Goal: Task Accomplishment & Management: Complete application form

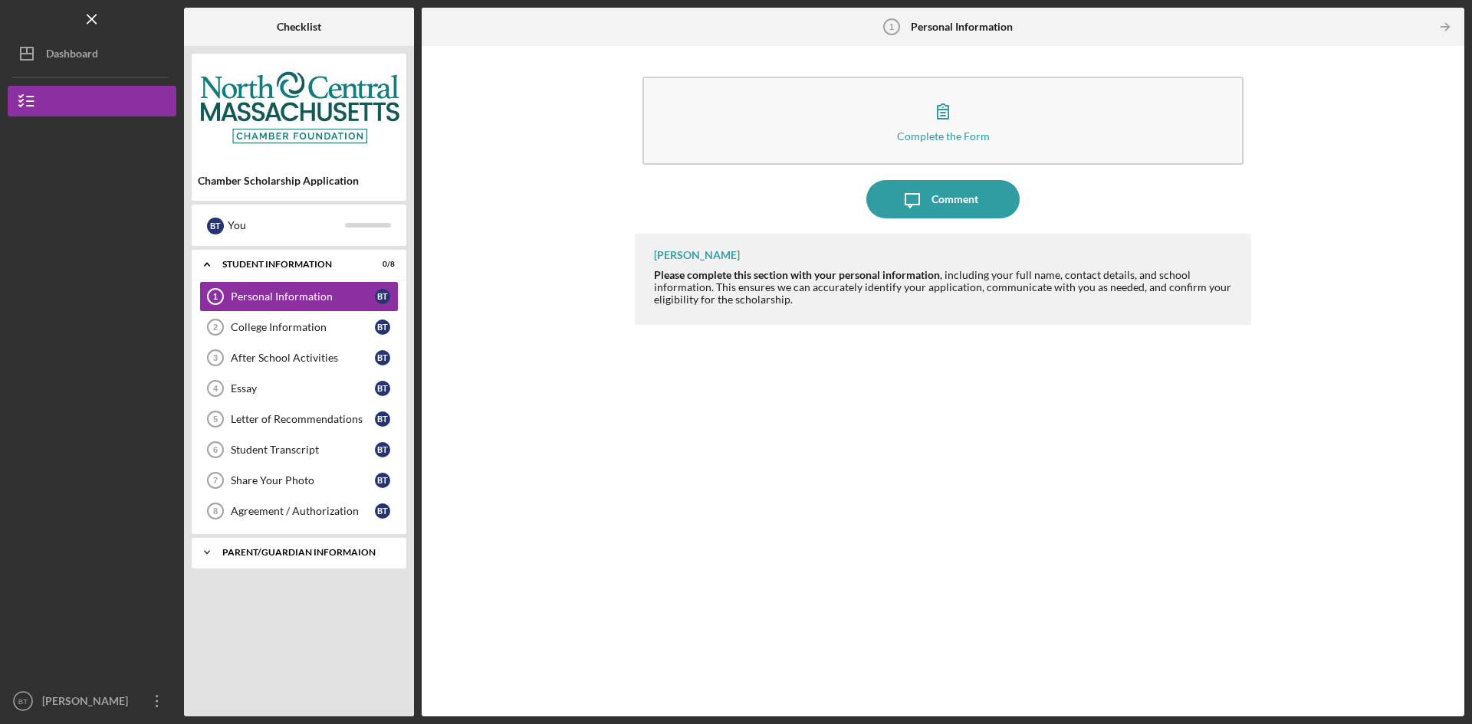
click at [322, 563] on div "Icon/Expander Parent/Guardian Informaion 0 / 1" at bounding box center [299, 552] width 215 height 31
drag, startPoint x: 1177, startPoint y: 445, endPoint x: 1185, endPoint y: 419, distance: 26.4
click at [1177, 445] on div "[PERSON_NAME] Please complete this section with your personal information , inc…" at bounding box center [943, 464] width 616 height 460
click at [334, 296] on div "Personal Information" at bounding box center [303, 296] width 144 height 12
drag, startPoint x: 1193, startPoint y: 368, endPoint x: 1257, endPoint y: 207, distance: 173.1
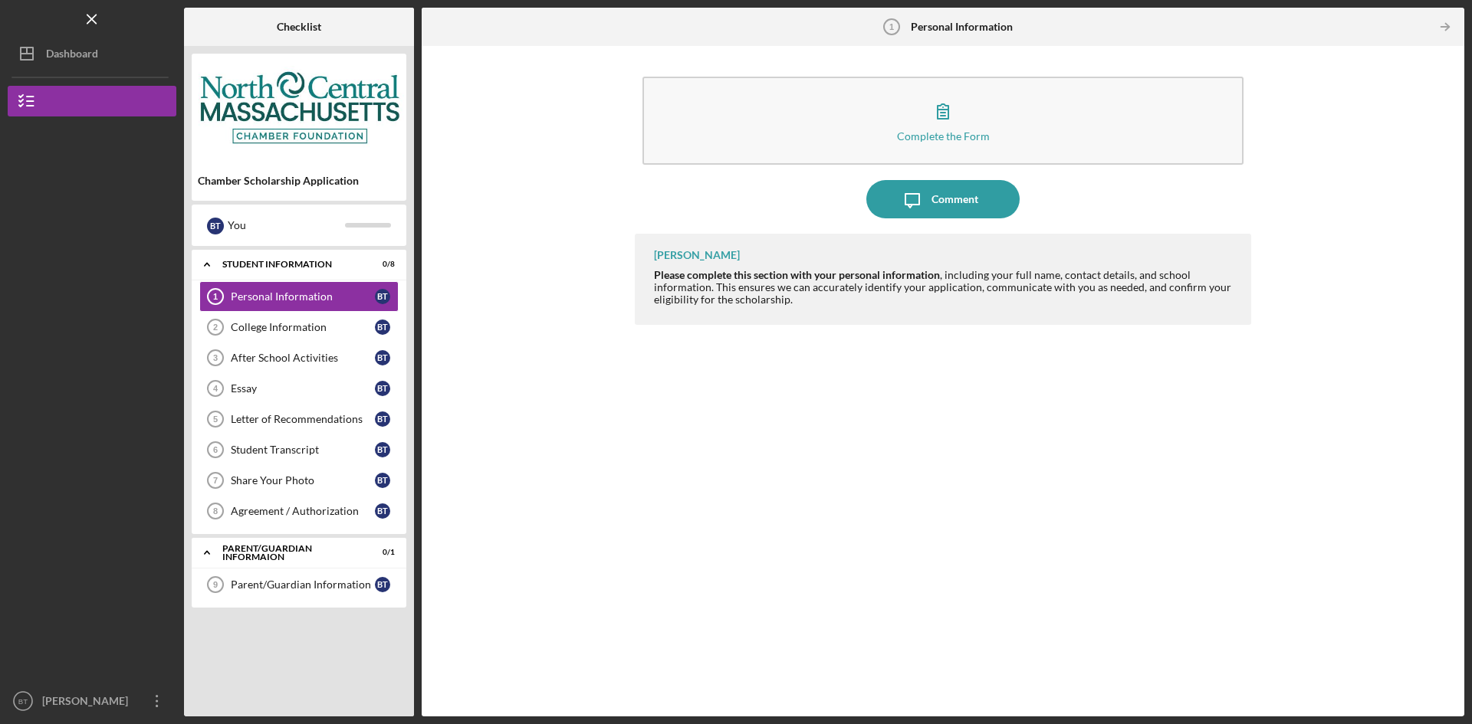
click at [1197, 366] on div "[PERSON_NAME] Please complete this section with your personal information , inc…" at bounding box center [943, 464] width 616 height 460
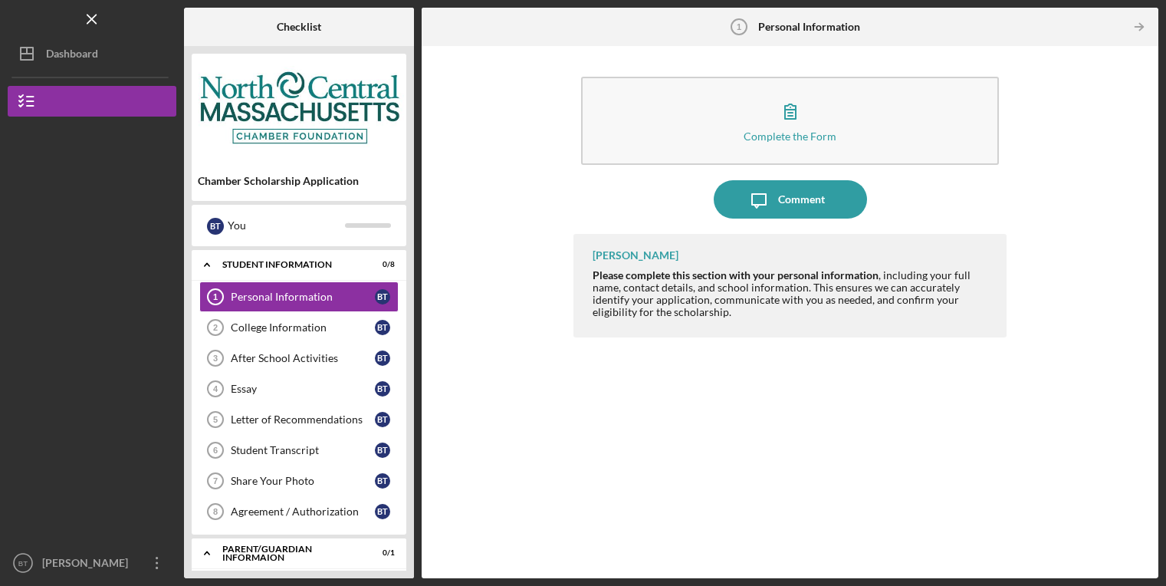
drag, startPoint x: 1040, startPoint y: 196, endPoint x: 919, endPoint y: 193, distance: 121.1
click at [1040, 196] on div "Complete the Form Form Icon/Message Comment [PERSON_NAME] Please complete this …" at bounding box center [789, 312] width 721 height 517
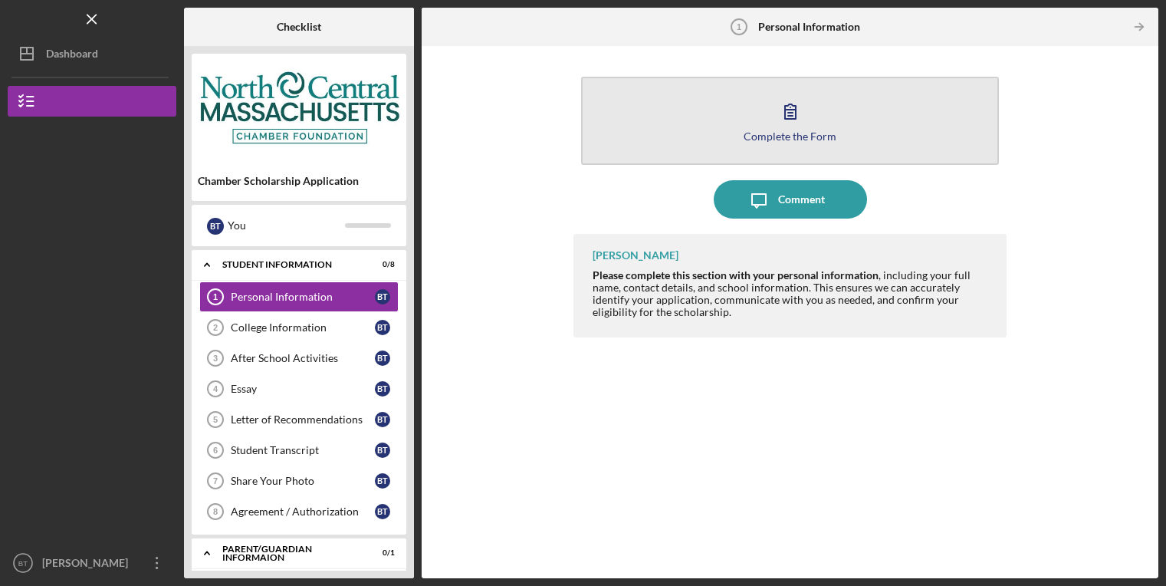
click at [788, 111] on icon "button" at bounding box center [790, 111] width 38 height 38
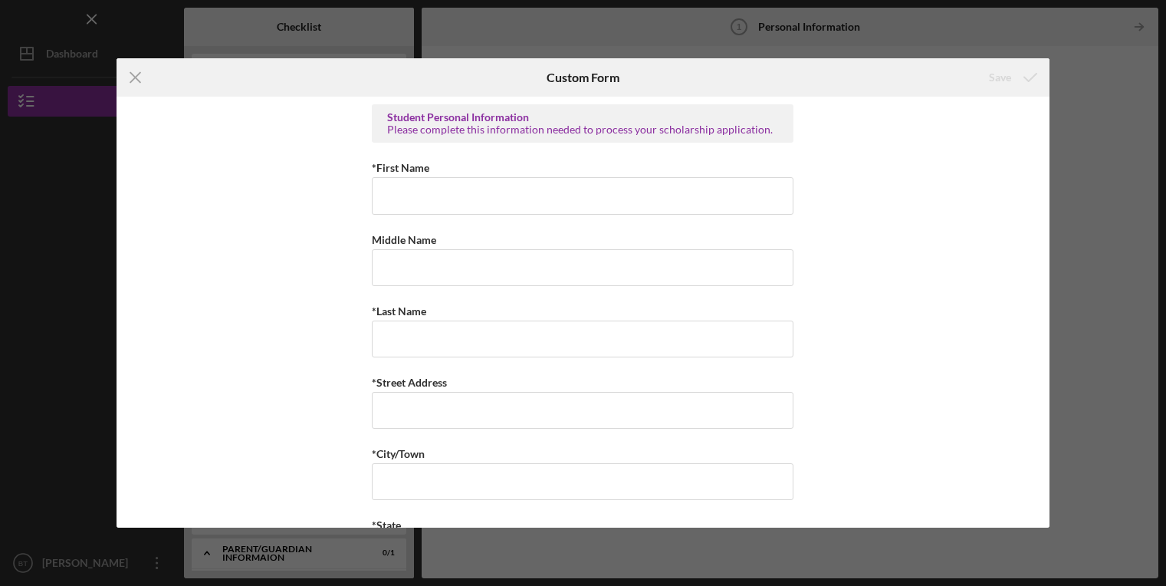
click at [972, 25] on div "Icon/Menu Close Custom Form Save Student Personal Information Please complete t…" at bounding box center [583, 293] width 1166 height 586
click at [137, 76] on line at bounding box center [135, 78] width 10 height 10
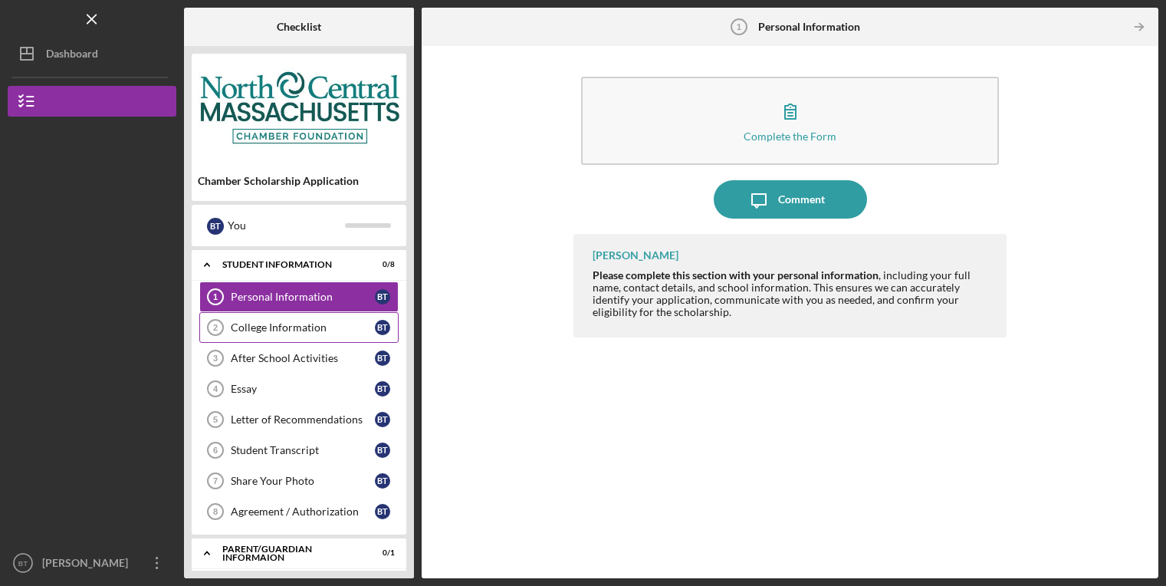
click at [292, 330] on div "College Information" at bounding box center [303, 327] width 144 height 12
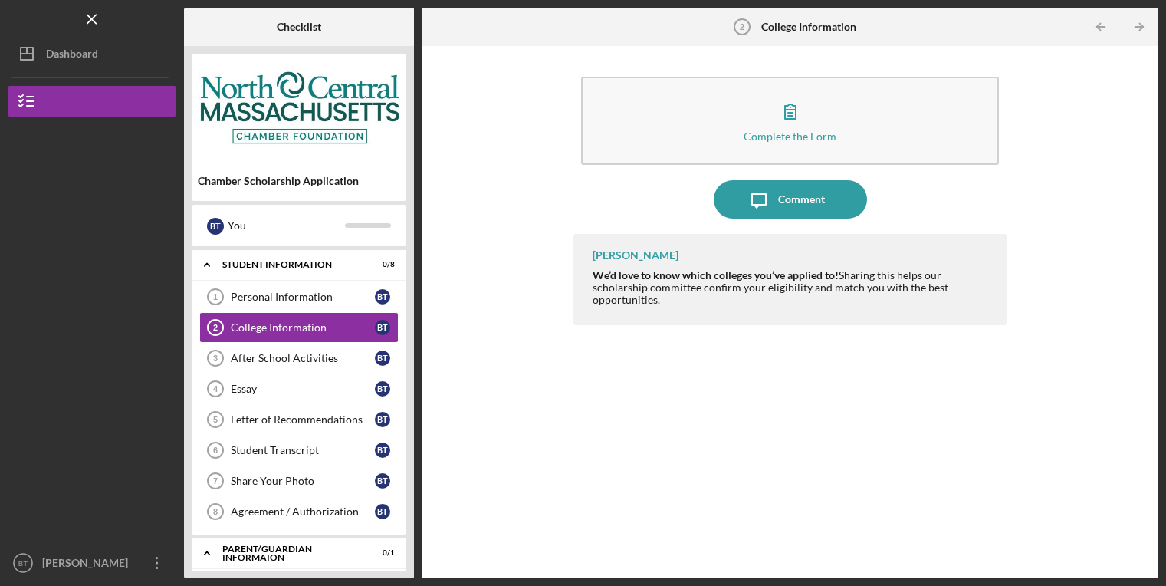
drag, startPoint x: 1042, startPoint y: 218, endPoint x: 928, endPoint y: 213, distance: 114.3
click at [1042, 217] on div "Complete the Form Form Icon/Message Comment [PERSON_NAME] We’d love to know whi…" at bounding box center [789, 312] width 721 height 517
click at [805, 201] on div "Comment" at bounding box center [801, 199] width 47 height 38
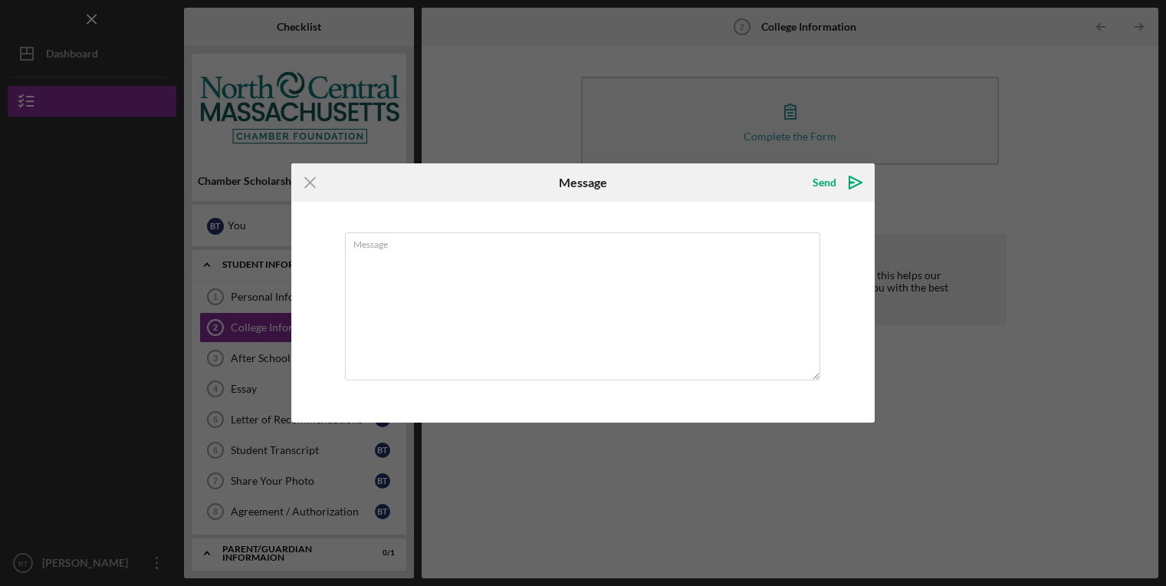
drag, startPoint x: 304, startPoint y: 182, endPoint x: 402, endPoint y: 175, distance: 98.4
click at [304, 182] on icon "Icon/Menu Close" at bounding box center [310, 182] width 38 height 38
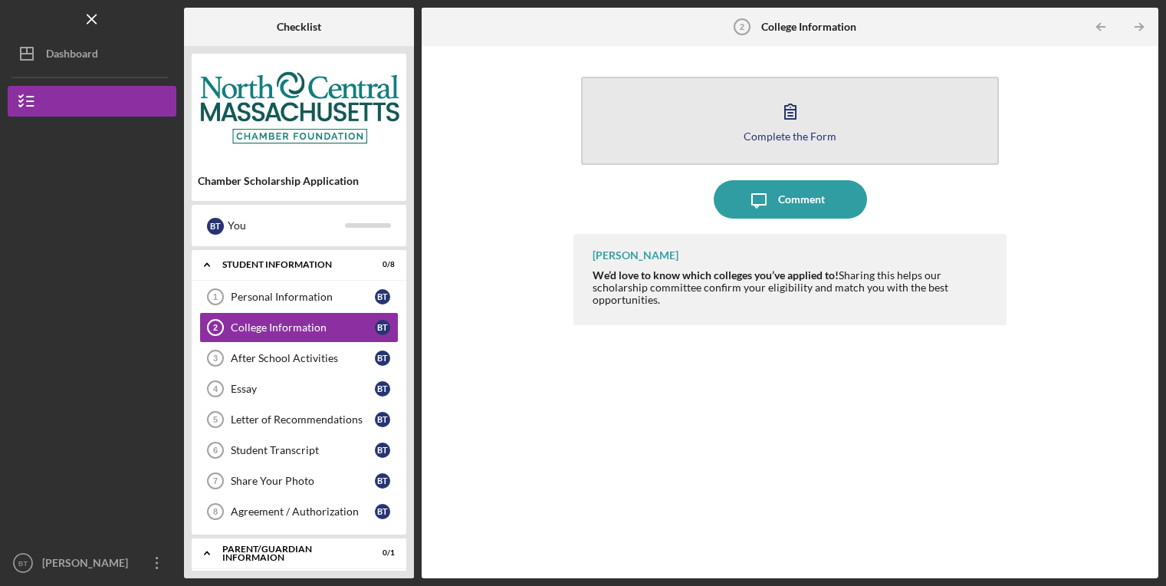
click at [937, 141] on button "Complete the Form Form" at bounding box center [790, 121] width 418 height 88
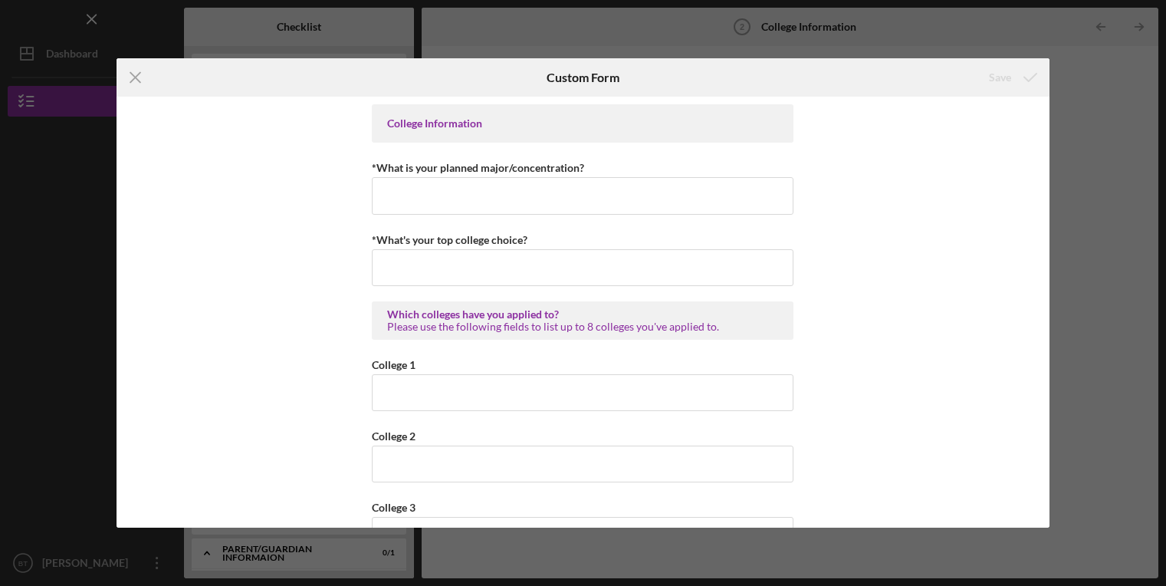
click at [980, 127] on div "College Information *What is your planned major/concentration? *What's your top…" at bounding box center [583, 312] width 933 height 430
click at [132, 77] on icon "Icon/Menu Close" at bounding box center [136, 77] width 38 height 38
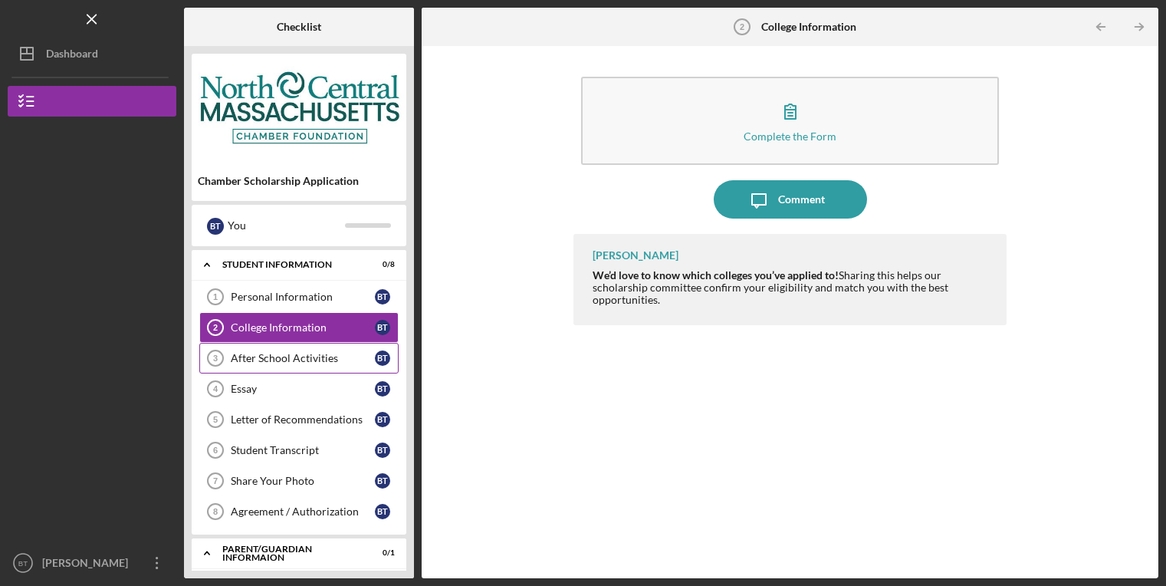
click at [292, 360] on div "After School Activities" at bounding box center [303, 358] width 144 height 12
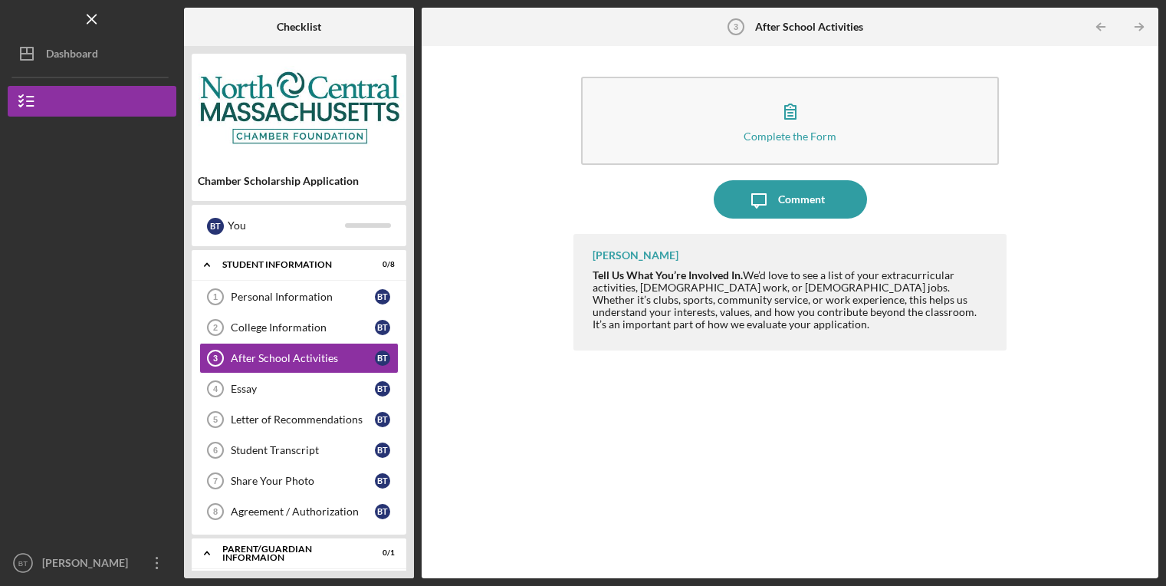
click at [1046, 158] on div "Complete the Form Form Icon/Message Comment [PERSON_NAME] Tell Us What You’re I…" at bounding box center [789, 312] width 721 height 517
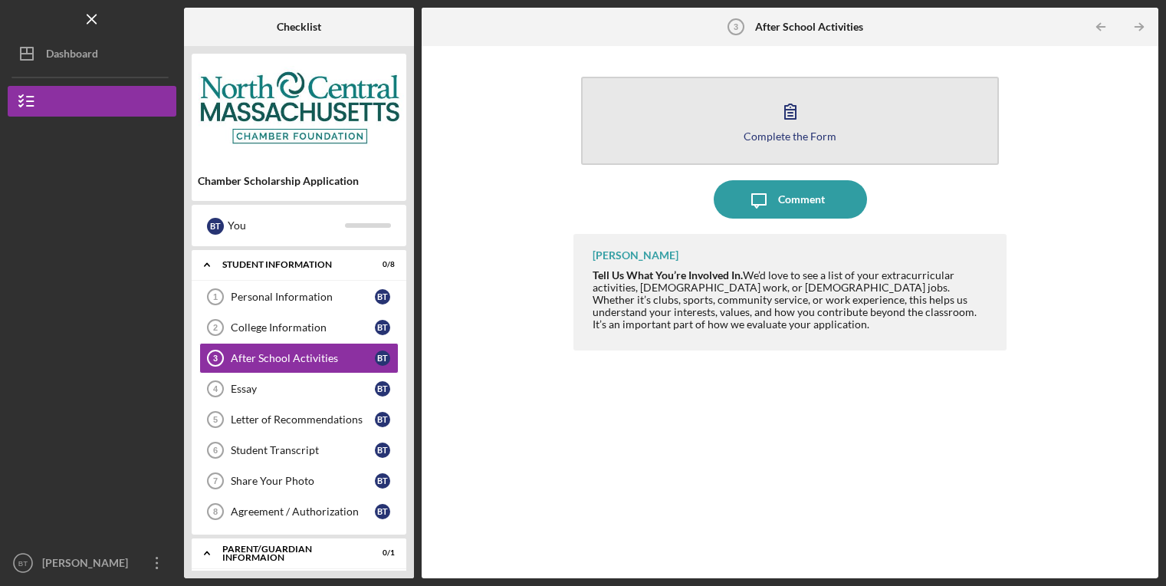
click at [813, 116] on button "Complete the Form Form" at bounding box center [790, 121] width 418 height 88
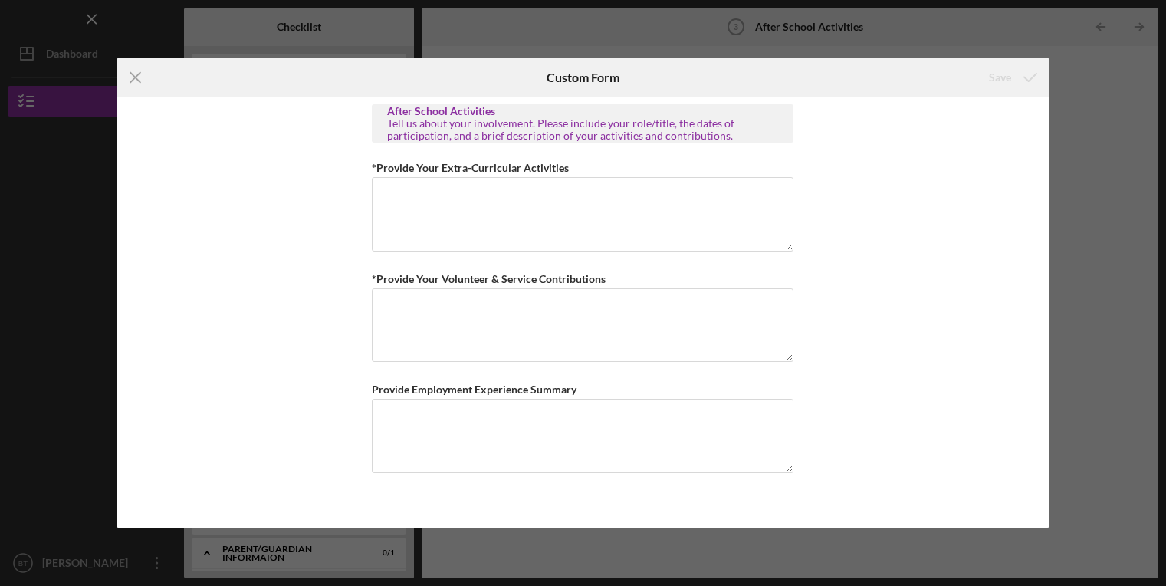
click at [937, 113] on div "After School Activities Tell us about your involvement. Please include your rol…" at bounding box center [583, 312] width 933 height 430
click at [141, 81] on icon "Icon/Menu Close" at bounding box center [136, 77] width 38 height 38
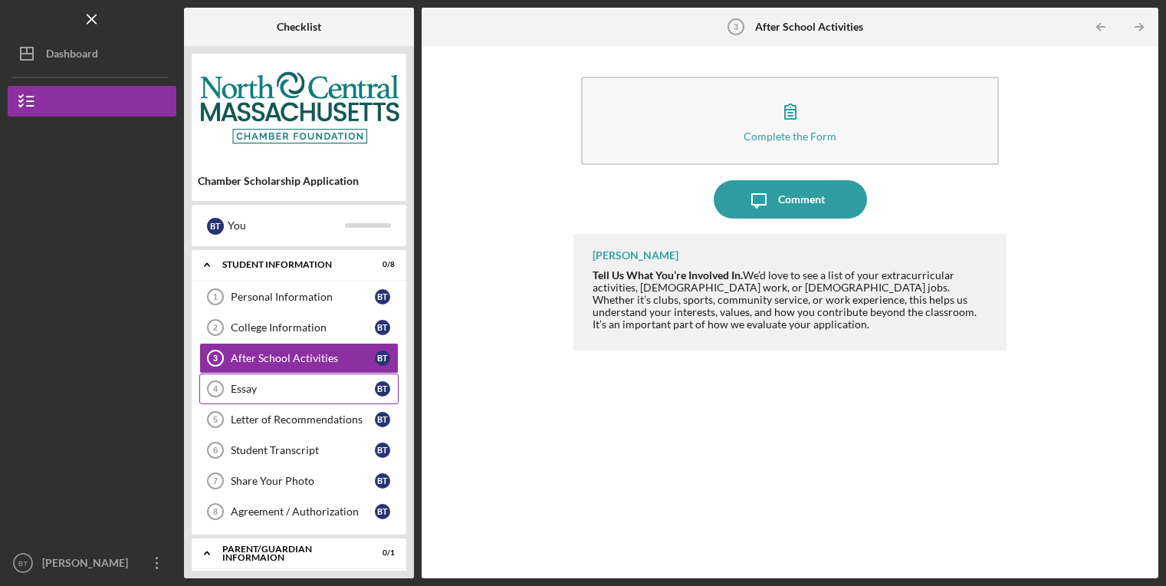
click at [265, 392] on div "Essay" at bounding box center [303, 388] width 144 height 12
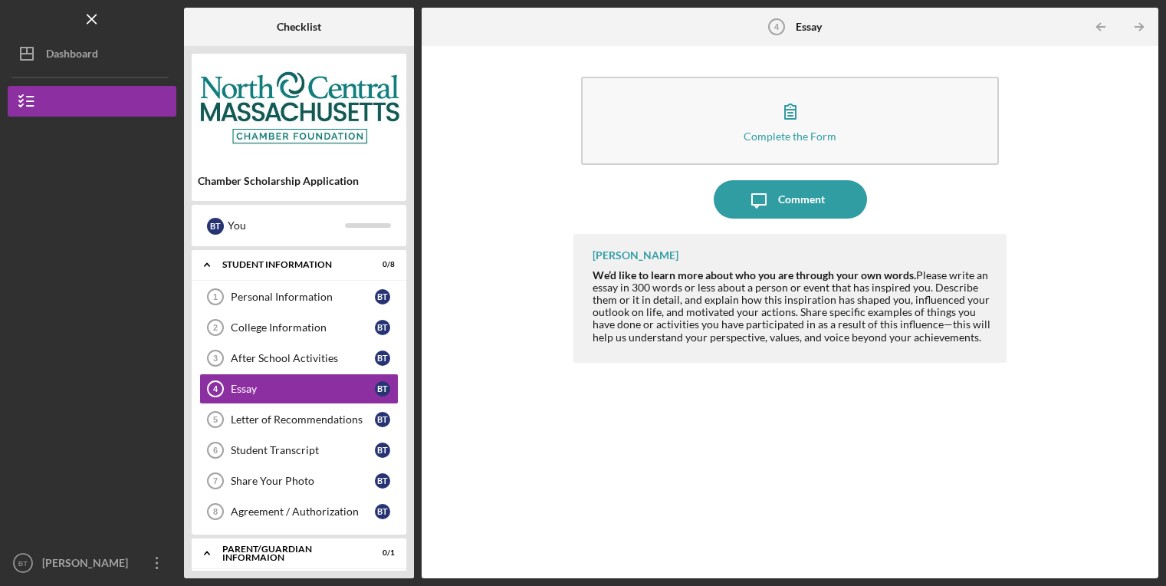
drag, startPoint x: 1101, startPoint y: 224, endPoint x: 1025, endPoint y: 208, distance: 77.6
click at [1101, 224] on div "Complete the Form Form Icon/Message Comment [PERSON_NAME] We’d like to learn mo…" at bounding box center [789, 312] width 721 height 517
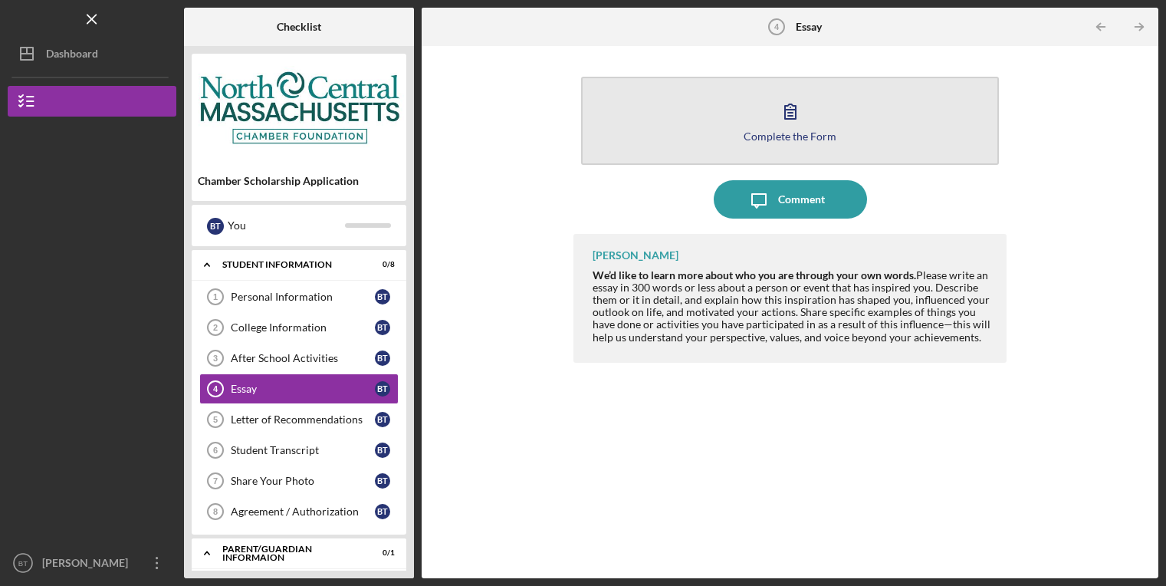
click at [810, 117] on button "Complete the Form Form" at bounding box center [790, 121] width 418 height 88
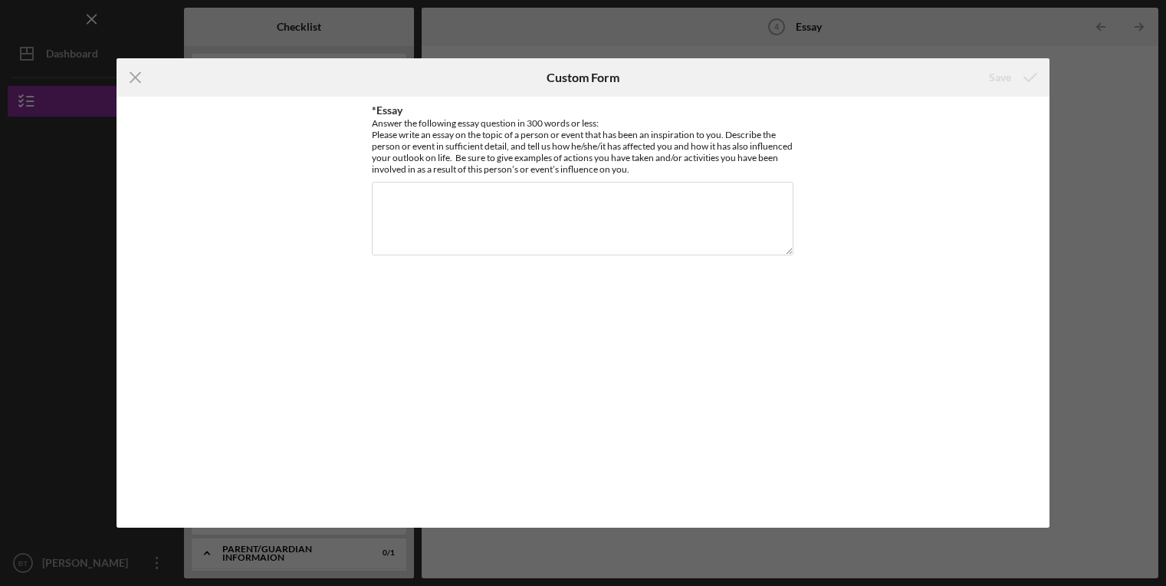
click at [911, 31] on div "Icon/Menu Close Custom Form Save *Essay Answer the following essay question in …" at bounding box center [583, 293] width 1166 height 586
click at [137, 71] on icon "Icon/Menu Close" at bounding box center [136, 77] width 38 height 38
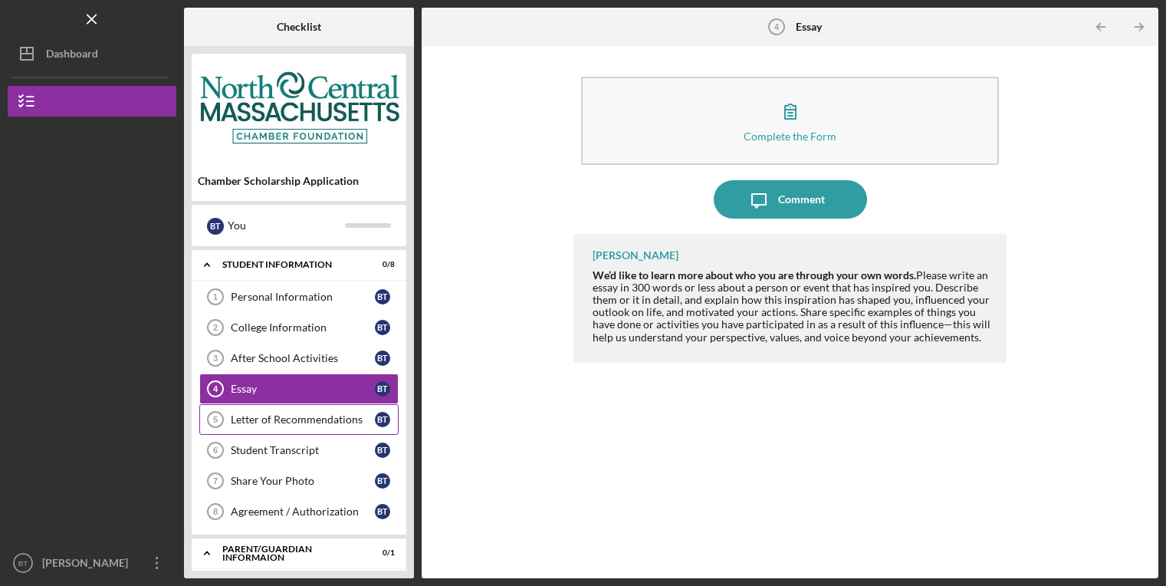
click at [302, 414] on div "Letter of Recommendations" at bounding box center [303, 419] width 144 height 12
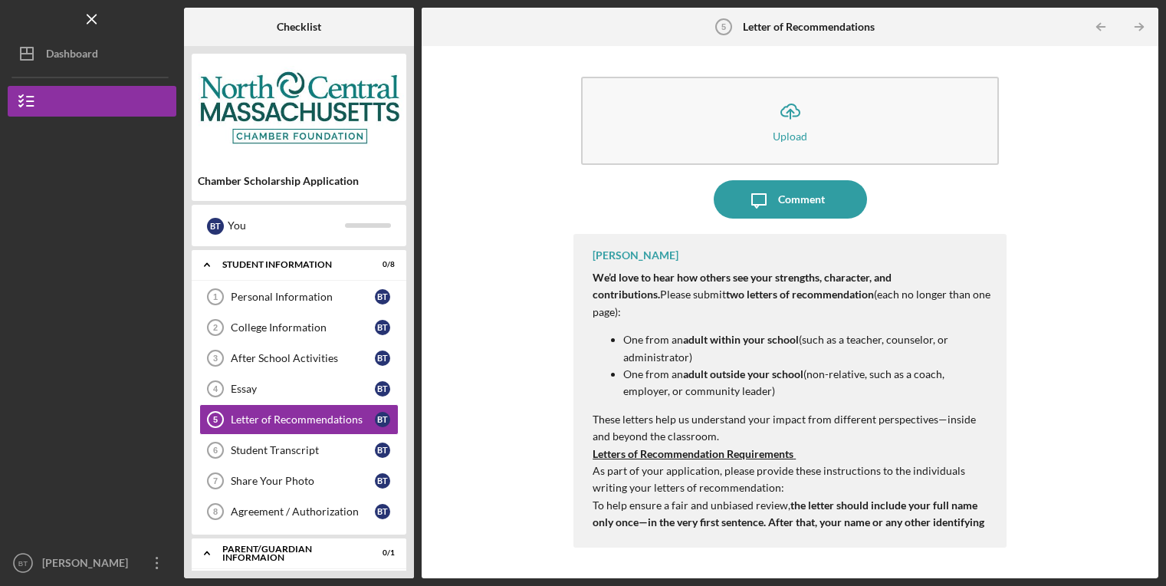
click at [1080, 181] on div "Icon/Upload Upload Icon/Message Comment [PERSON_NAME] We’d love to hear how oth…" at bounding box center [789, 312] width 721 height 517
click at [305, 443] on link "Student Transcript 6 Student Transcript B T" at bounding box center [298, 450] width 199 height 31
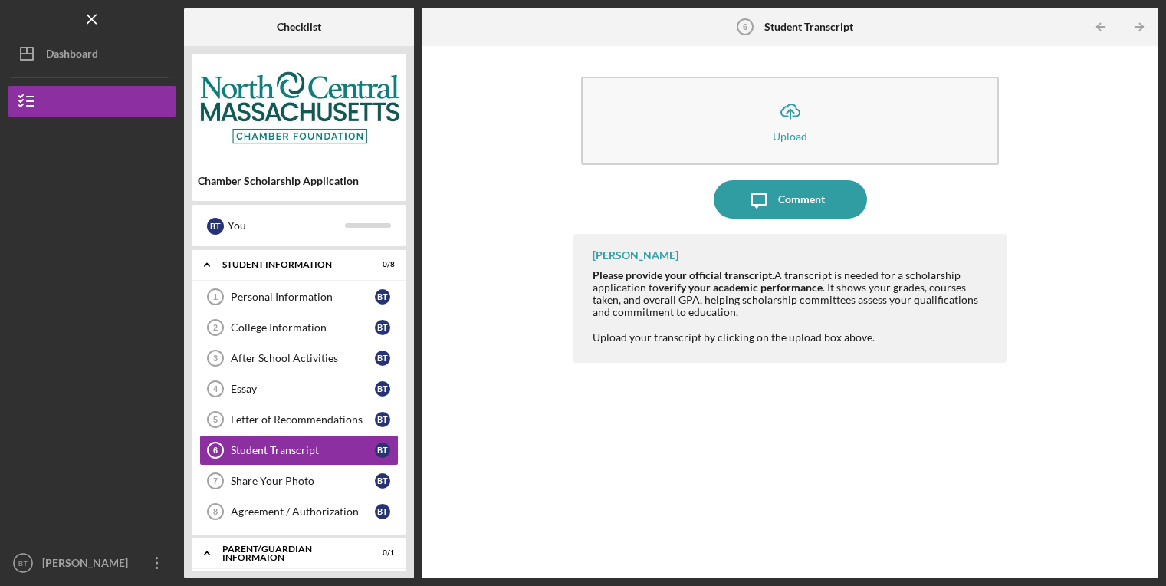
click at [924, 428] on div "[PERSON_NAME] Please provide your official transcript. A transcript is needed f…" at bounding box center [789, 394] width 433 height 321
click at [267, 487] on link "Share Your Photo 7 Share Your Photo B T" at bounding box center [298, 480] width 199 height 31
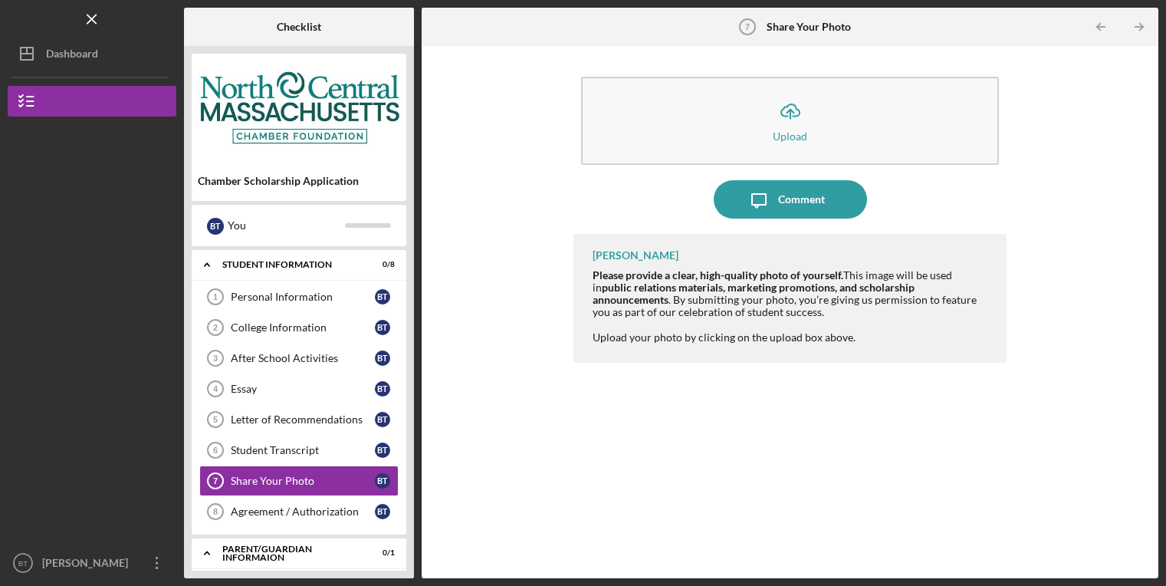
click at [1062, 85] on div "Icon/Upload Upload Icon/Message Comment [PERSON_NAME] Please provide a clear, h…" at bounding box center [789, 312] width 721 height 517
click at [318, 513] on div "Agreement / Authorization" at bounding box center [303, 511] width 144 height 12
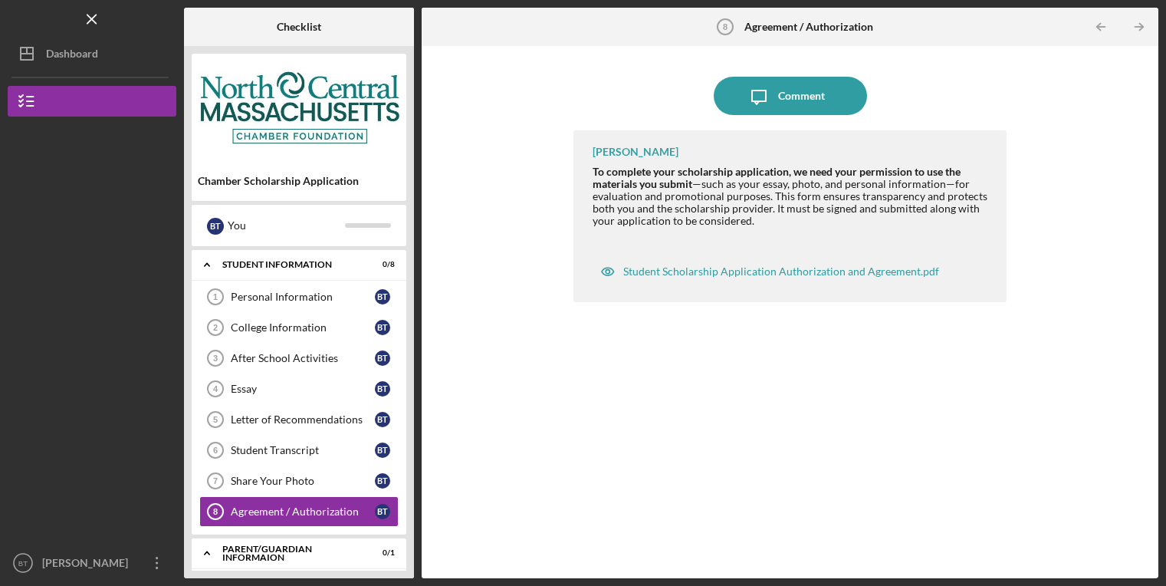
drag, startPoint x: 919, startPoint y: 369, endPoint x: 872, endPoint y: 286, distance: 95.1
click at [919, 367] on div "[PERSON_NAME] To complete your scholarship application, we need your permission…" at bounding box center [789, 342] width 433 height 425
click at [867, 277] on div "Student Scholarship Application Authorization and Agreement.pdf" at bounding box center [769, 271] width 354 height 31
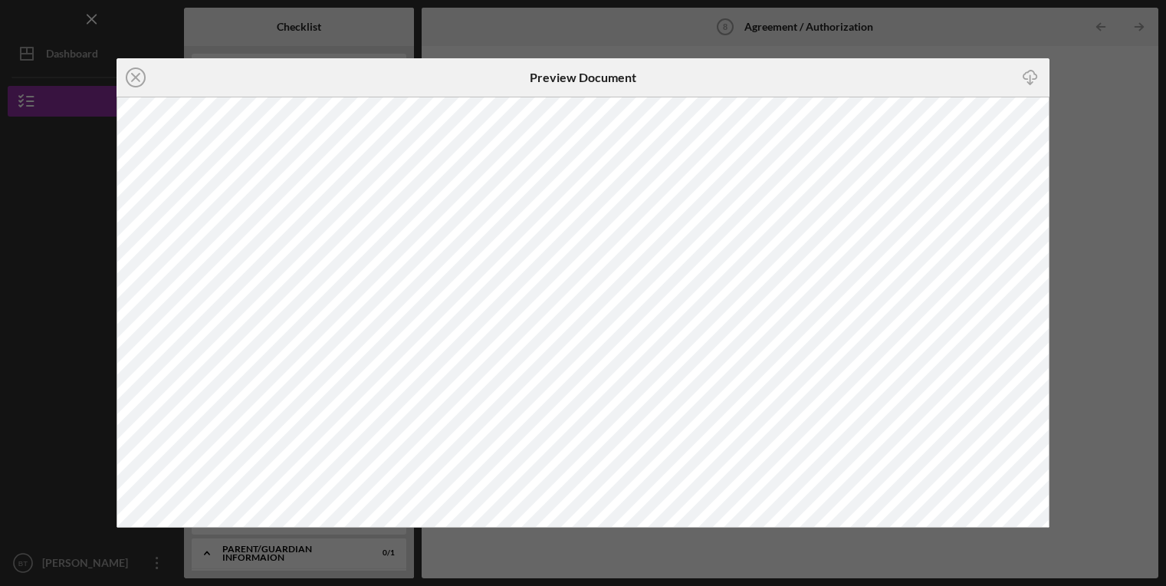
click at [1029, 73] on icon "Icon/Download" at bounding box center [1029, 78] width 34 height 34
click at [138, 77] on icon "Icon/Close" at bounding box center [136, 77] width 38 height 38
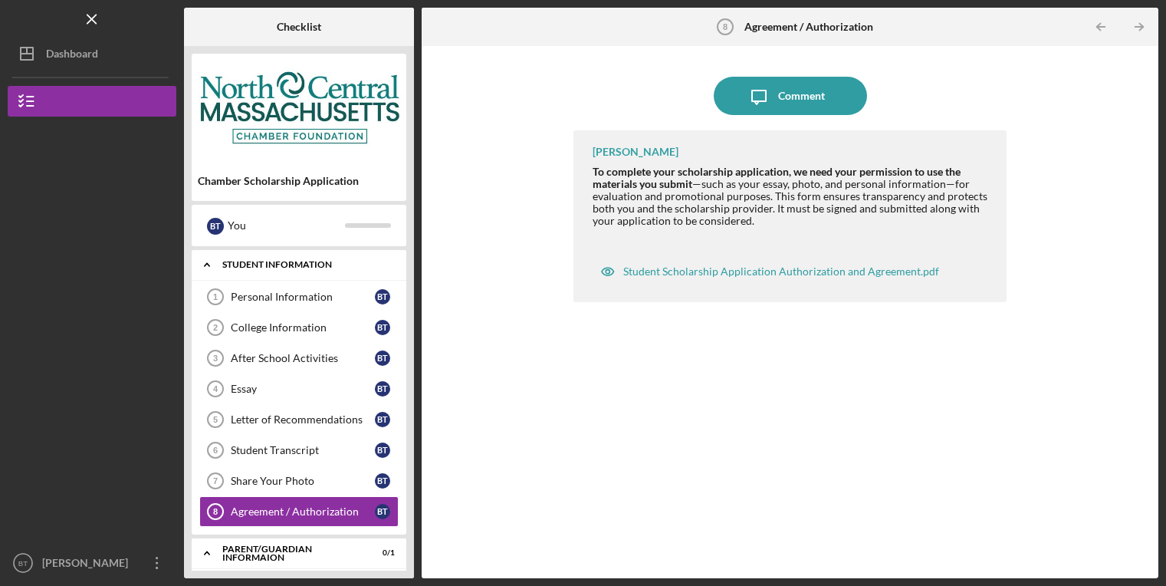
click at [215, 266] on icon "Icon/Expander" at bounding box center [207, 264] width 31 height 31
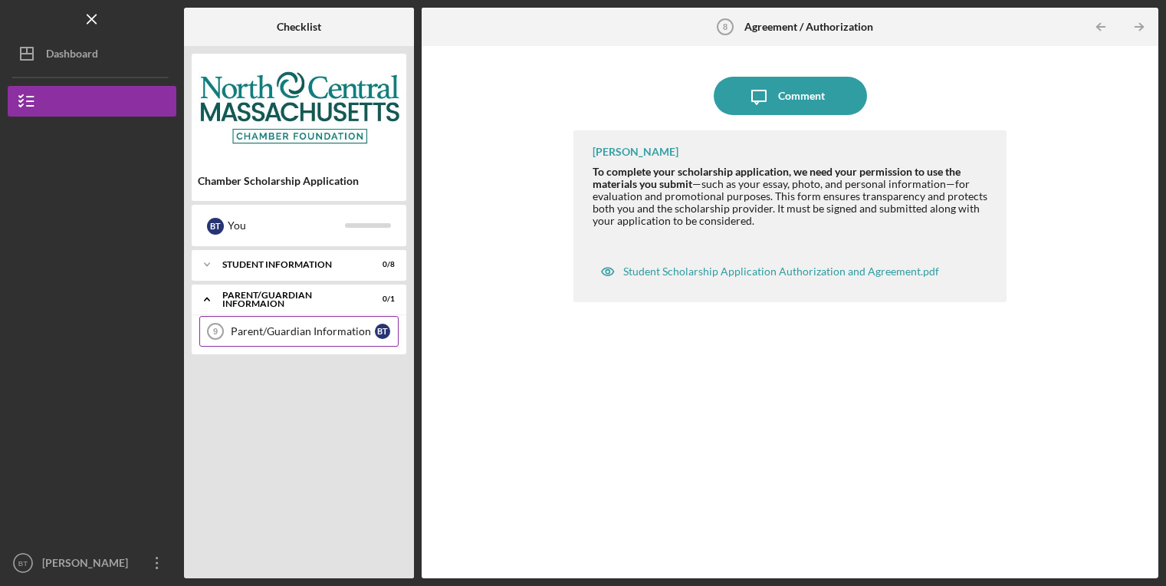
click at [254, 340] on link "Parent/Guardian Information 9 Parent/Guardian Information B T" at bounding box center [298, 331] width 199 height 31
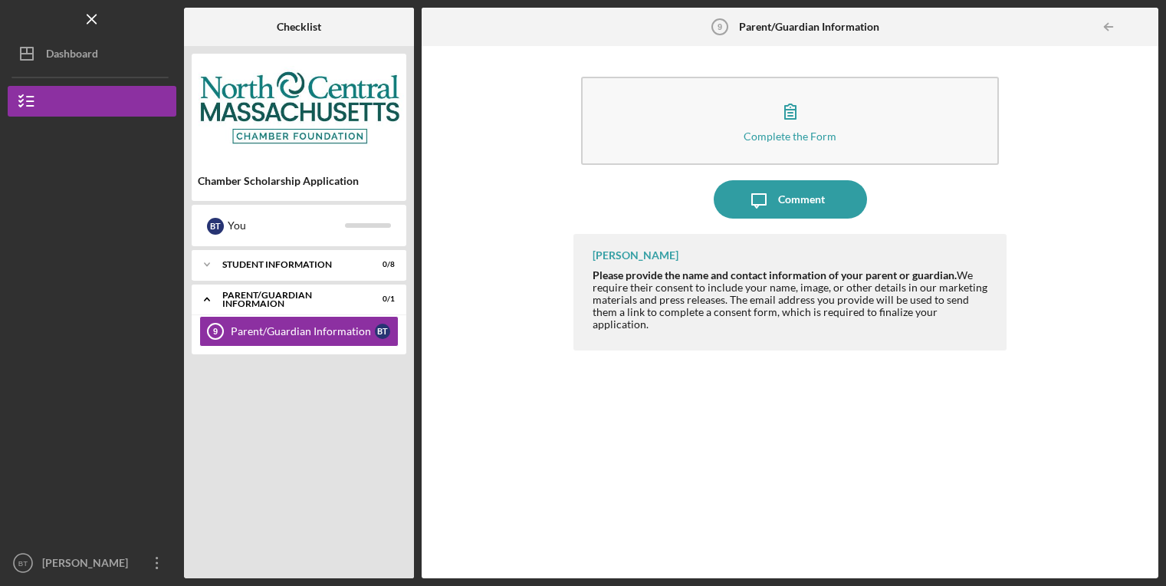
drag, startPoint x: 921, startPoint y: 404, endPoint x: 915, endPoint y: 391, distance: 14.1
click at [921, 404] on div "[PERSON_NAME] Please provide the name and contact information of your parent or…" at bounding box center [789, 394] width 433 height 321
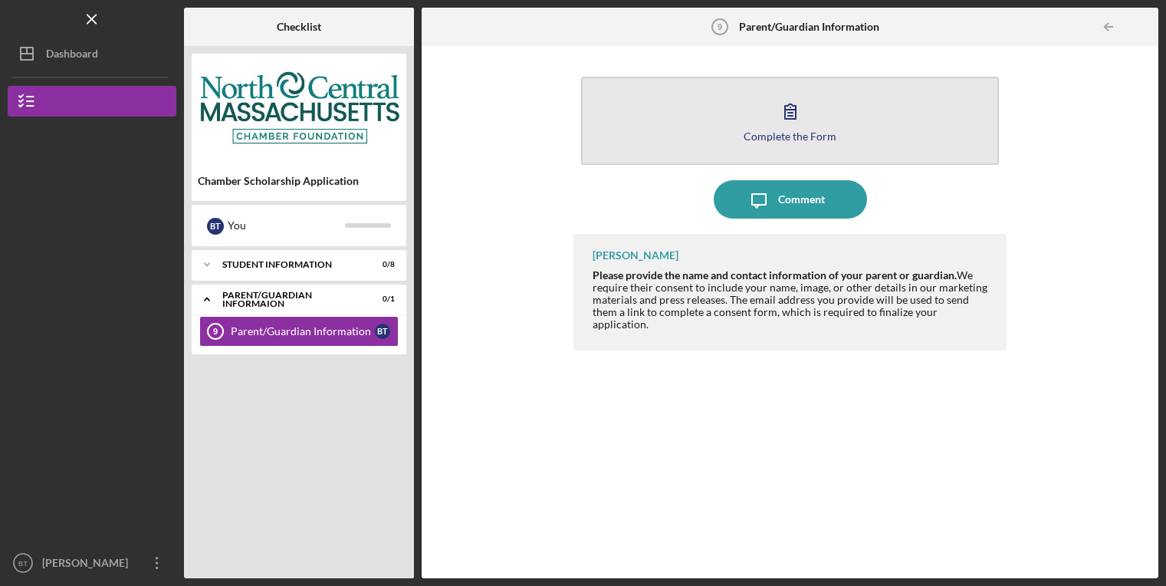
click at [799, 130] on div "Complete the Form" at bounding box center [789, 135] width 93 height 11
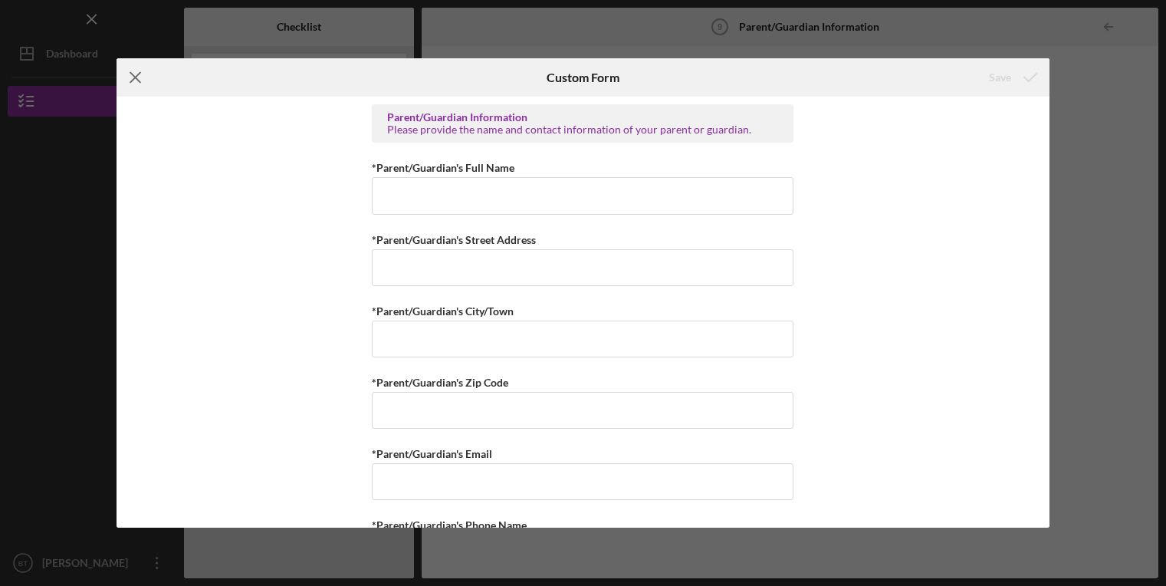
click at [140, 84] on icon "Icon/Menu Close" at bounding box center [136, 77] width 38 height 38
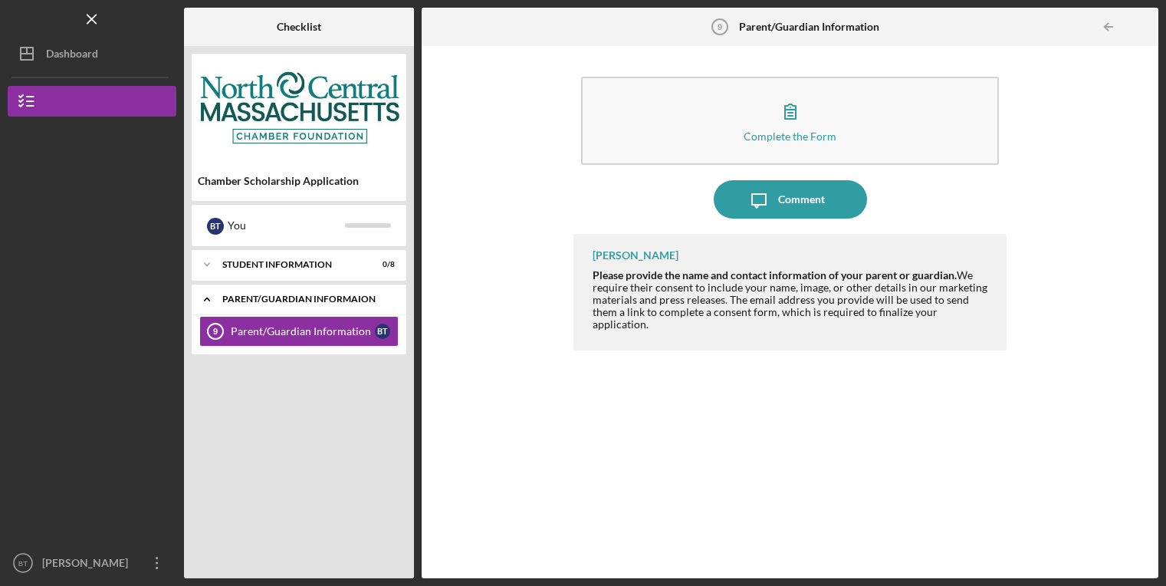
click at [204, 299] on icon "Icon/Expander" at bounding box center [207, 299] width 31 height 31
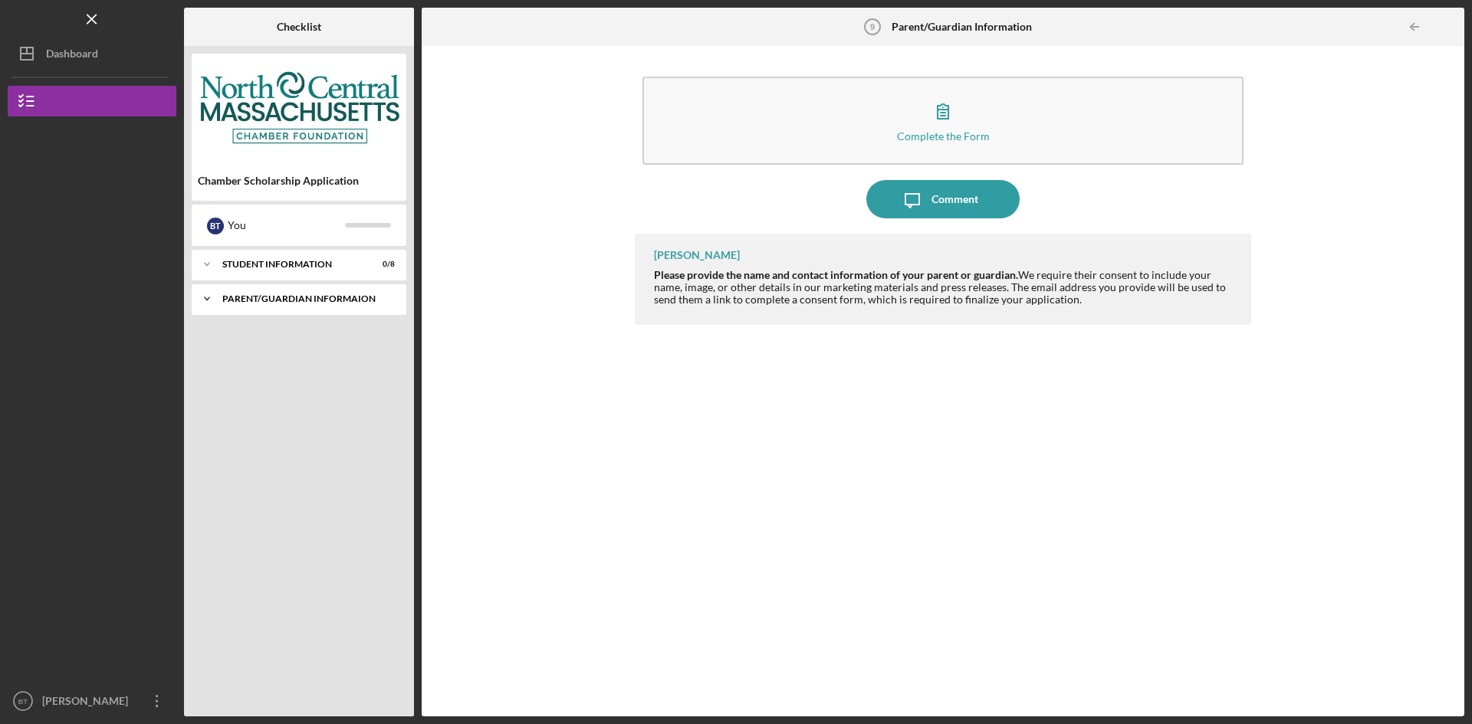
click at [228, 296] on div "Parent/Guardian Informaion" at bounding box center [304, 298] width 165 height 9
click at [227, 271] on div "Icon/Expander Student Information 0 / 8" at bounding box center [299, 264] width 215 height 31
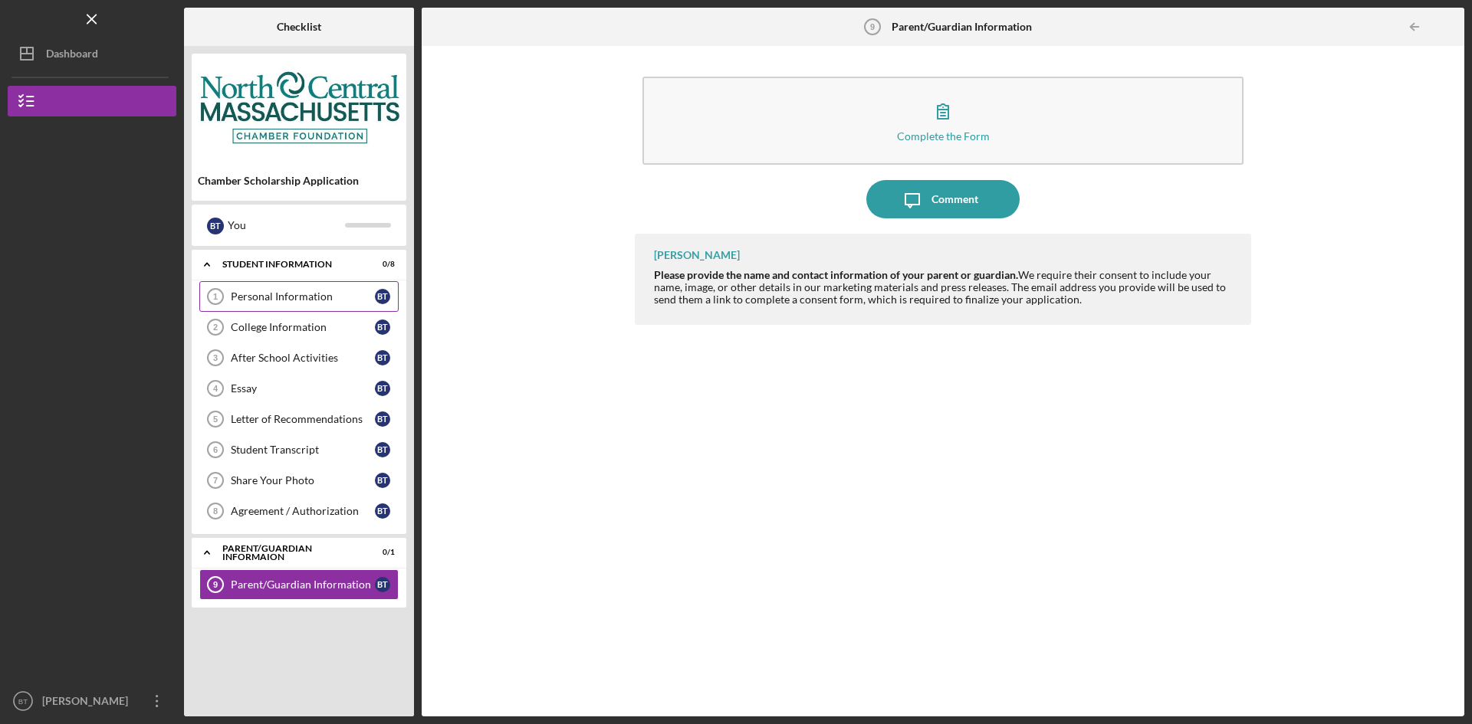
click at [320, 301] on div "Personal Information" at bounding box center [303, 296] width 144 height 12
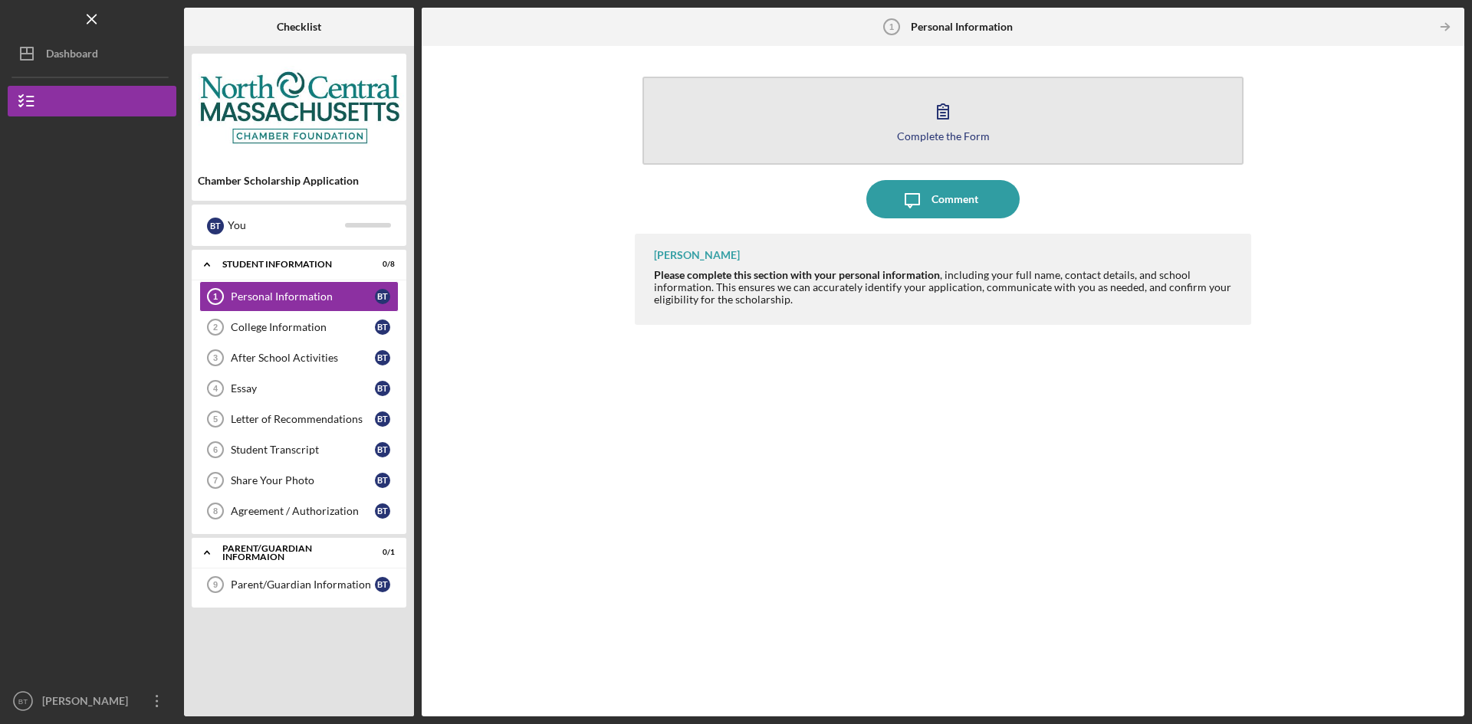
click at [954, 138] on div "Complete the Form" at bounding box center [943, 135] width 93 height 11
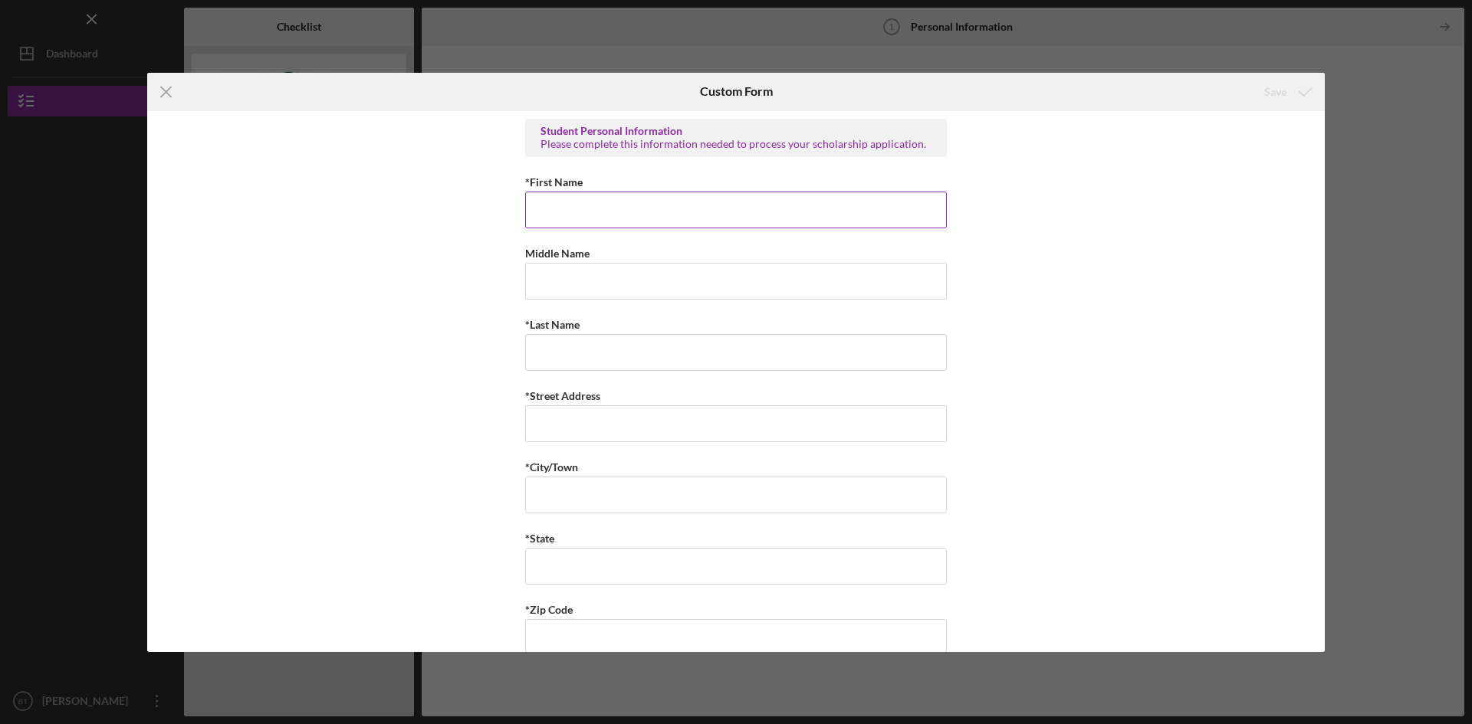
click at [641, 221] on input "*First Name" at bounding box center [736, 210] width 422 height 37
type input "[PERSON_NAME]"
type input "A"
type input "[PERSON_NAME]"
click at [564, 430] on input "*Street Address" at bounding box center [736, 423] width 422 height 37
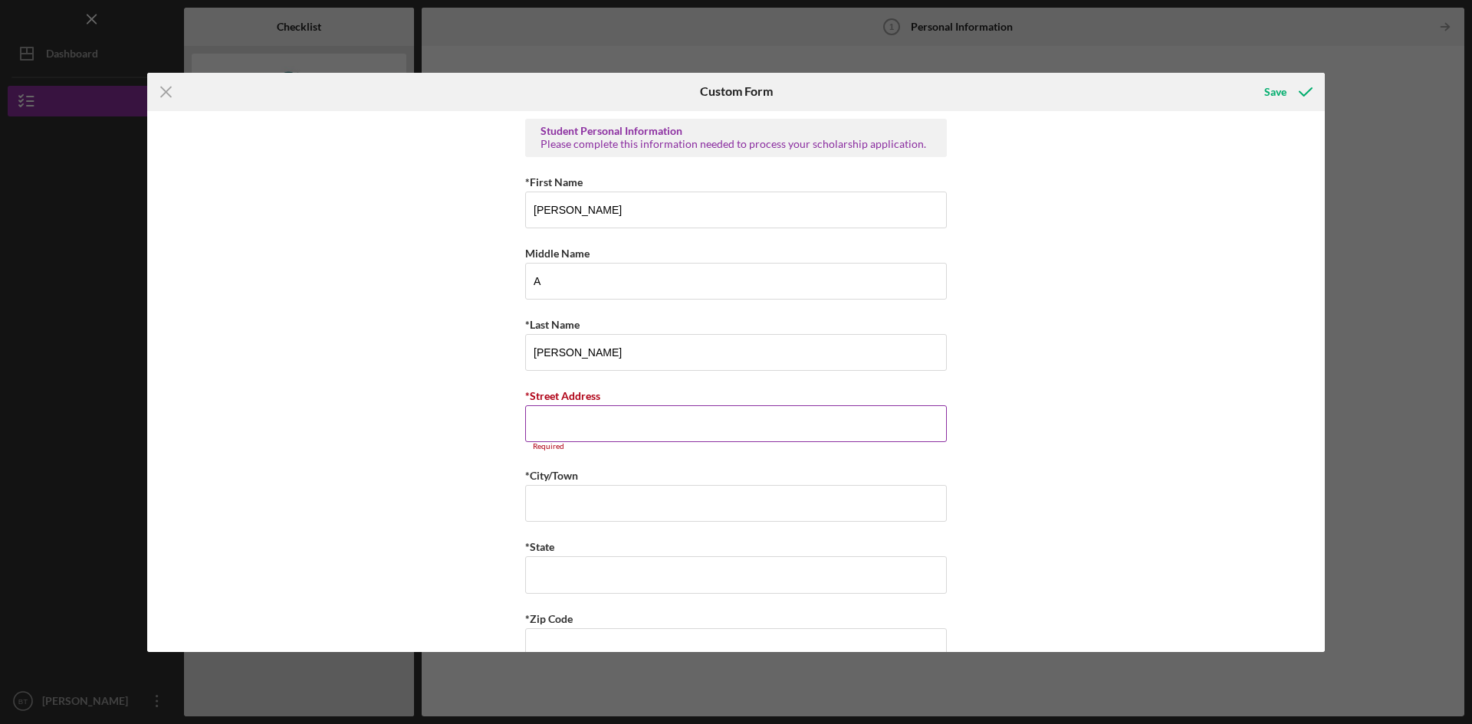
paste input "[STREET_ADDRESS]"
type input "[STREET_ADDRESS]"
click at [576, 480] on input "*City/Town" at bounding box center [736, 495] width 422 height 37
type input "Fitchburg"
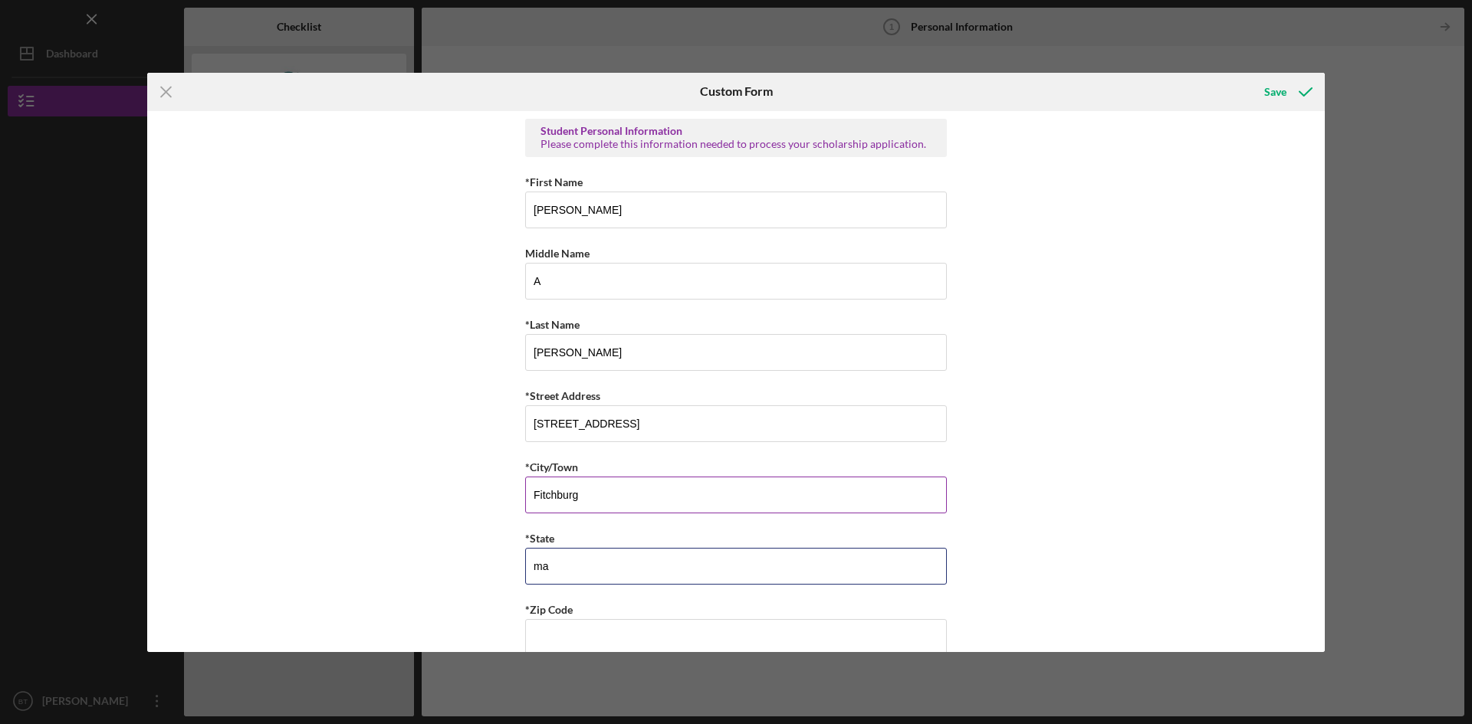
type input "m"
type input "MA"
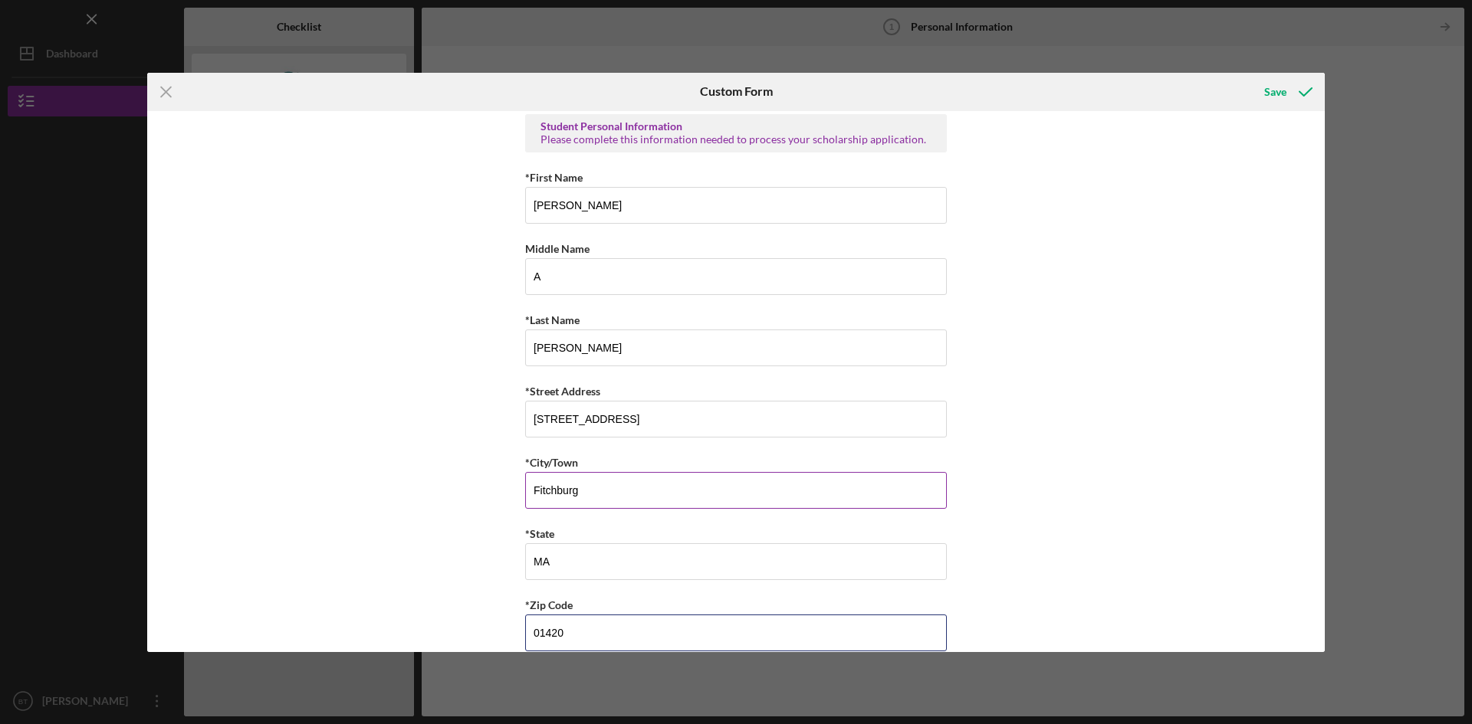
type input "01420"
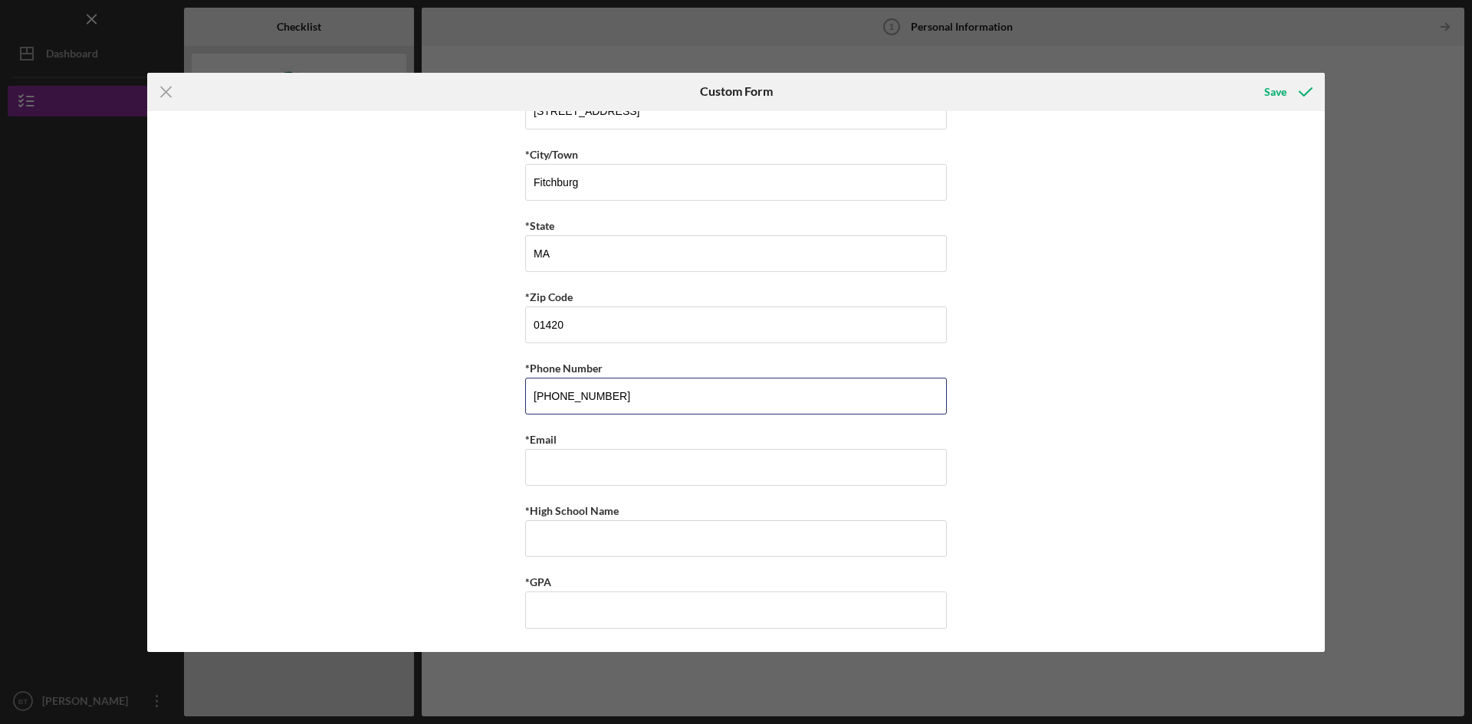
type input "[PHONE_NUMBER]"
type input "[EMAIL_ADDRESS][DOMAIN_NAME]"
type input "[GEOGRAPHIC_DATA]"
type input "4.0"
click at [1288, 95] on icon "submit" at bounding box center [1305, 92] width 38 height 38
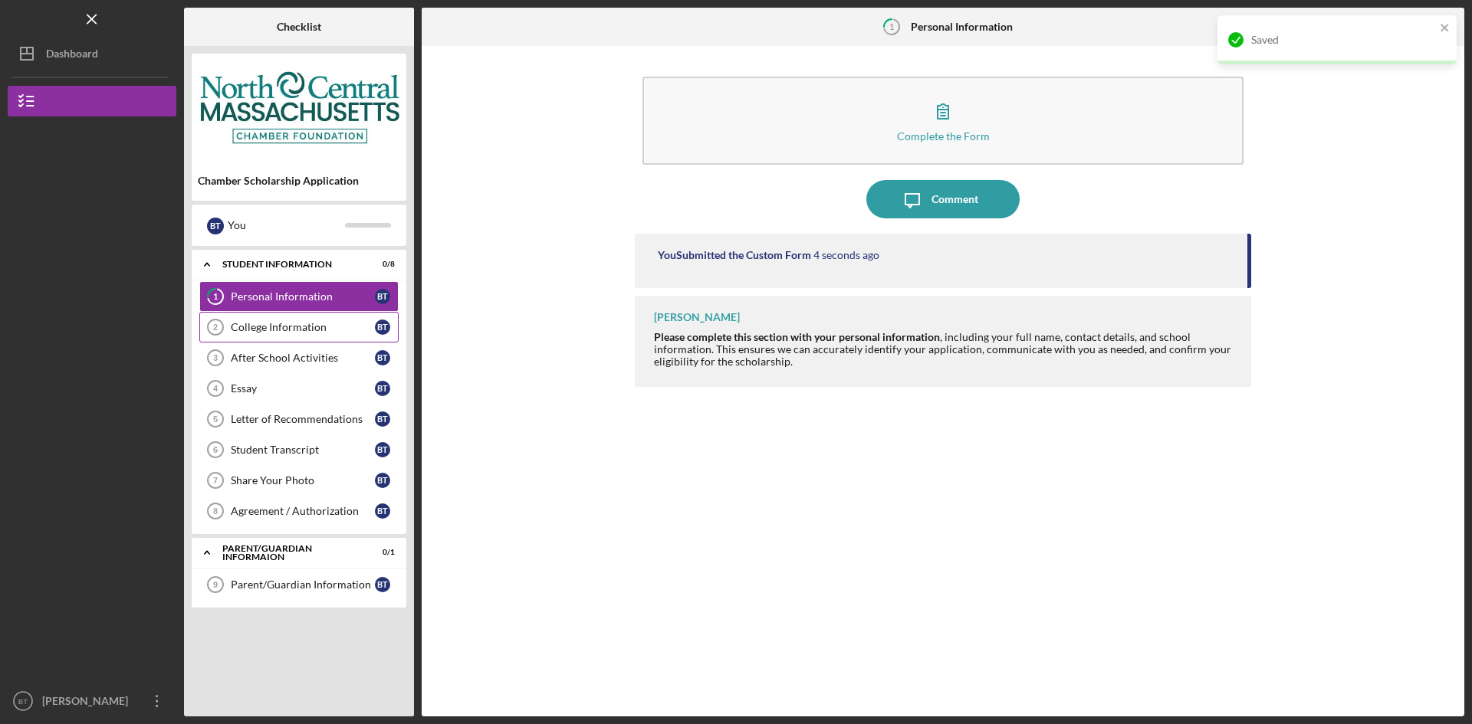
click at [253, 320] on link "College Information 2 College Information B T" at bounding box center [298, 327] width 199 height 31
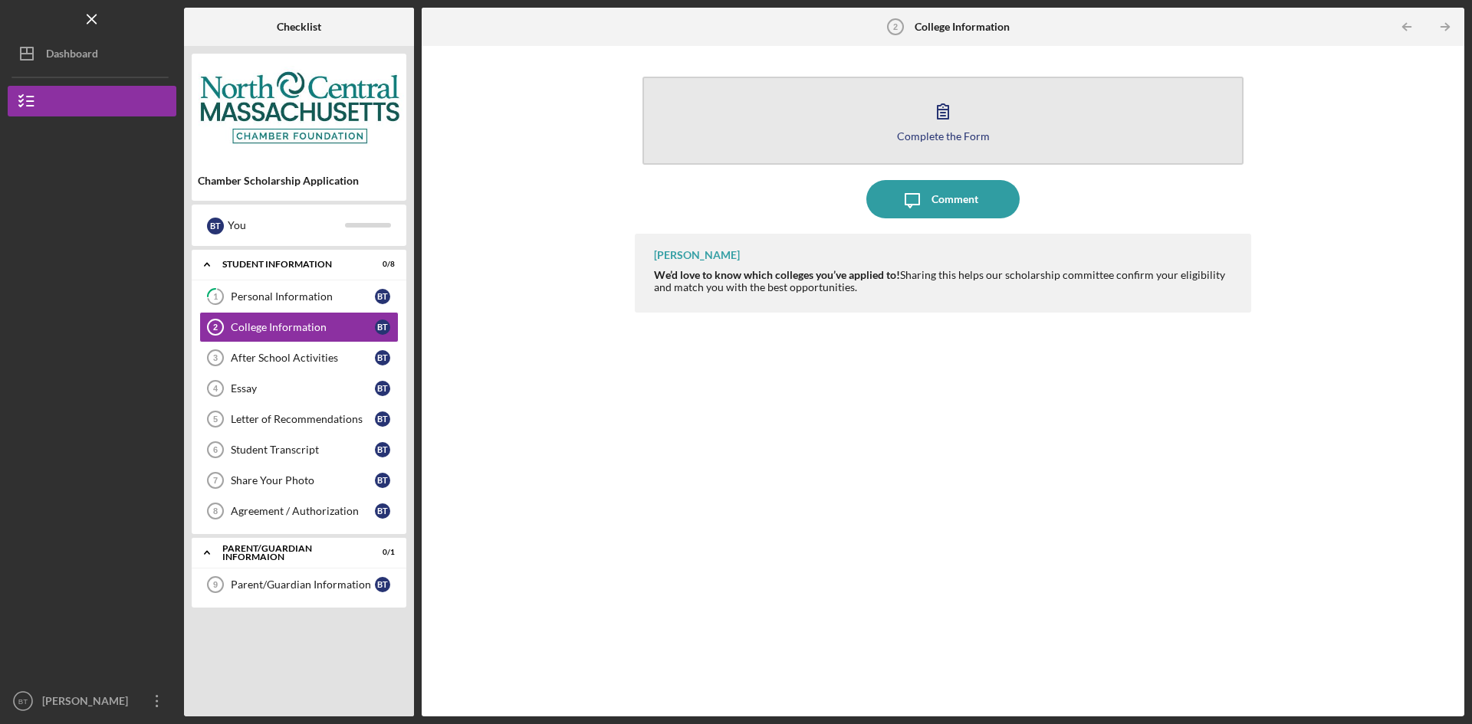
click at [883, 108] on button "Complete the Form Form" at bounding box center [942, 121] width 601 height 88
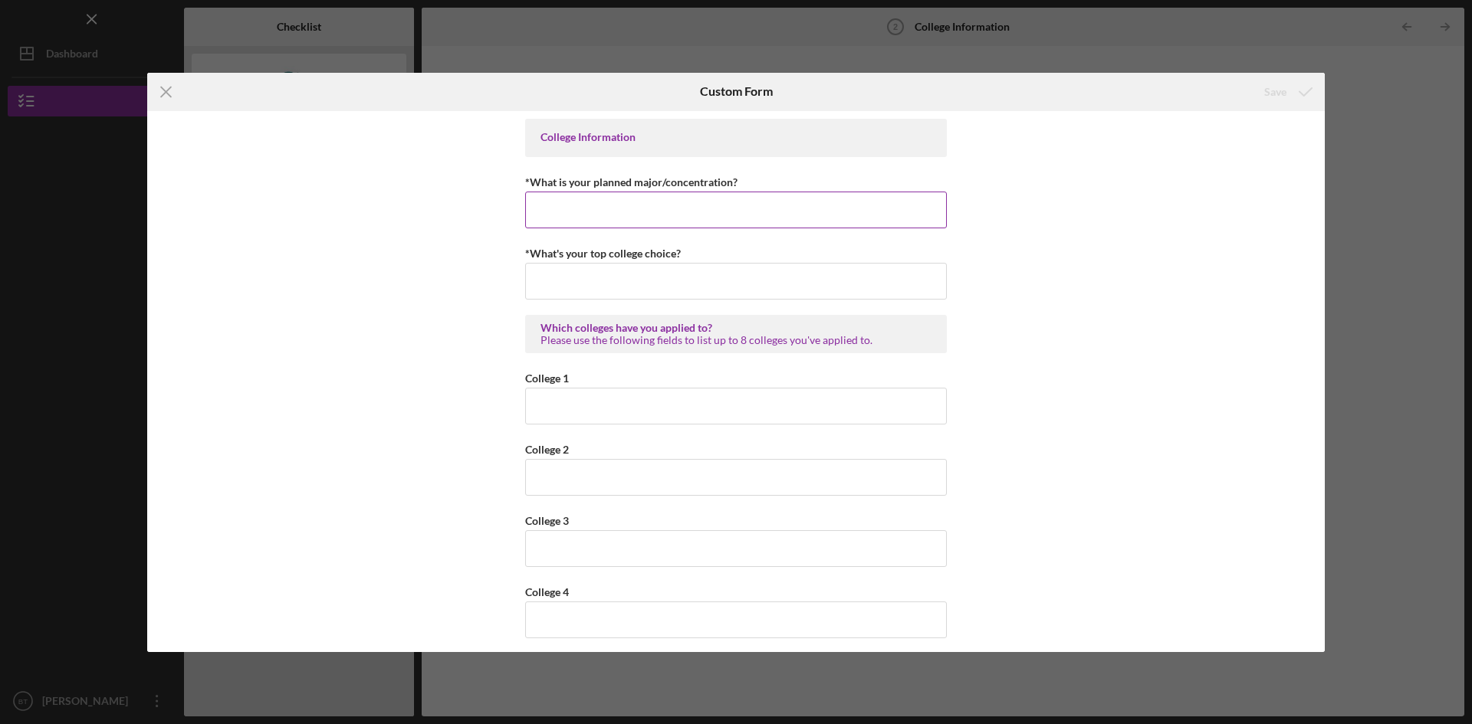
click at [674, 201] on input "*What is your planned major/concentration?" at bounding box center [736, 210] width 422 height 37
paste input "Business Administration with a concentration in Accounting"
type input "Business Administration with a concentration in Accounting"
click at [725, 286] on input "*What's your top college choice?" at bounding box center [736, 281] width 422 height 37
paste input "[GEOGRAPHIC_DATA]"
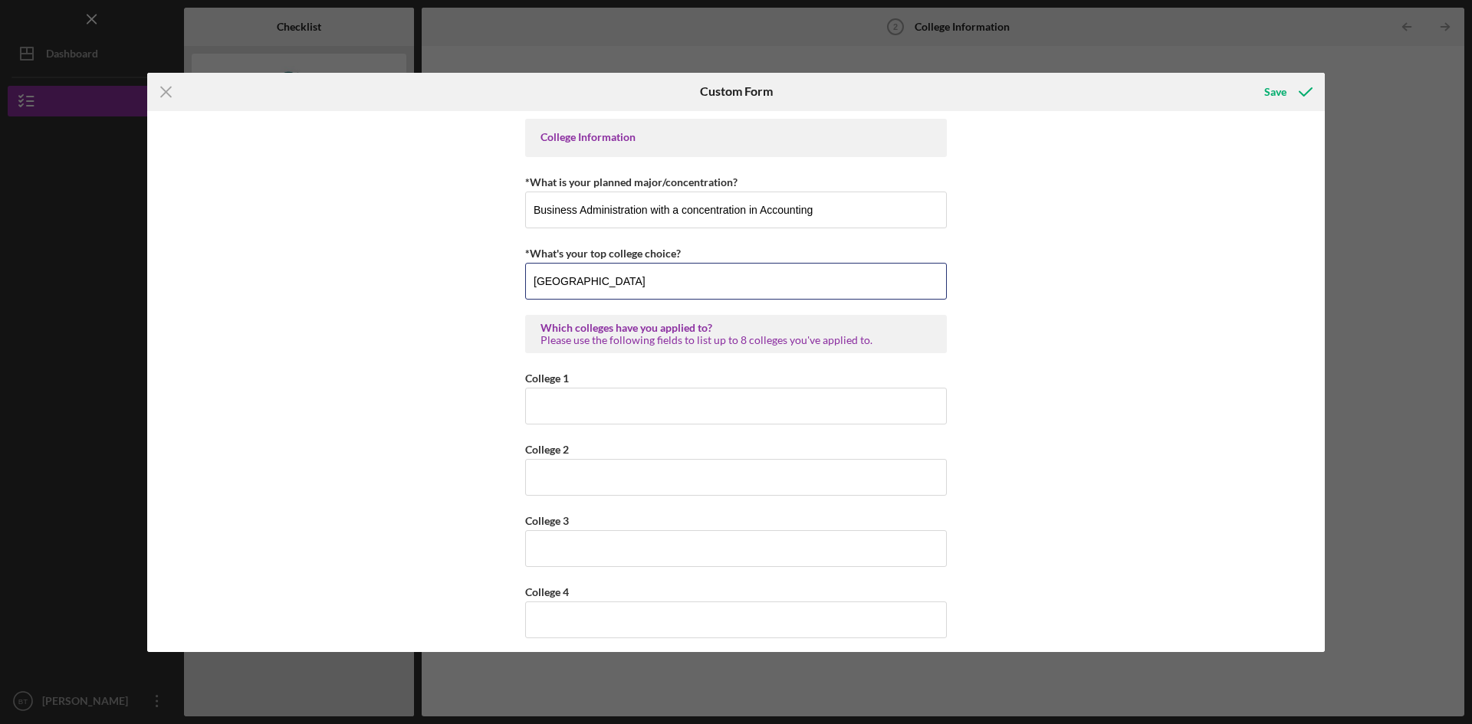
type input "[GEOGRAPHIC_DATA]"
click at [648, 406] on input "College 1" at bounding box center [736, 406] width 422 height 37
paste input "[GEOGRAPHIC_DATA]"
type input "[GEOGRAPHIC_DATA]"
click at [657, 468] on input "College 2" at bounding box center [736, 477] width 422 height 37
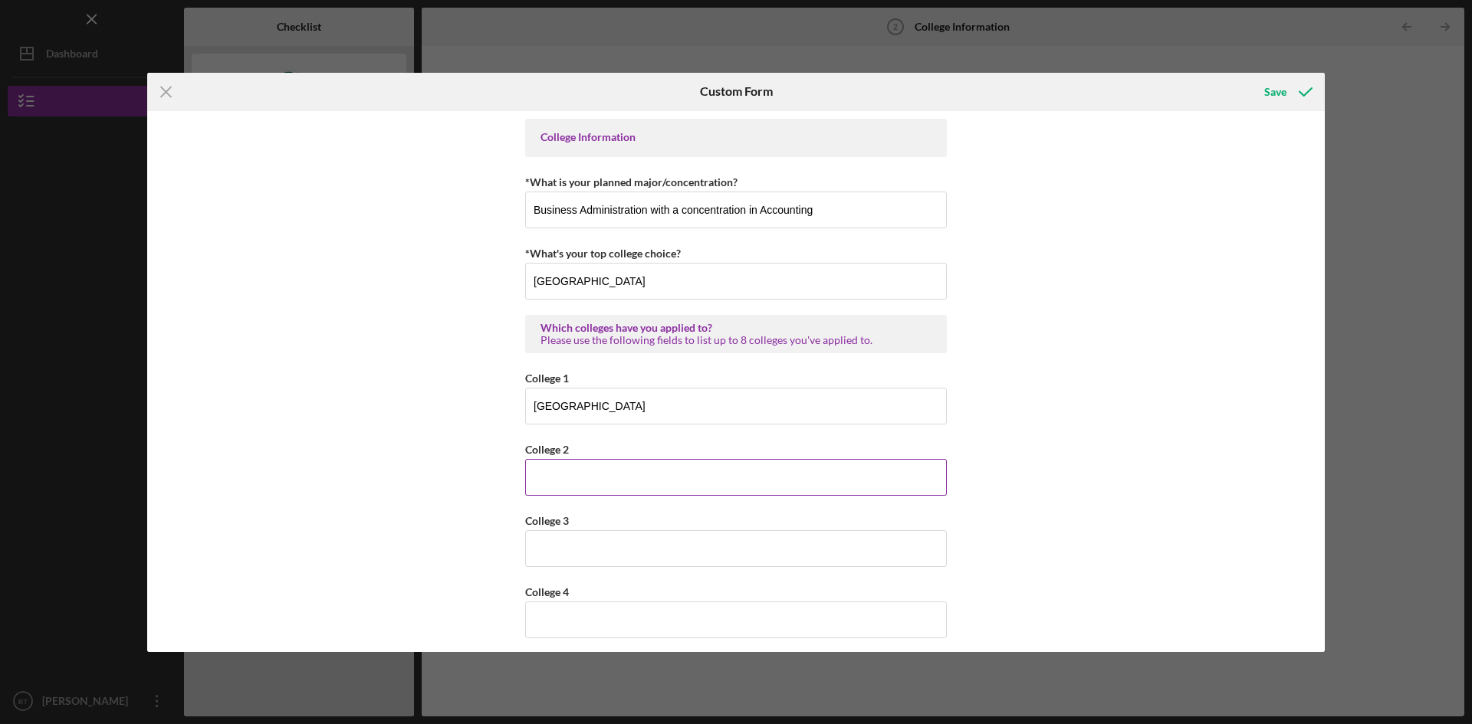
paste input "[GEOGRAPHIC_DATA]"
type input "[GEOGRAPHIC_DATA]"
click at [614, 552] on input "College 3" at bounding box center [736, 548] width 422 height 37
paste input "[GEOGRAPHIC_DATA]"
type input "[GEOGRAPHIC_DATA]"
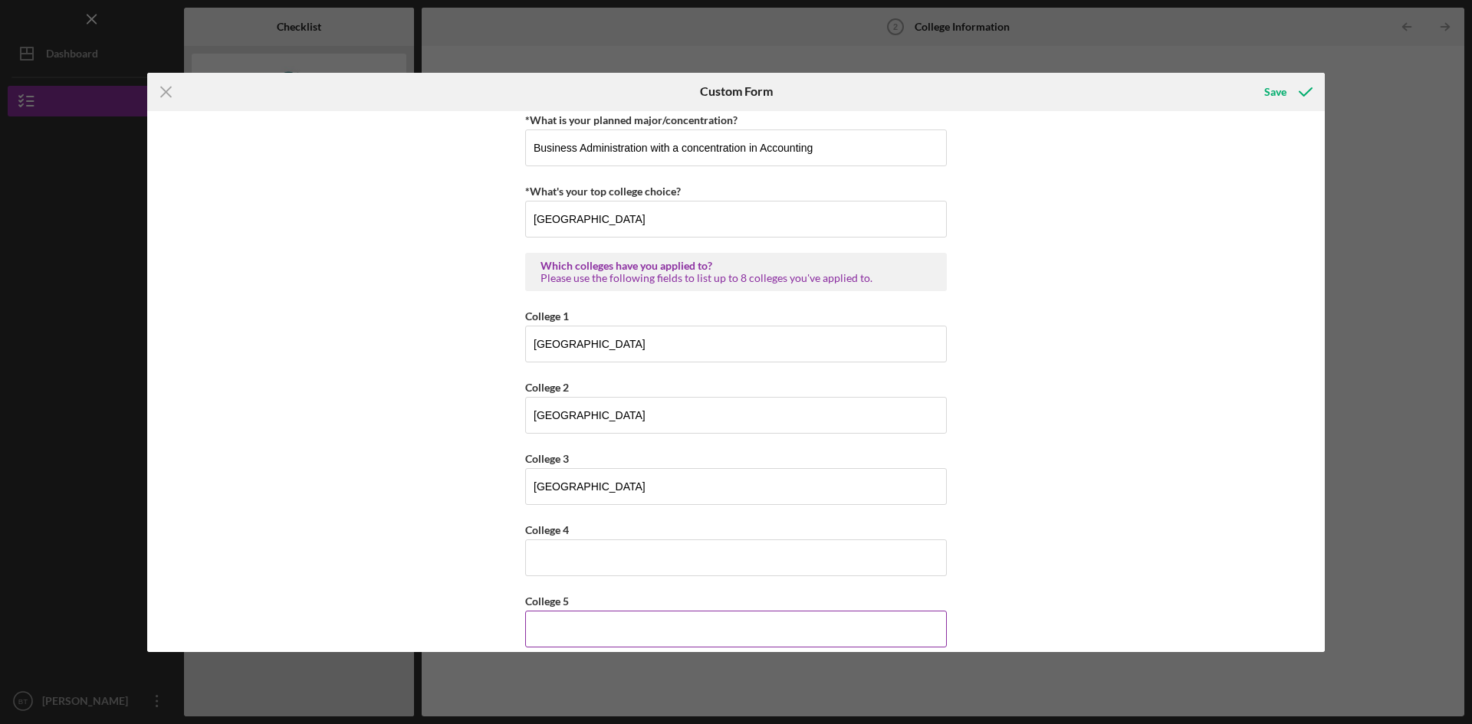
scroll to position [153, 0]
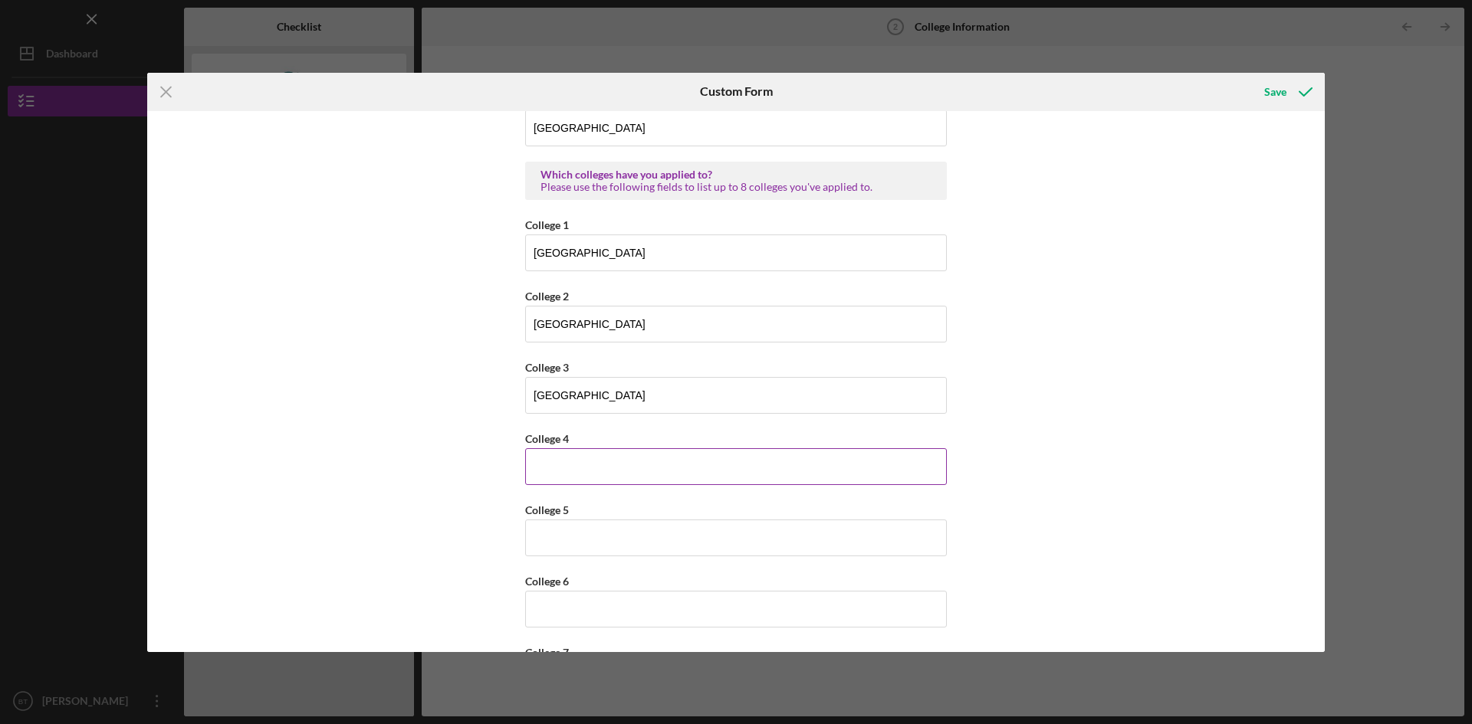
click at [638, 467] on input "College 4" at bounding box center [736, 466] width 422 height 37
paste input "[US_STATE][GEOGRAPHIC_DATA] ([GEOGRAPHIC_DATA])"
type input "[US_STATE][GEOGRAPHIC_DATA] ([GEOGRAPHIC_DATA])"
click at [596, 527] on input "College 5" at bounding box center [736, 538] width 422 height 37
paste input "ufts [GEOGRAPHIC_DATA]"
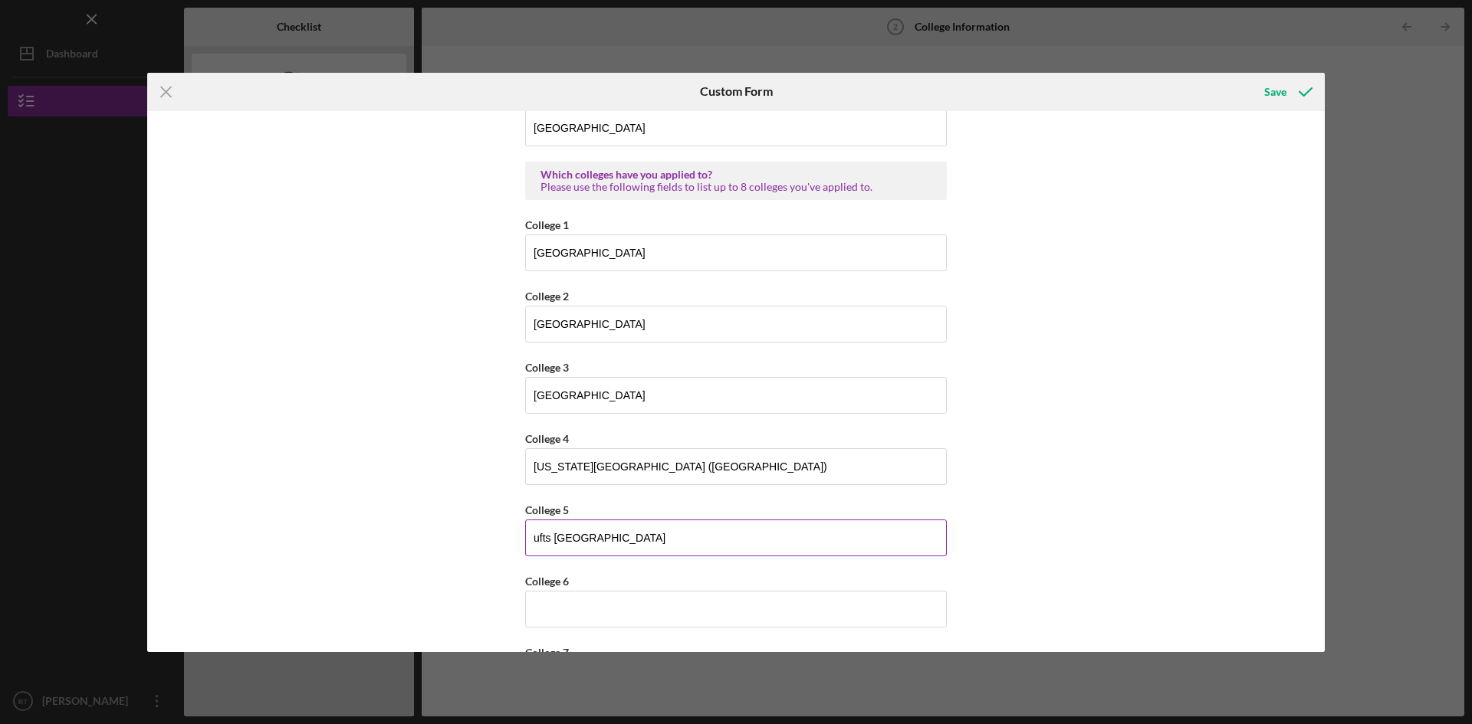
click at [534, 535] on input "ufts [GEOGRAPHIC_DATA]" at bounding box center [736, 538] width 422 height 37
type input "[GEOGRAPHIC_DATA] [GEOGRAPHIC_DATA]"
click at [655, 605] on input "College 6" at bounding box center [736, 609] width 422 height 37
paste input "niversity of [US_STATE] [GEOGRAPHIC_DATA]"
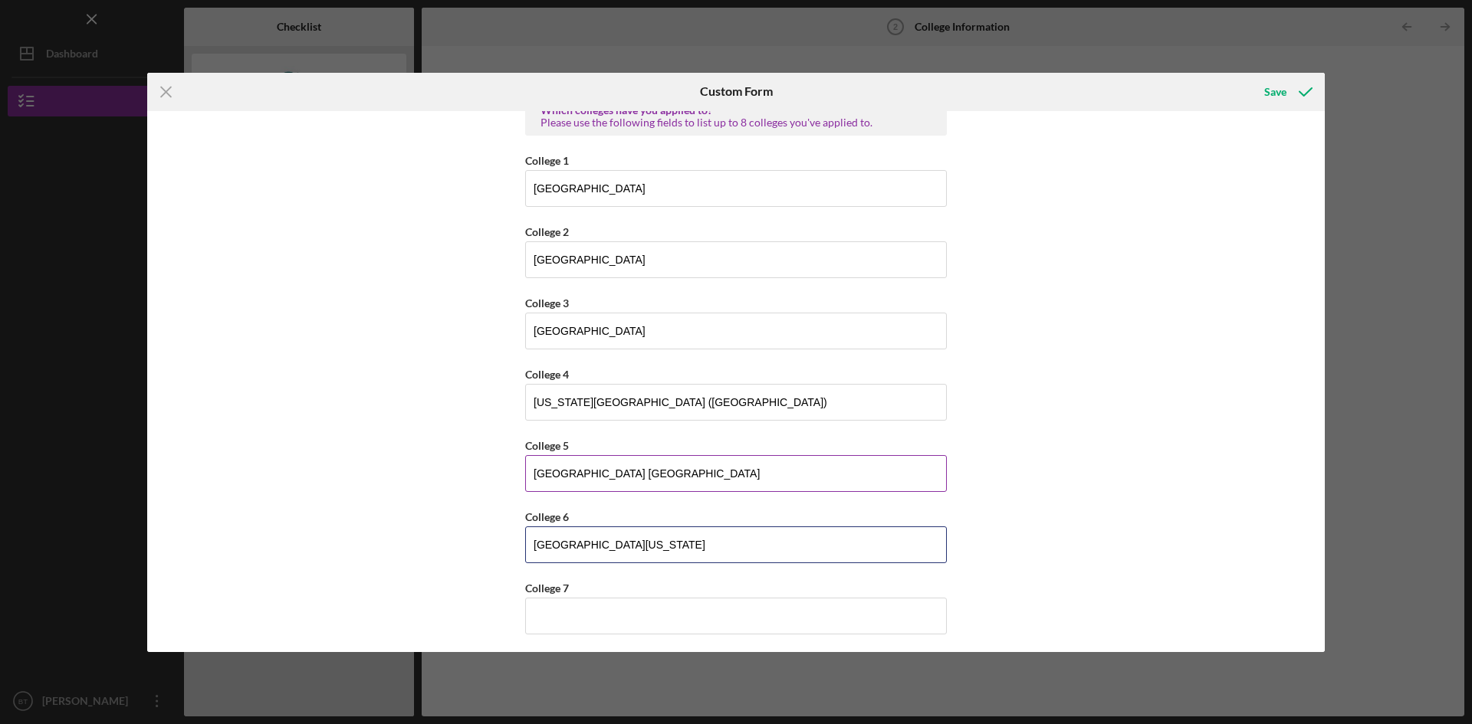
scroll to position [294, 0]
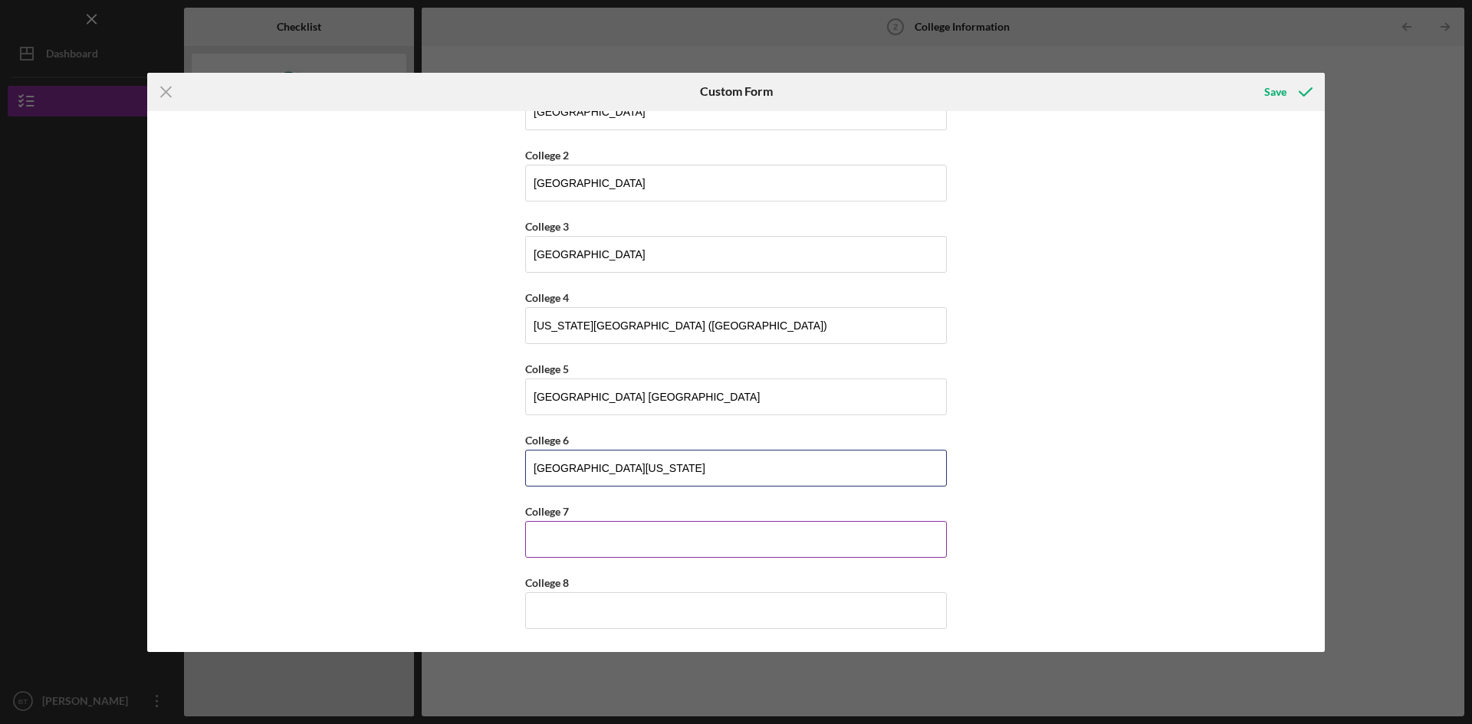
type input "[GEOGRAPHIC_DATA][US_STATE]"
click at [629, 543] on input "College 7" at bounding box center [736, 539] width 422 height 37
type input "[GEOGRAPHIC_DATA]"
click at [1299, 100] on icon "submit" at bounding box center [1305, 92] width 38 height 38
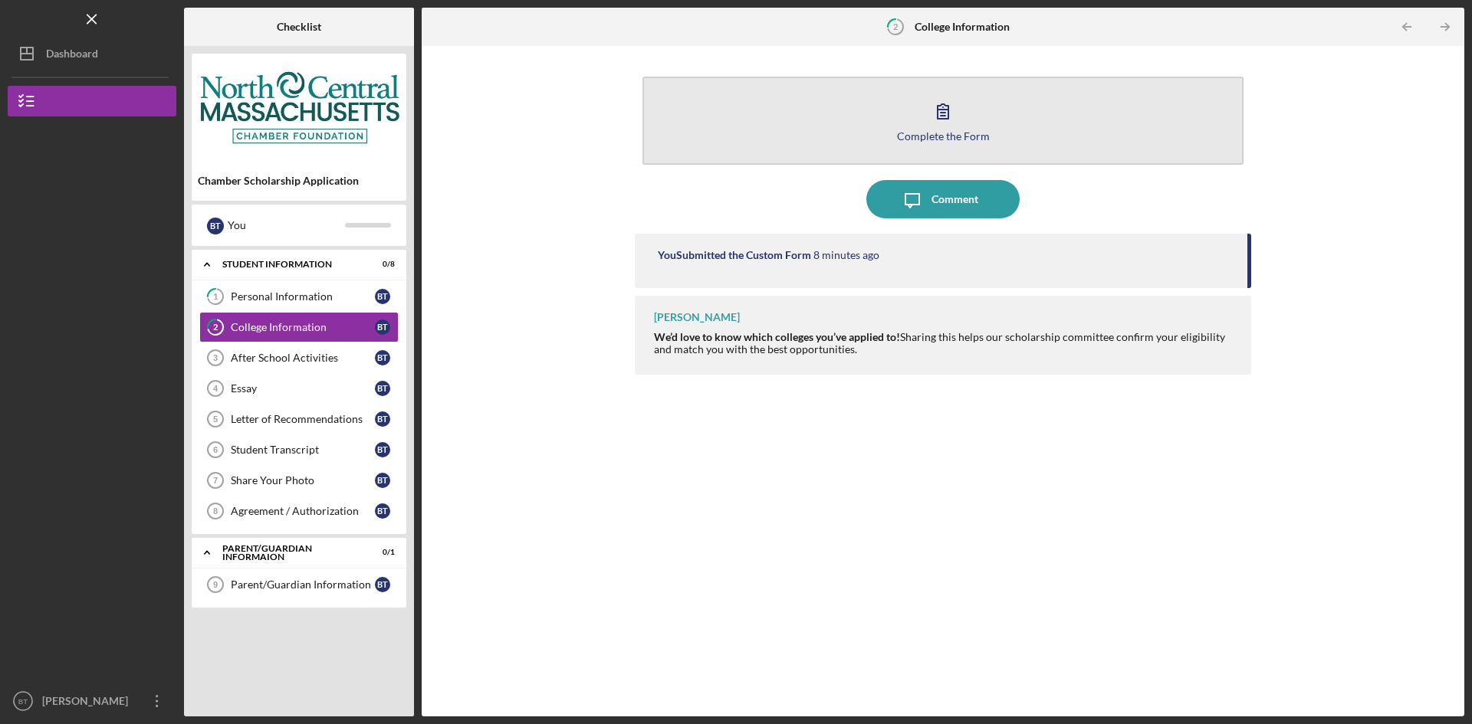
click at [999, 119] on button "Complete the Form Form" at bounding box center [942, 121] width 601 height 88
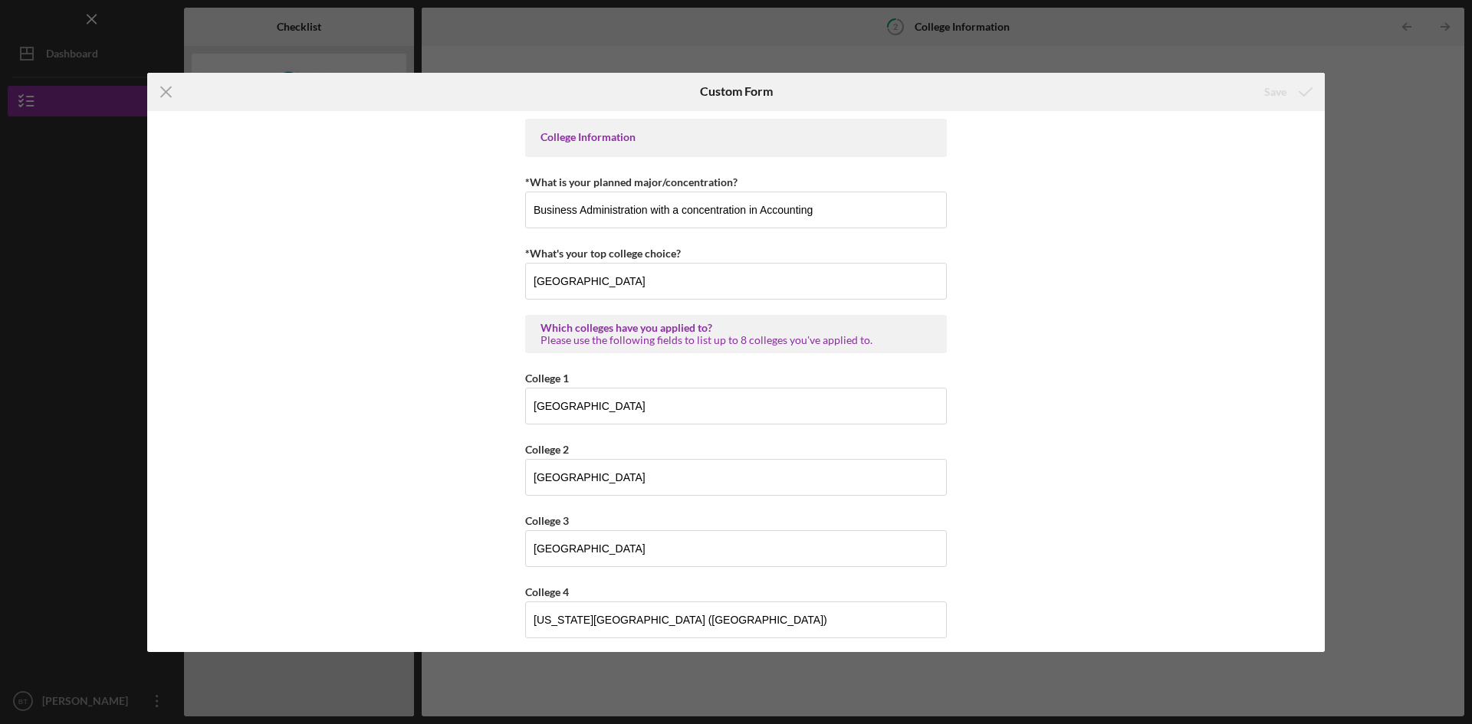
scroll to position [294, 0]
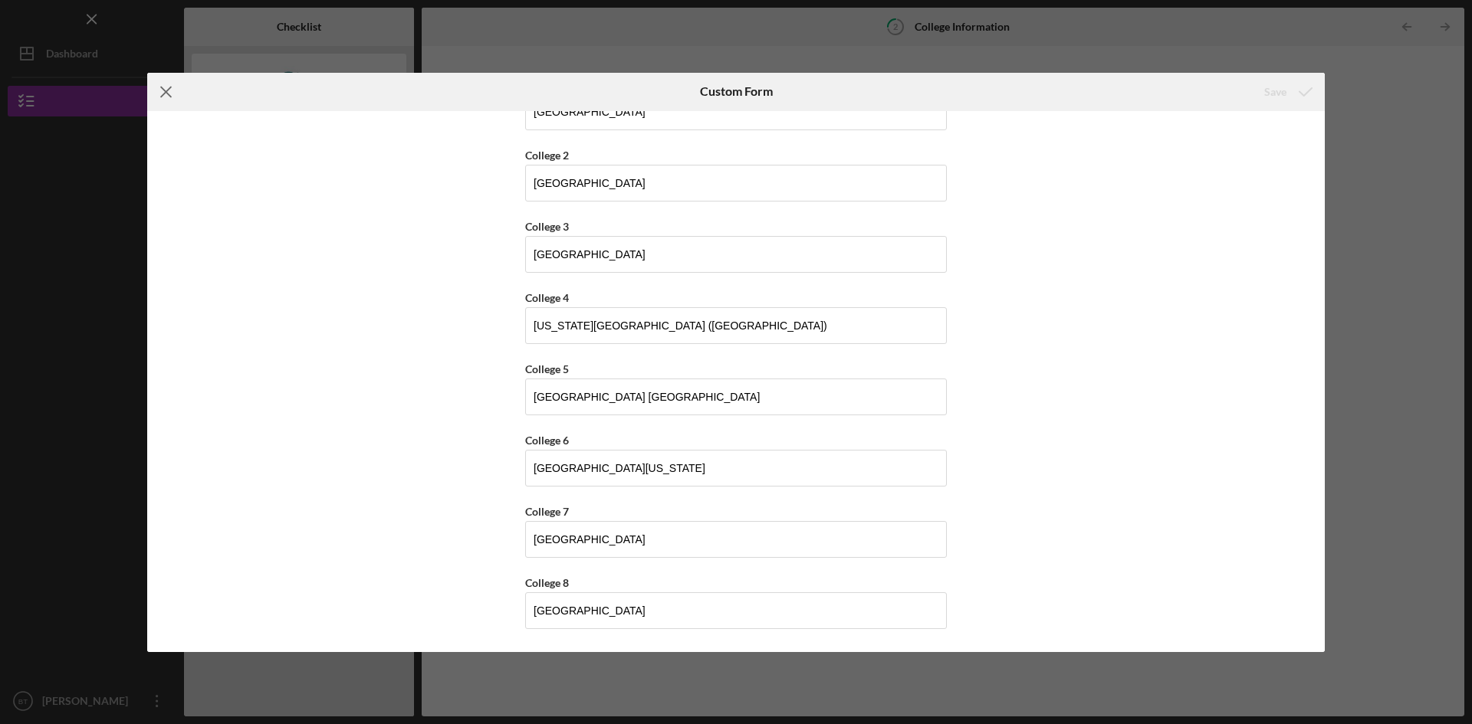
click at [169, 94] on line at bounding box center [166, 92] width 10 height 10
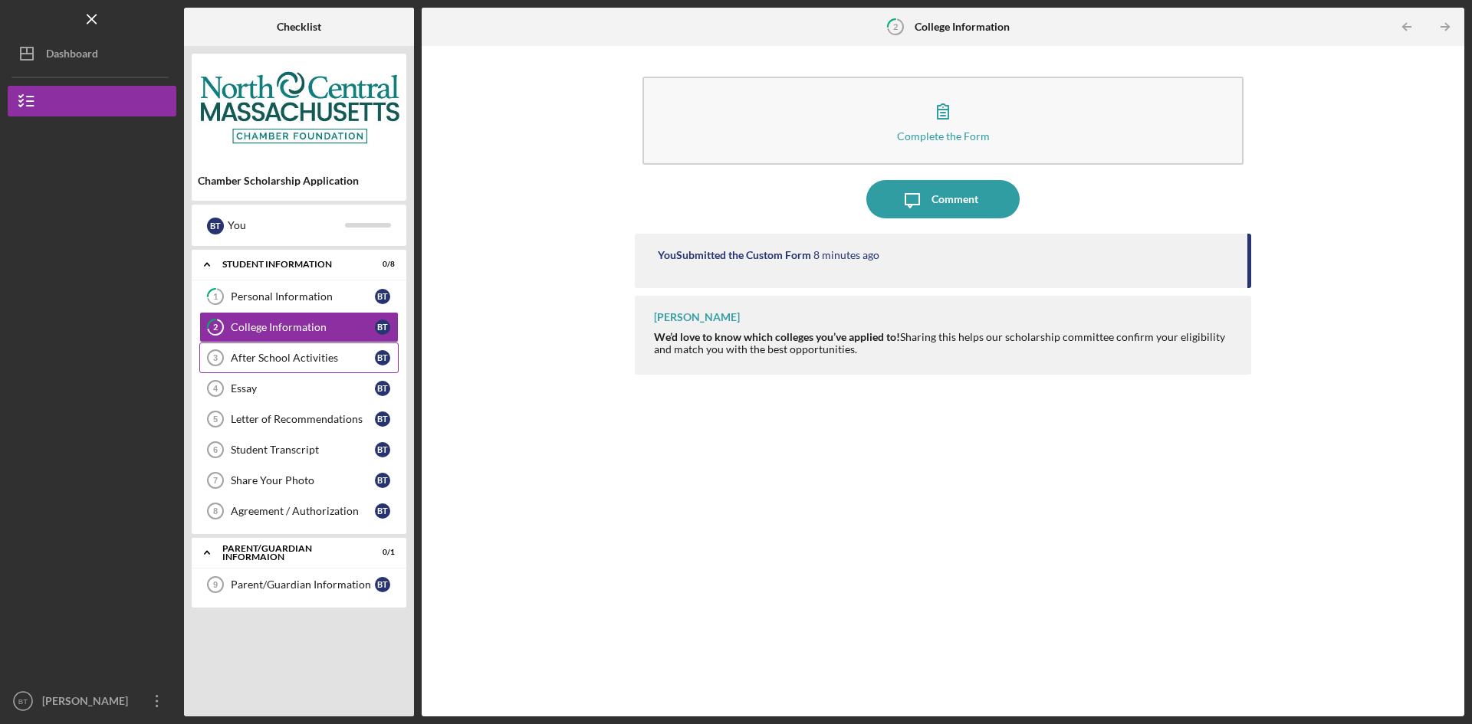
click at [290, 364] on div "After School Activities" at bounding box center [303, 358] width 144 height 12
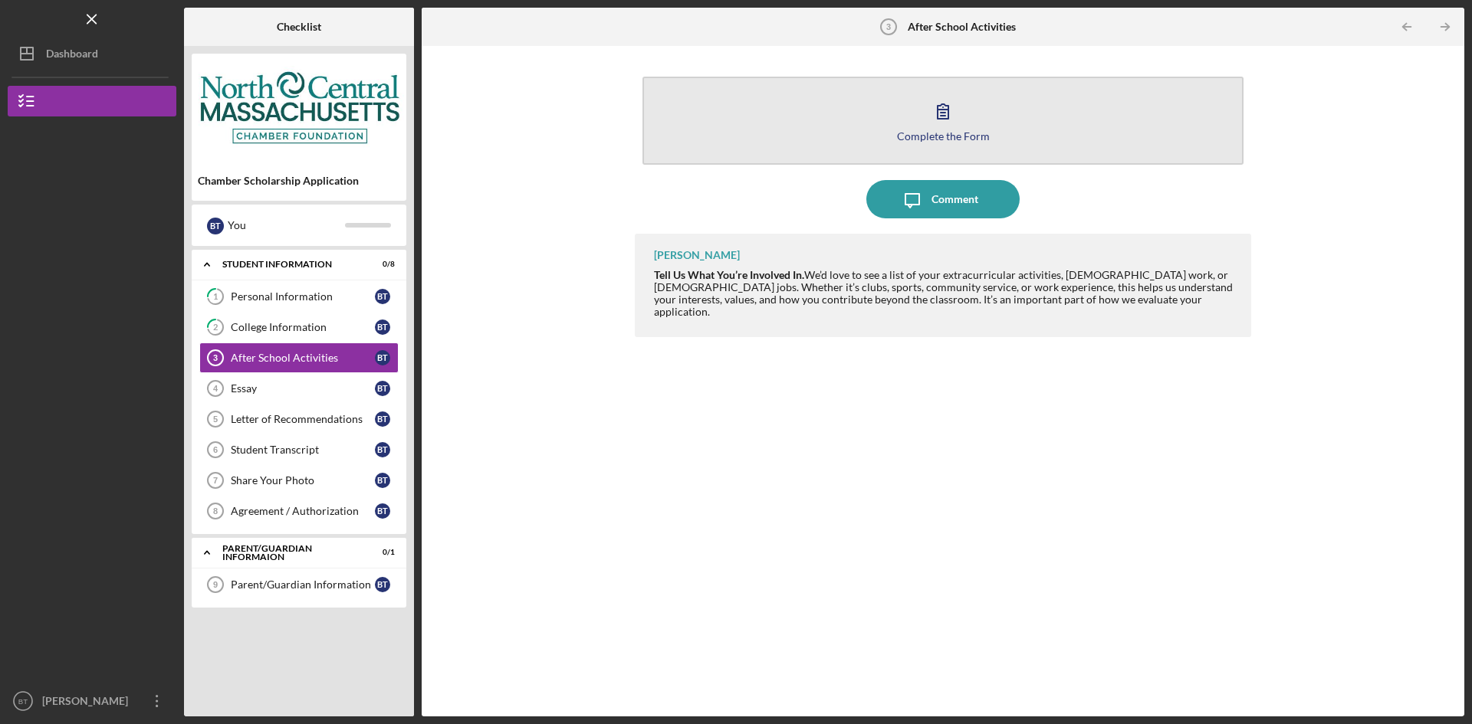
click at [912, 126] on button "Complete the Form Form" at bounding box center [942, 121] width 601 height 88
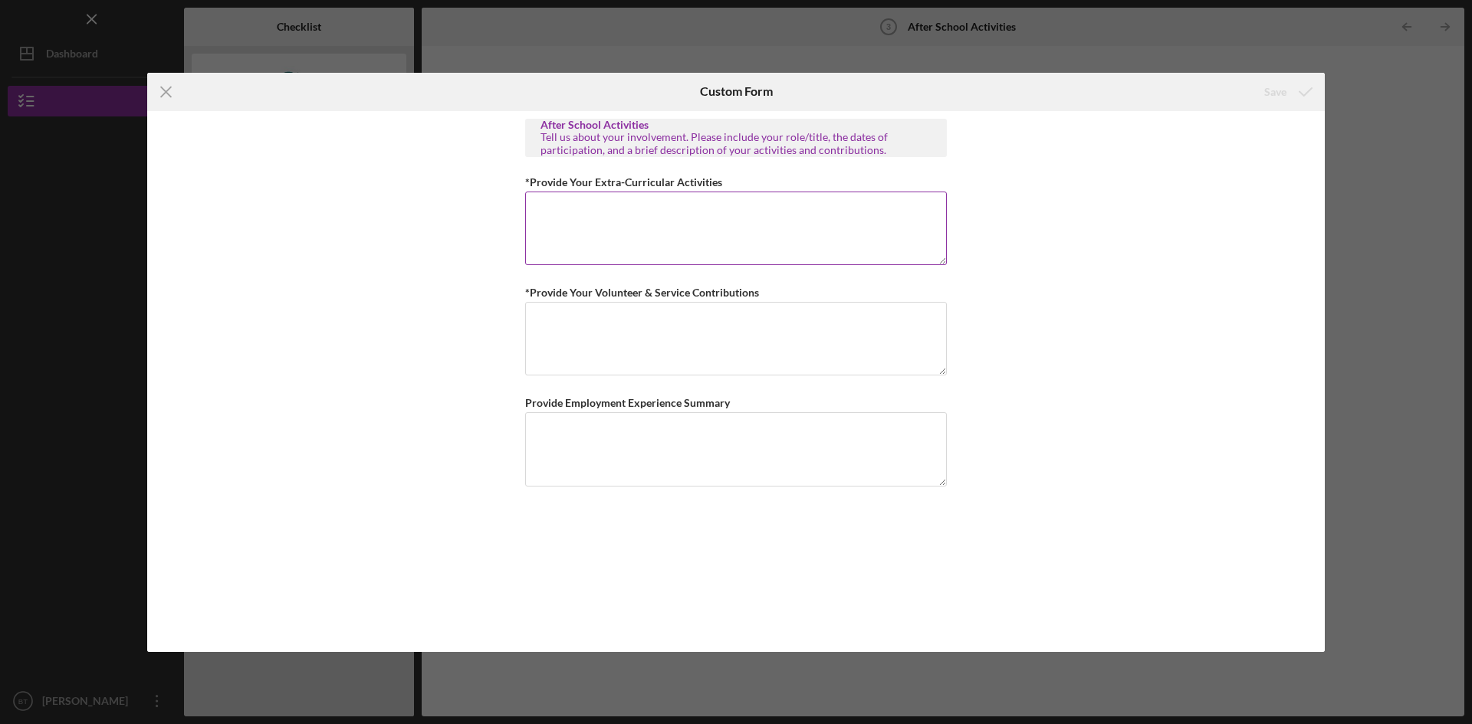
click at [714, 241] on textarea "*Provide Your Extra-Curricular Activities" at bounding box center [736, 229] width 422 height 74
paste textarea "Student Council, Treasurer ([DATE]–[DATE]) – Managed budget for school events a…"
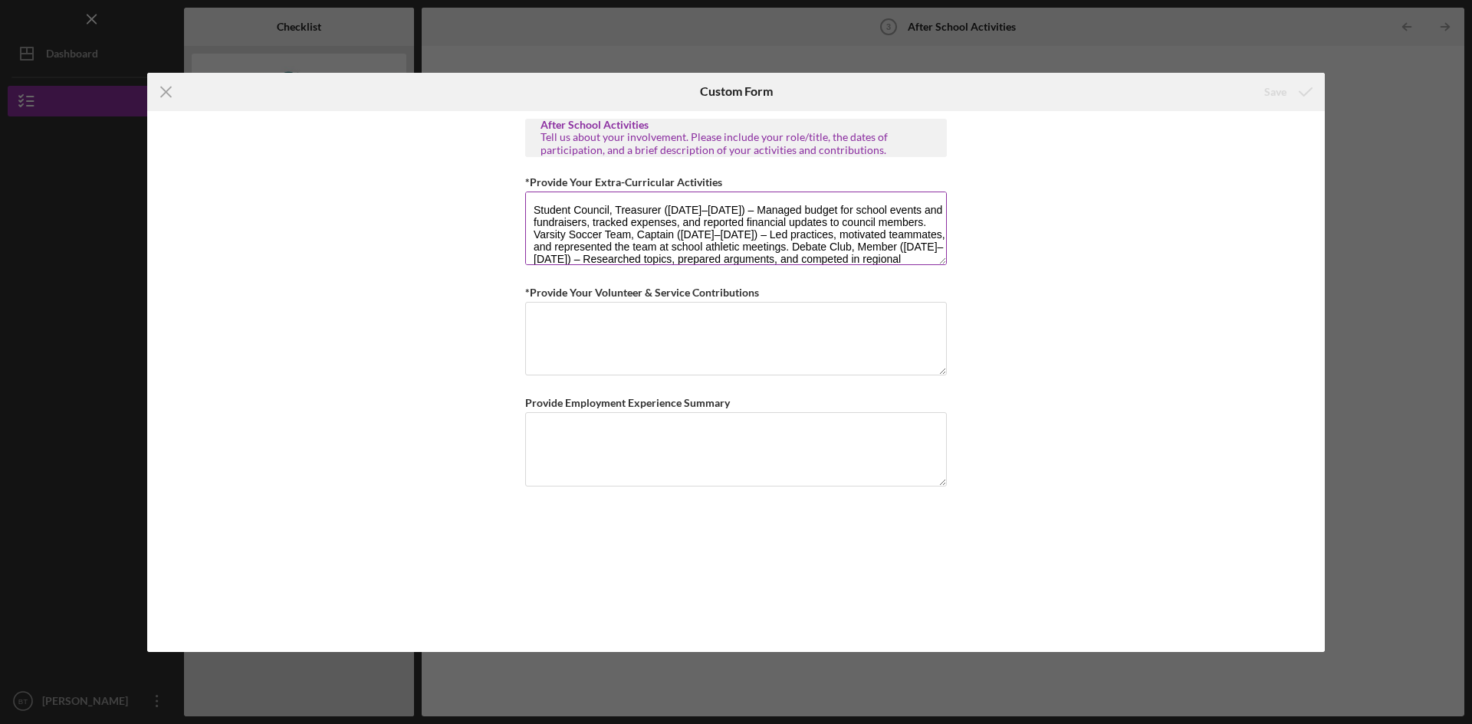
scroll to position [26, 0]
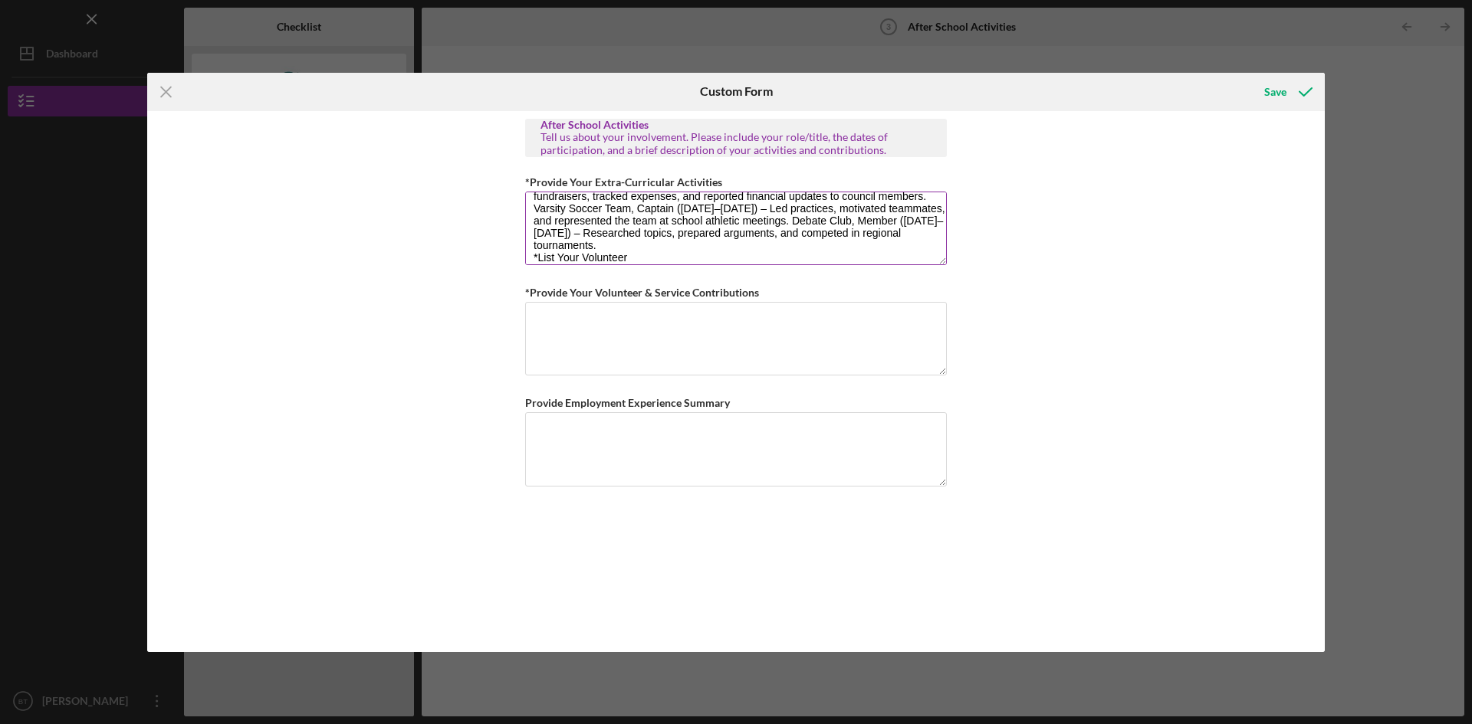
click at [628, 255] on textarea "Student Council, Treasurer ([DATE]–[DATE]) – Managed budget for school events a…" at bounding box center [736, 229] width 422 height 74
drag, startPoint x: 628, startPoint y: 255, endPoint x: 509, endPoint y: 259, distance: 119.6
click at [527, 255] on textarea "Student Council, Treasurer ([DATE]–[DATE]) – Managed budget for school events a…" at bounding box center [736, 229] width 422 height 74
type textarea "Student Council, Treasurer ([DATE]–[DATE]) – Managed budget for school events a…"
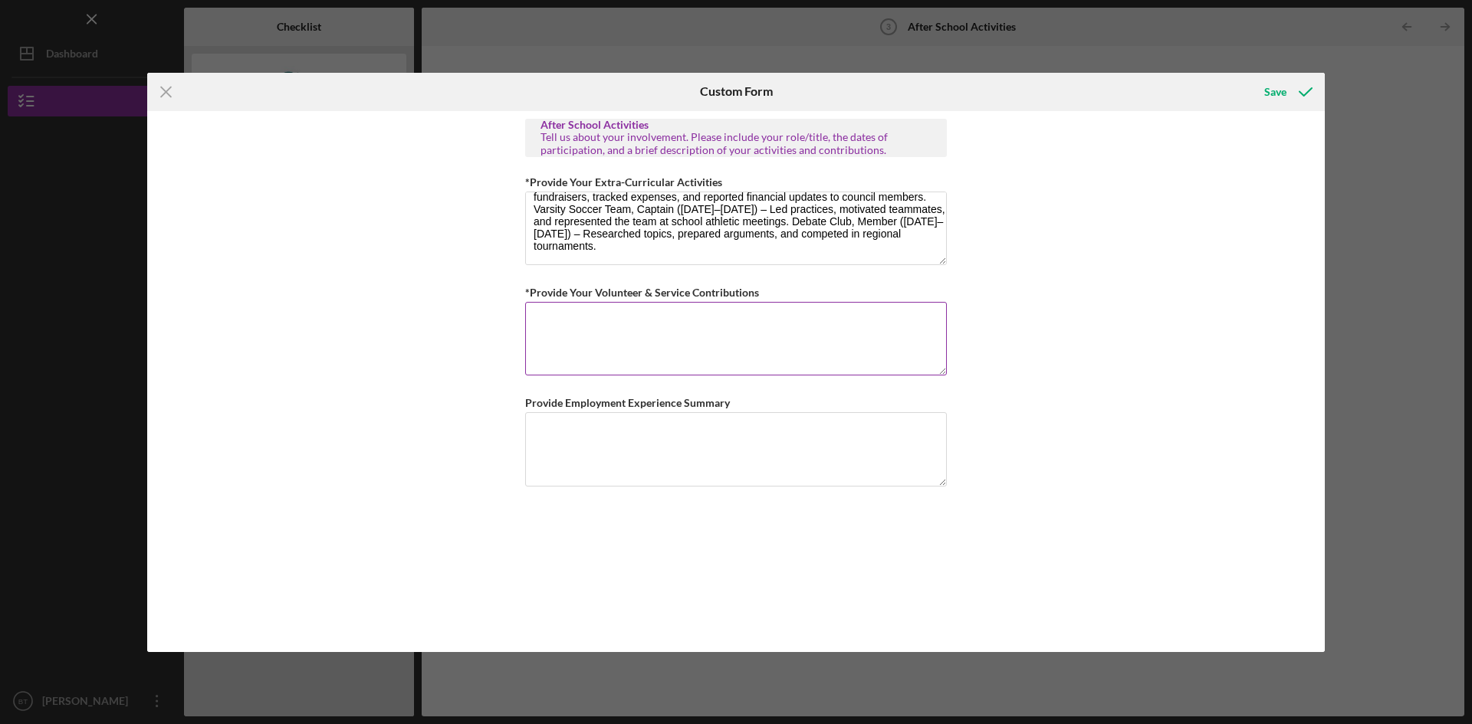
click at [697, 362] on textarea "*Provide Your Volunteer & Service Contributions" at bounding box center [736, 339] width 422 height 74
paste textarea "Food Drive Organizer (2023) – Collected and donated over 300 items for the loca…"
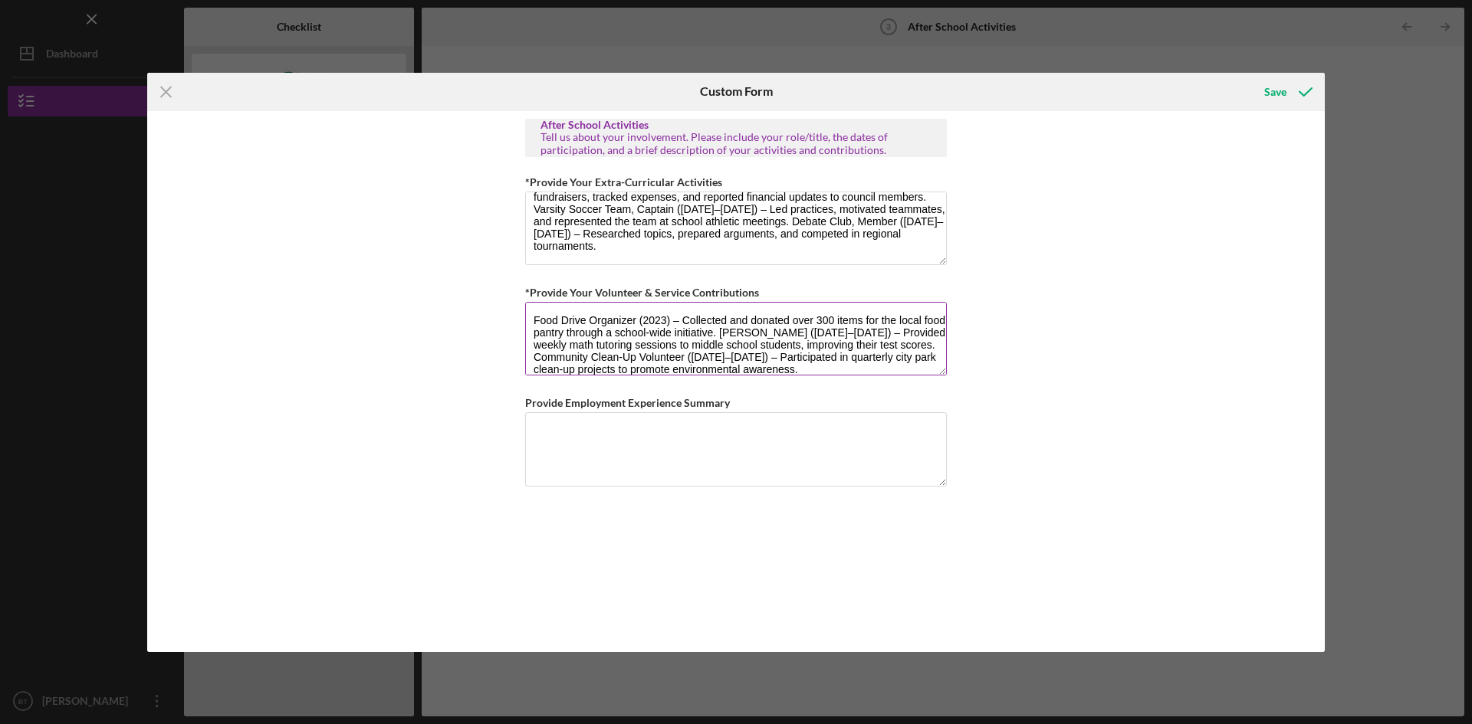
scroll to position [2, 0]
type textarea "Food Drive Organizer (2023) – Collected and donated over 300 items for the loca…"
click at [705, 462] on textarea "Provide Employment Experience Summary" at bounding box center [736, 449] width 422 height 74
paste textarea "Cashier, Market Basket (2022–present) – Process customer transactions, handle c…"
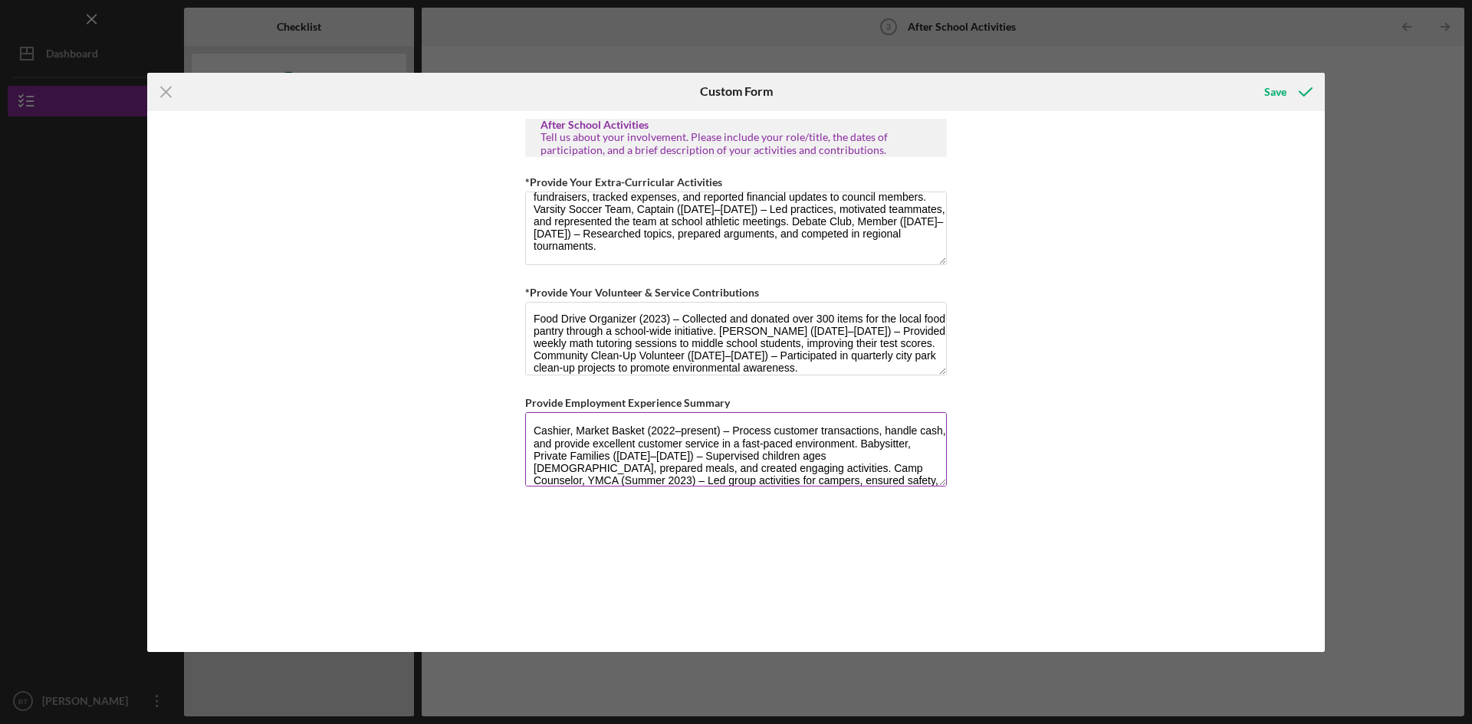
scroll to position [13, 0]
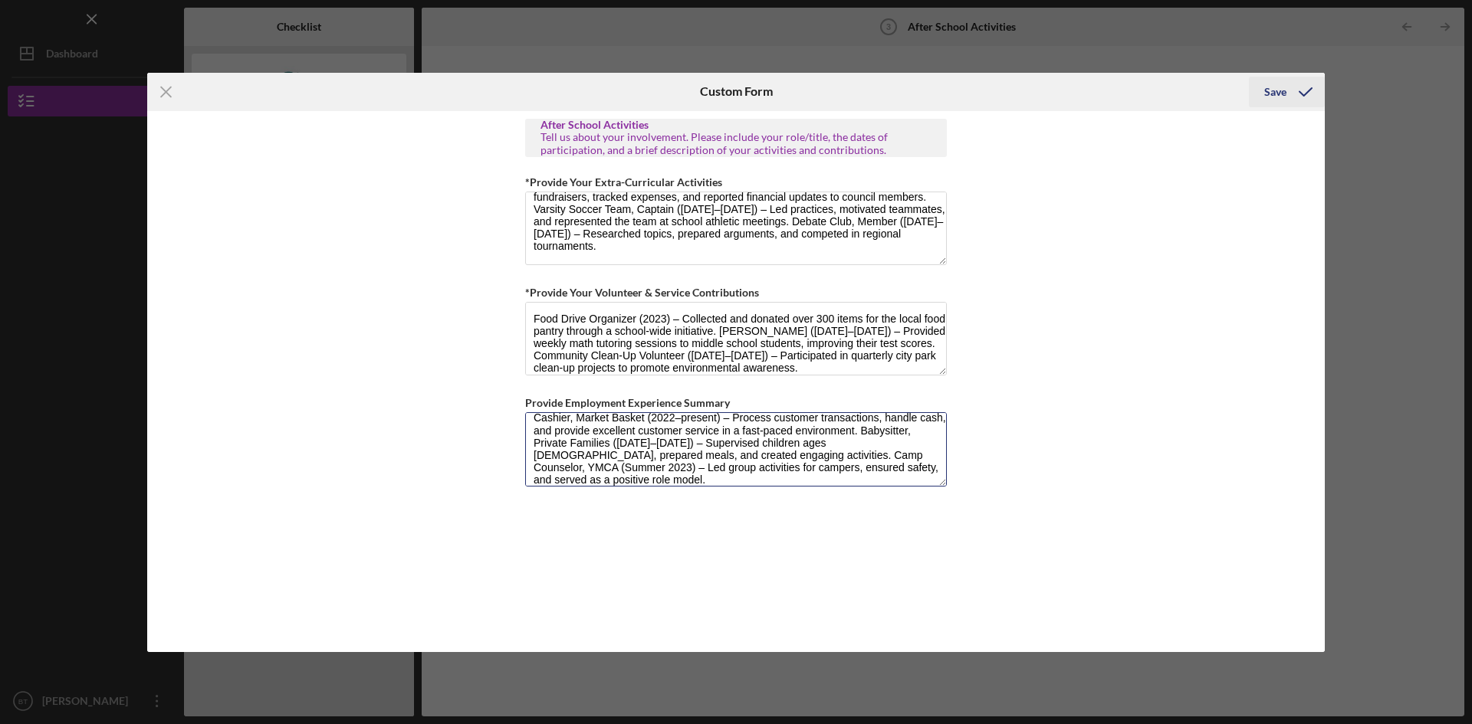
type textarea "Cashier, Market Basket (2022–present) – Process customer transactions, handle c…"
click at [1266, 87] on div "Save" at bounding box center [1275, 92] width 22 height 31
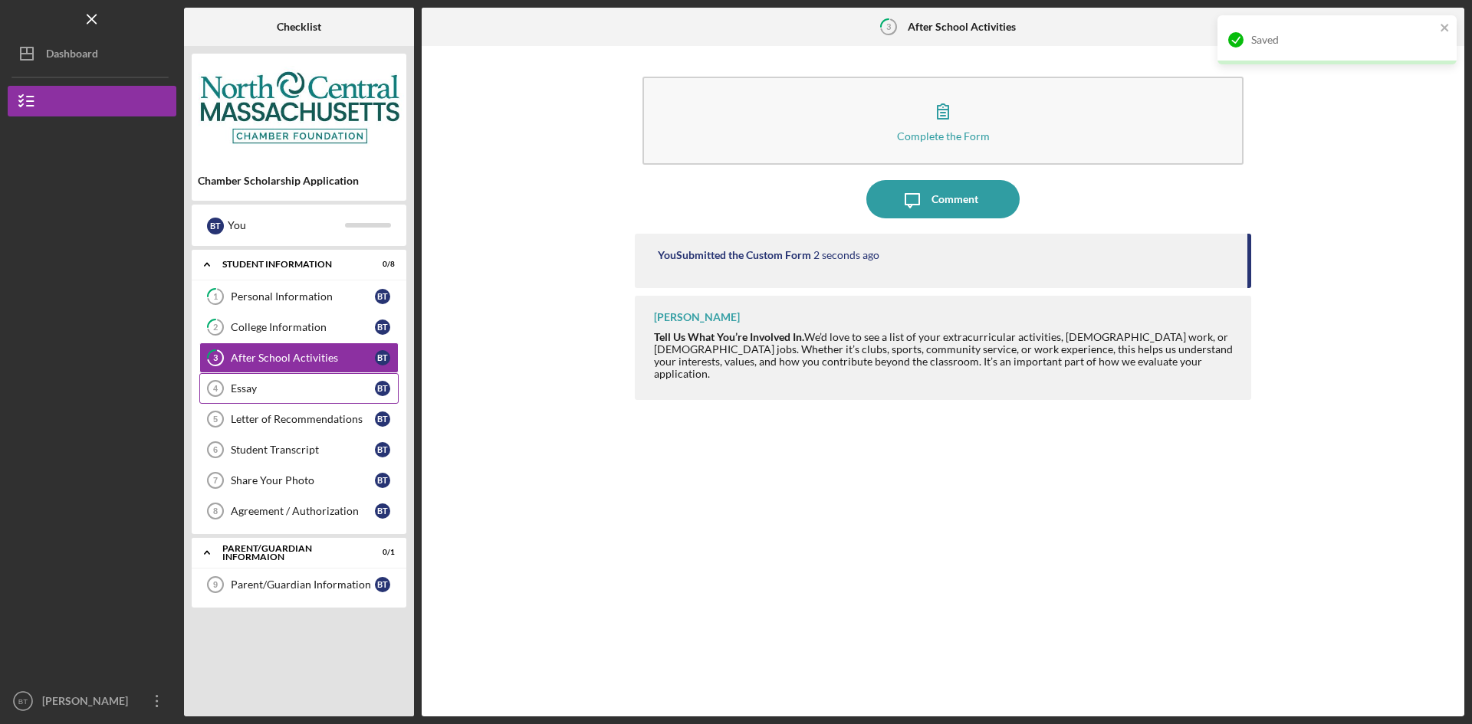
drag, startPoint x: 270, startPoint y: 381, endPoint x: 300, endPoint y: 399, distance: 35.1
click at [270, 381] on link "Essay 4 Essay B T" at bounding box center [298, 388] width 199 height 31
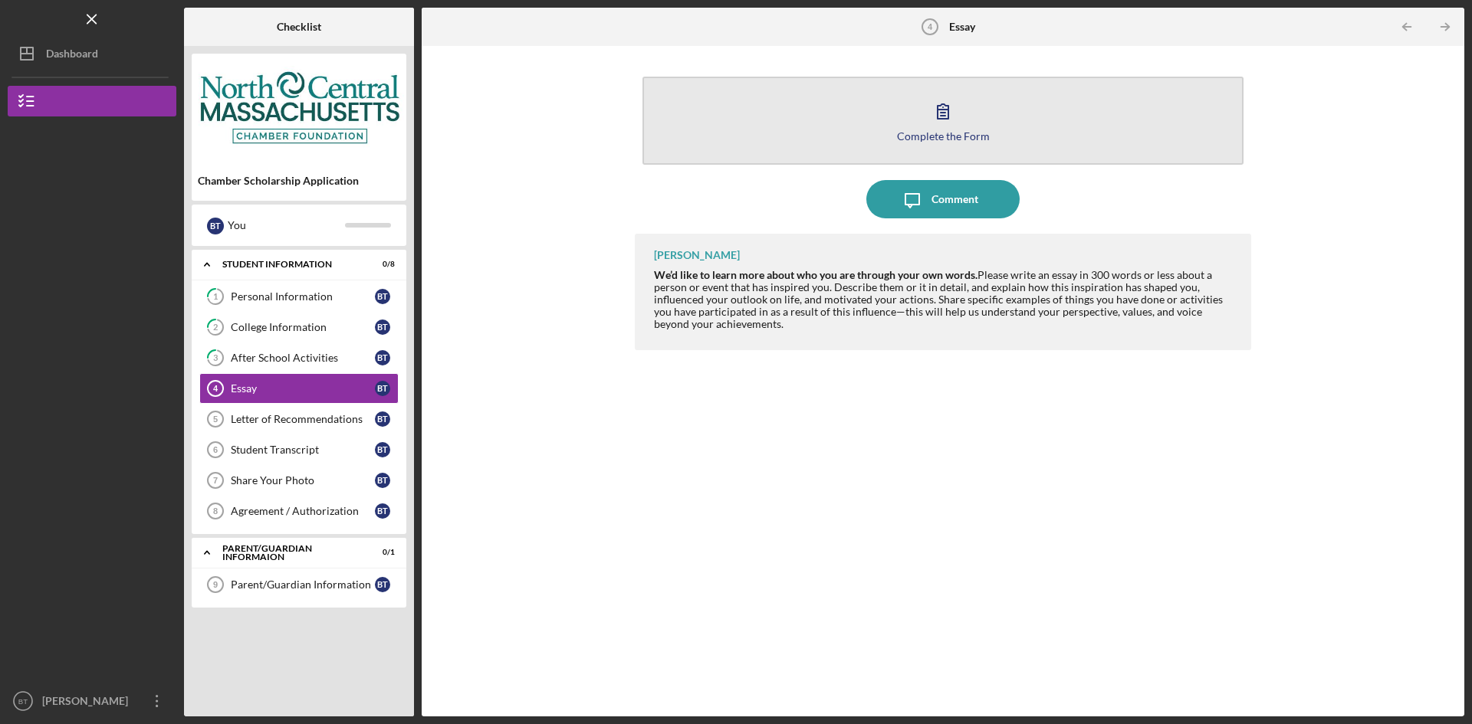
click at [881, 129] on button "Complete the Form Form" at bounding box center [942, 121] width 601 height 88
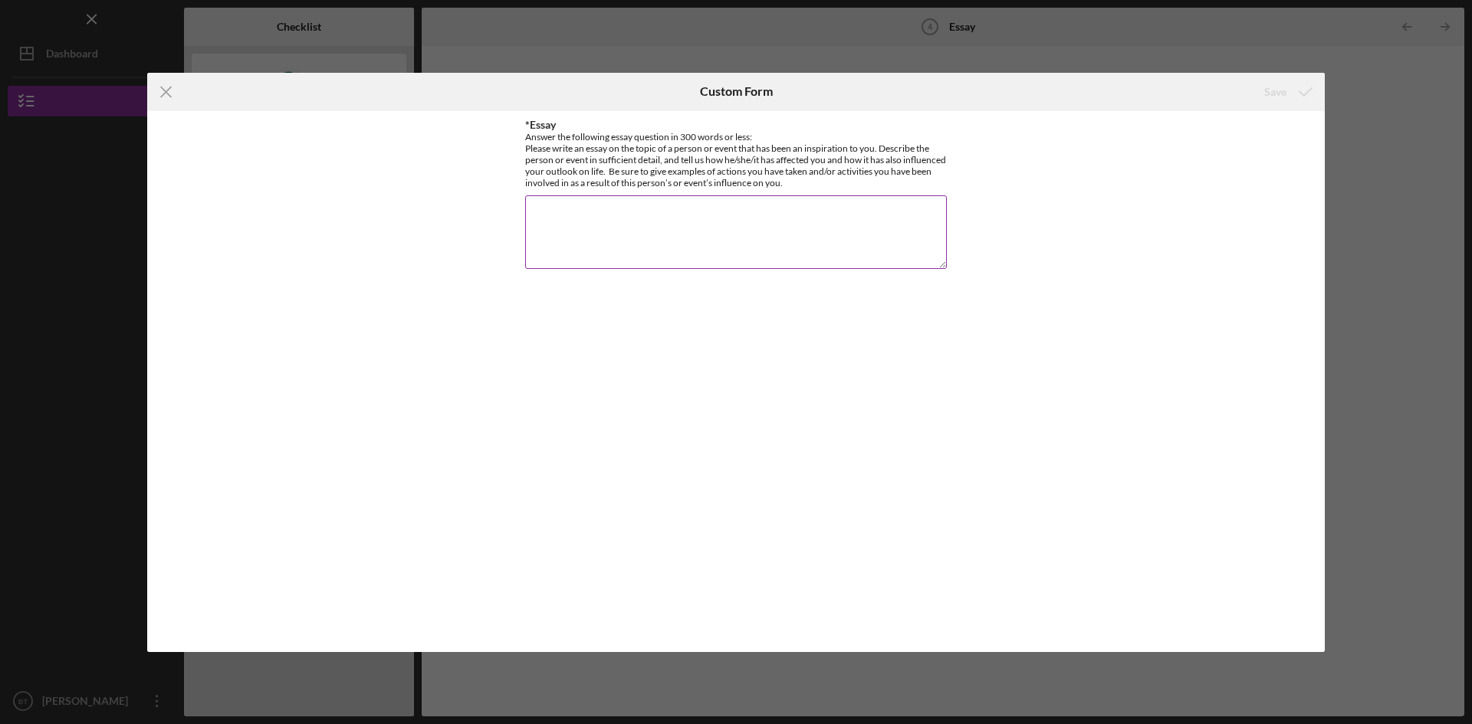
click at [648, 222] on textarea "*Essay" at bounding box center [736, 232] width 422 height 74
paste textarea "Lor ip dol sita consectet adipis el se doei te in utlaboreetd. Mag aliq en adm …"
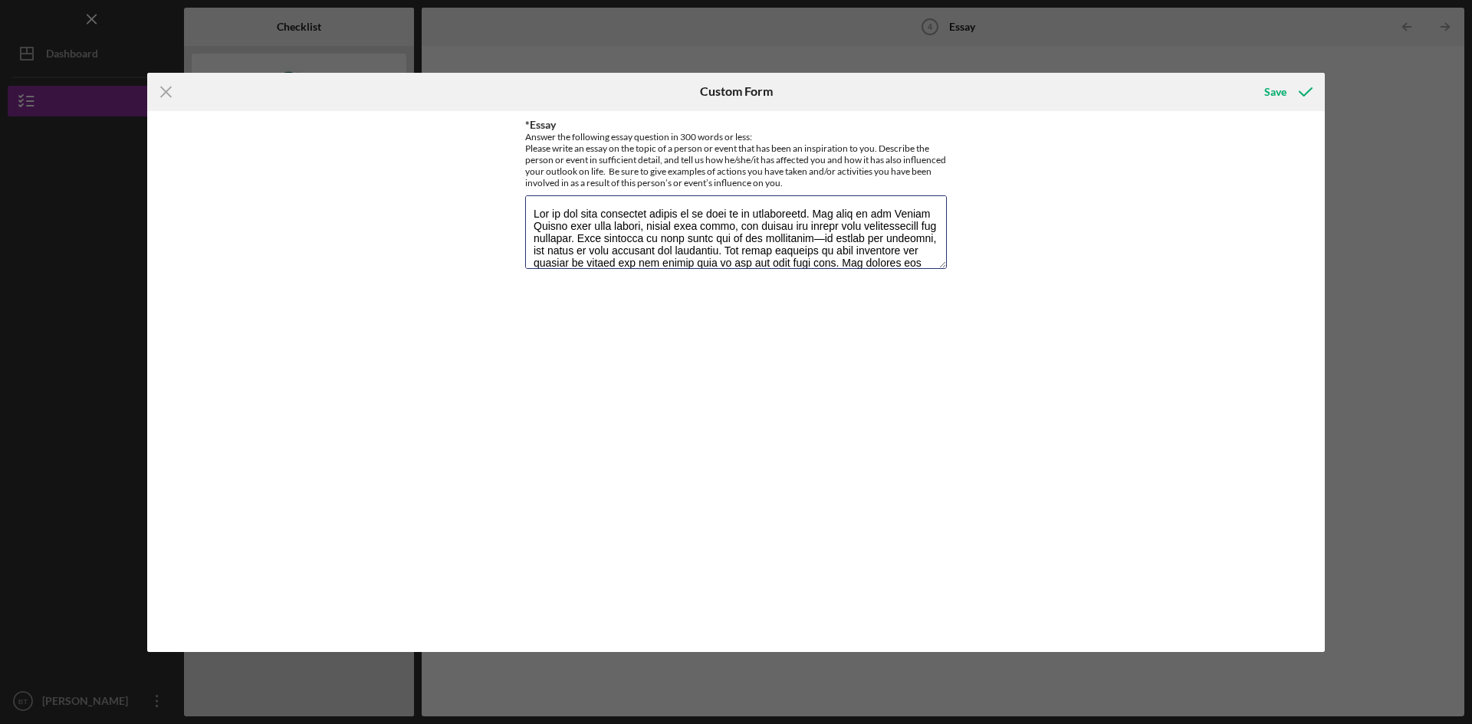
scroll to position [223, 0]
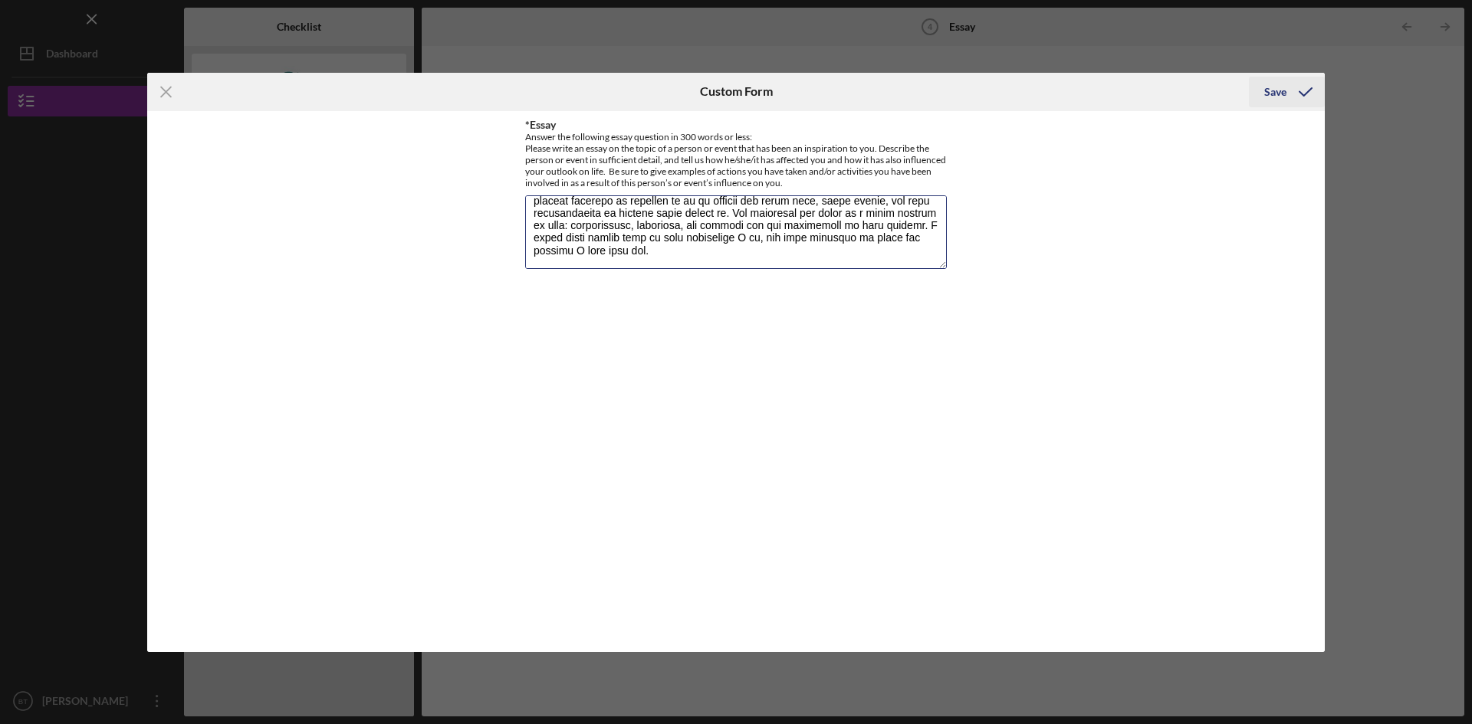
type textarea "Lor ip dol sita consectet adipis el se doei te in utlaboreetd. Mag aliq en adm …"
click at [1272, 97] on div "Save" at bounding box center [1275, 92] width 22 height 31
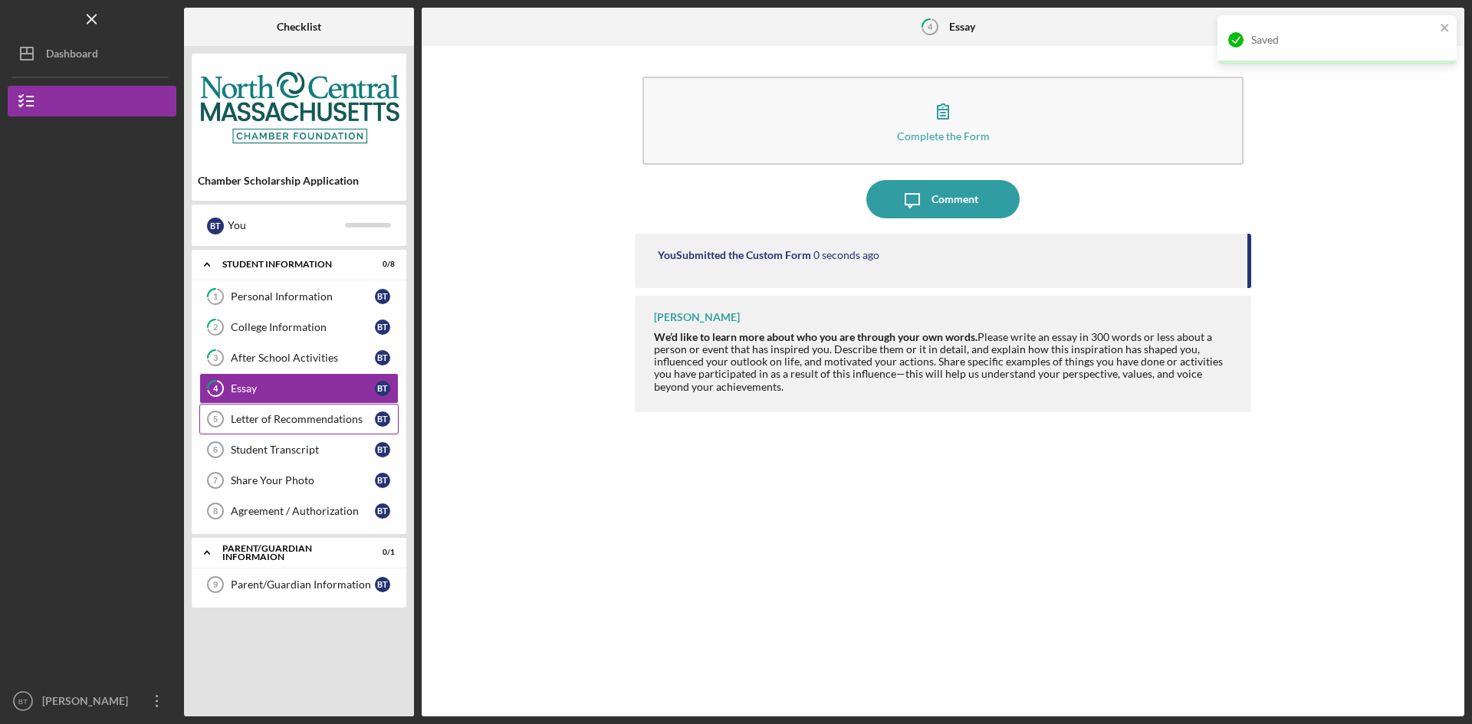
drag, startPoint x: 311, startPoint y: 415, endPoint x: 312, endPoint y: 424, distance: 9.2
click at [311, 416] on div "Letter of Recommendations" at bounding box center [303, 419] width 144 height 12
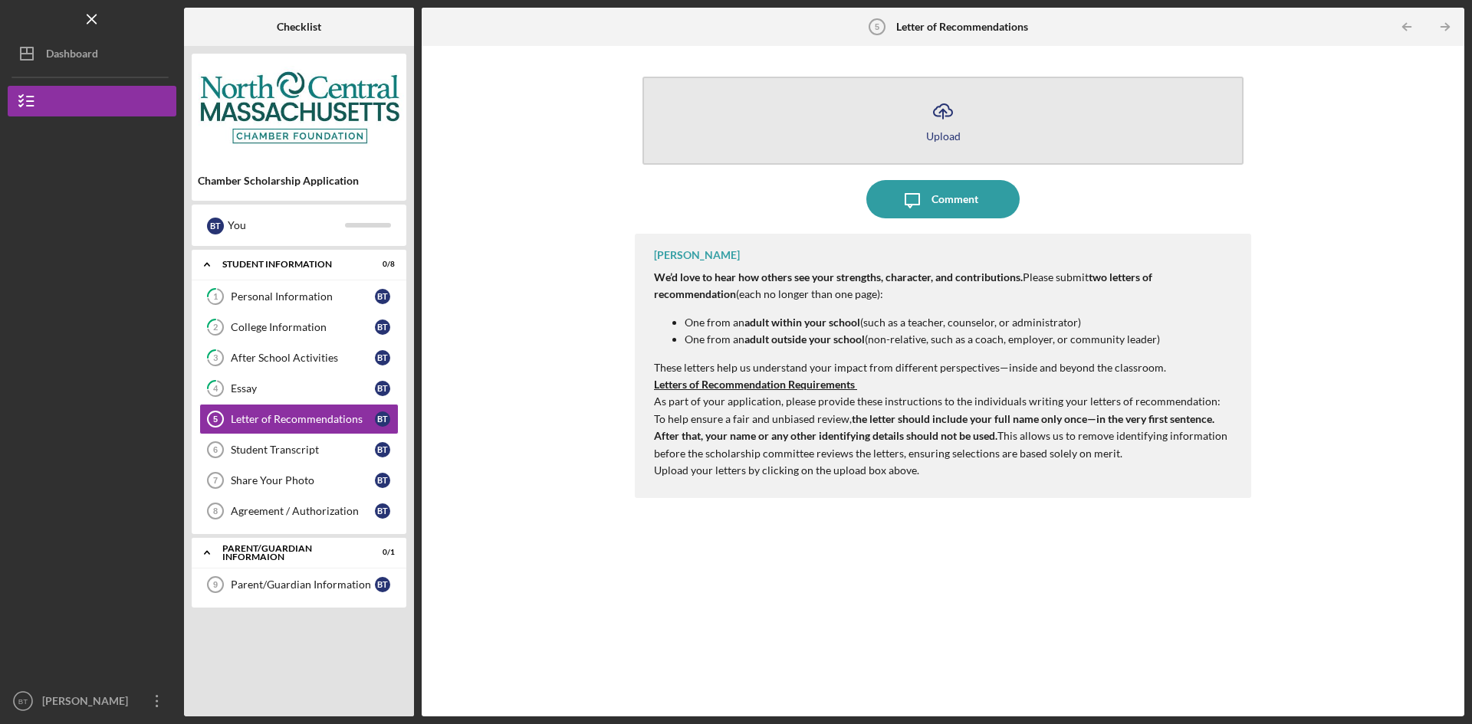
drag, startPoint x: 904, startPoint y: 74, endPoint x: 893, endPoint y: 85, distance: 15.2
click at [904, 74] on div "Icon/Upload Upload" at bounding box center [943, 120] width 616 height 103
click at [871, 120] on button "Icon/Upload Upload" at bounding box center [942, 121] width 601 height 88
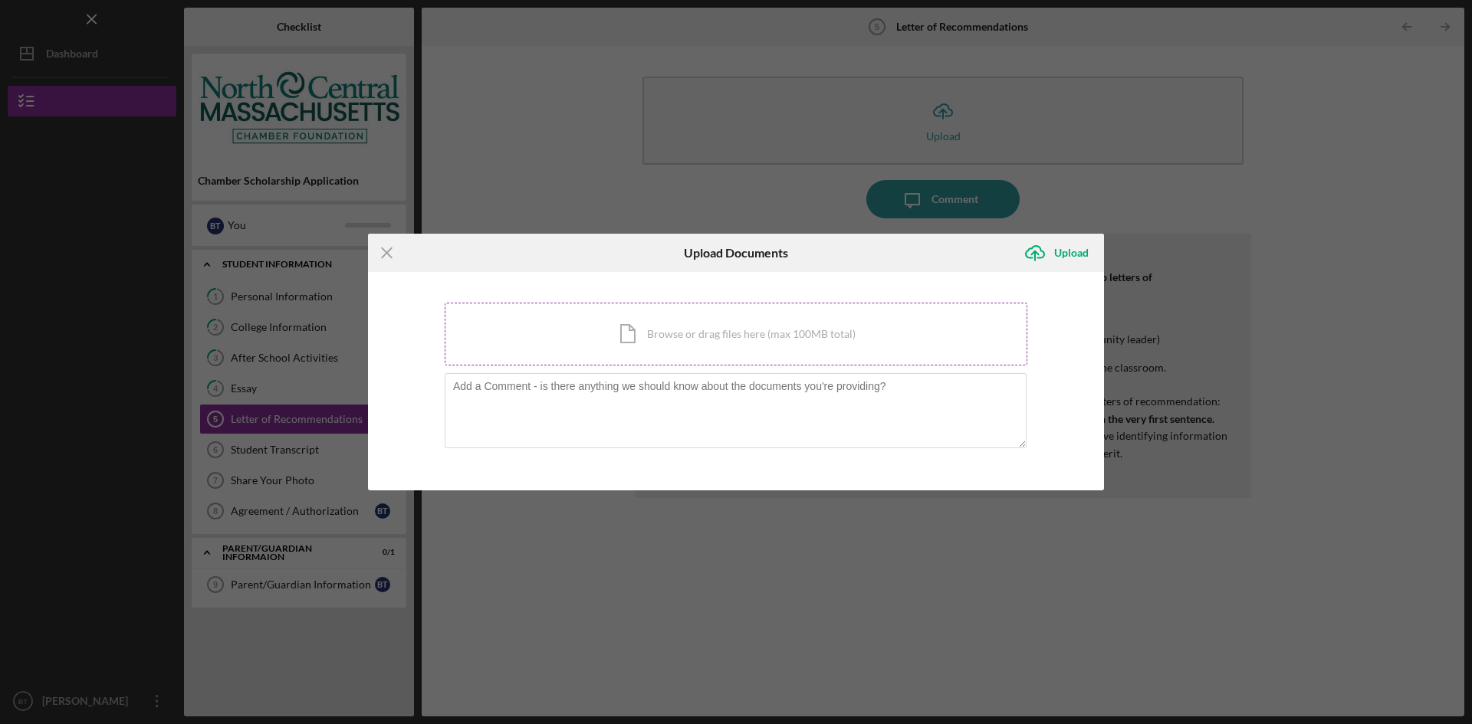
click at [712, 342] on div "Icon/Document Browse or drag files here (max 100MB total) Tap to choose files o…" at bounding box center [736, 334] width 583 height 63
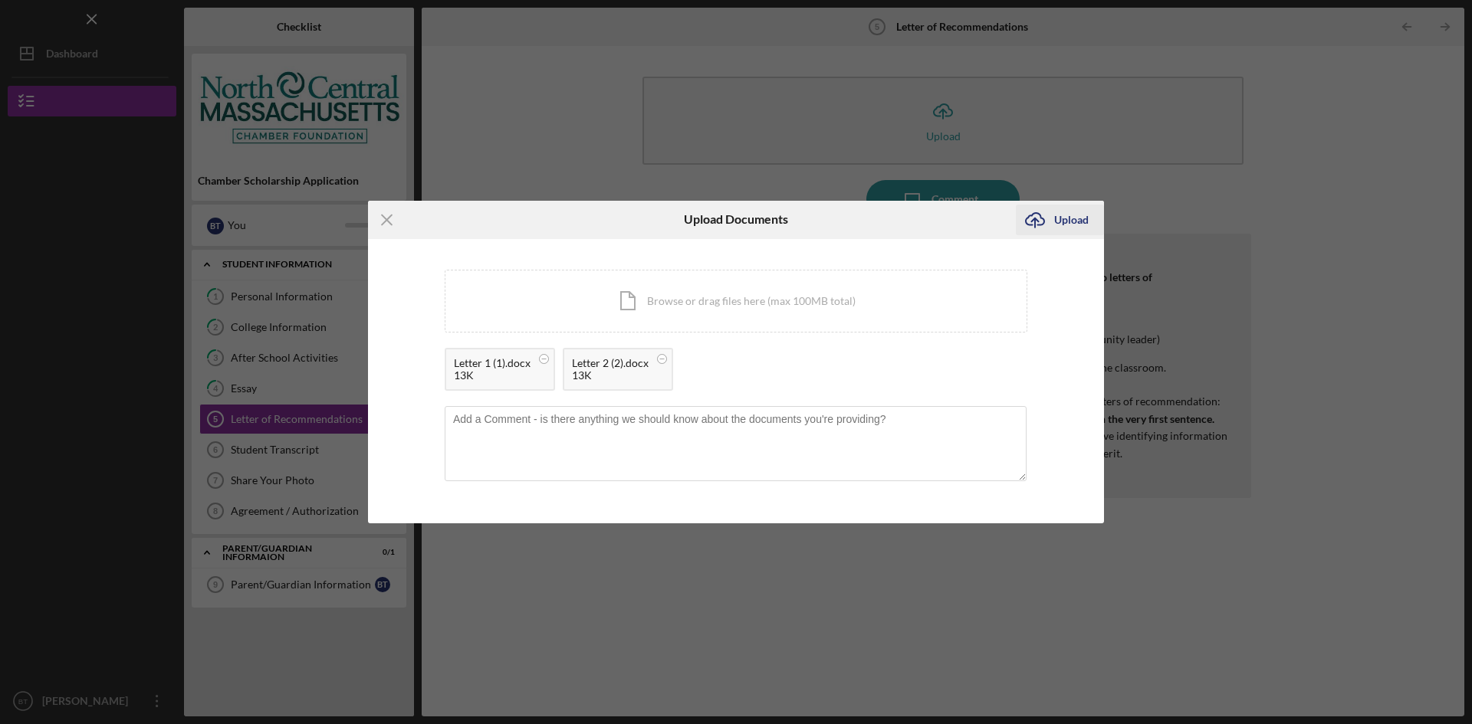
click at [1060, 224] on div "Upload" at bounding box center [1071, 220] width 34 height 31
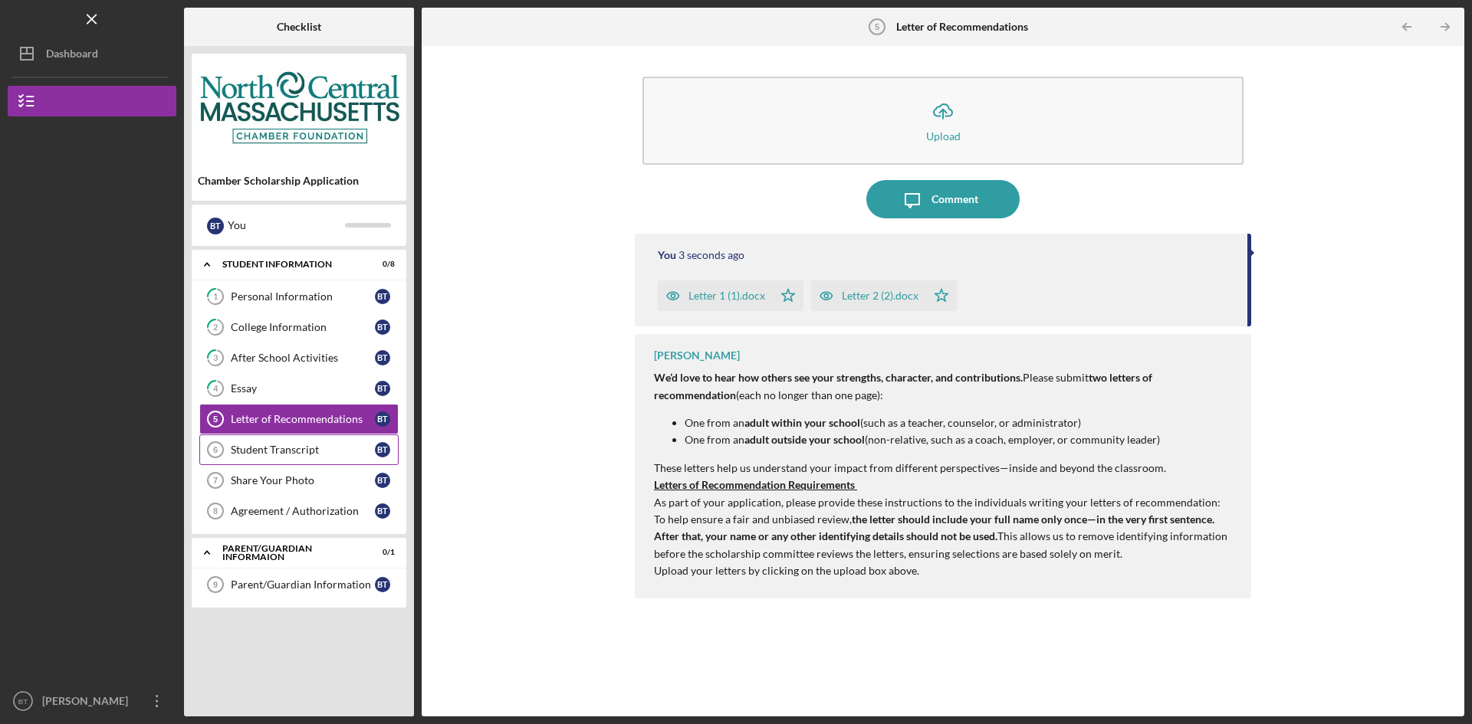
click at [317, 454] on div "Student Transcript" at bounding box center [303, 450] width 144 height 12
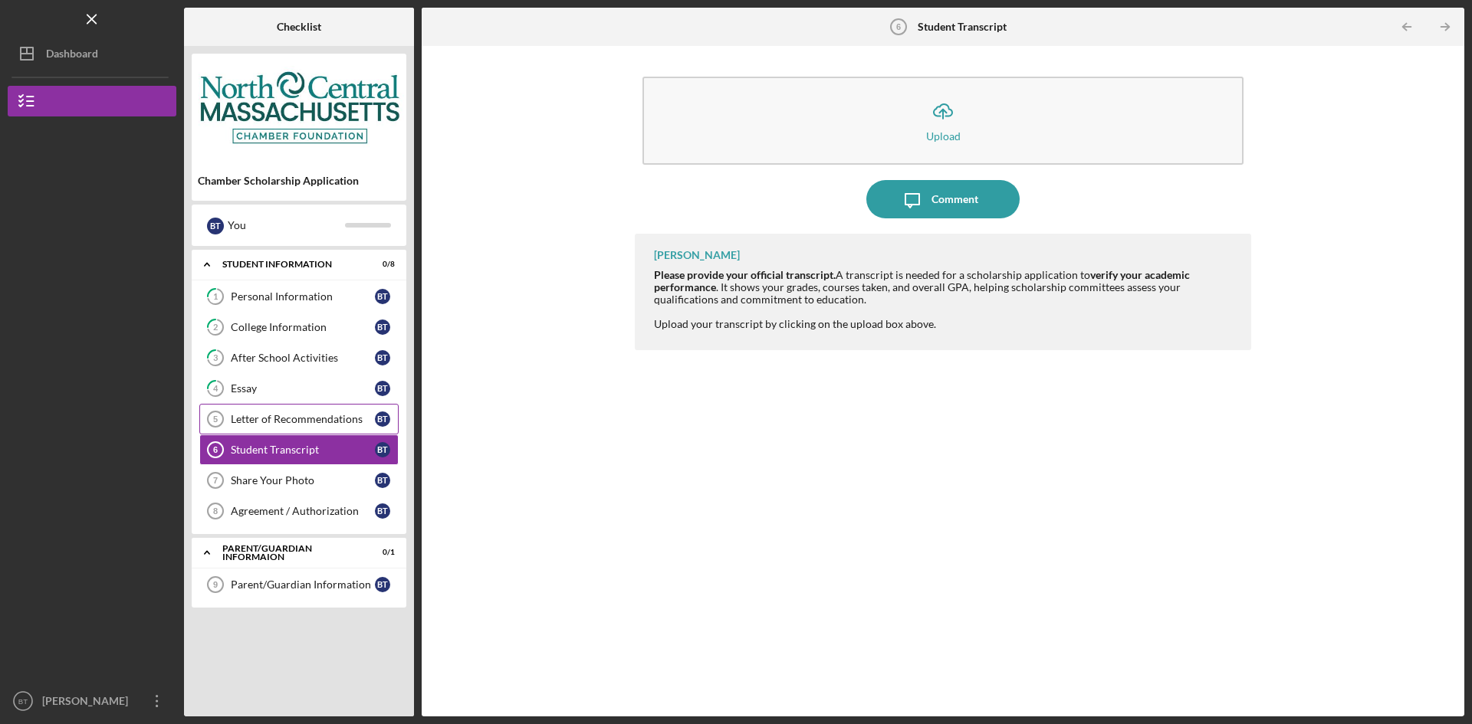
click at [294, 411] on link "Letter of Recommendations 5 Letter of Recommendations B T" at bounding box center [298, 419] width 199 height 31
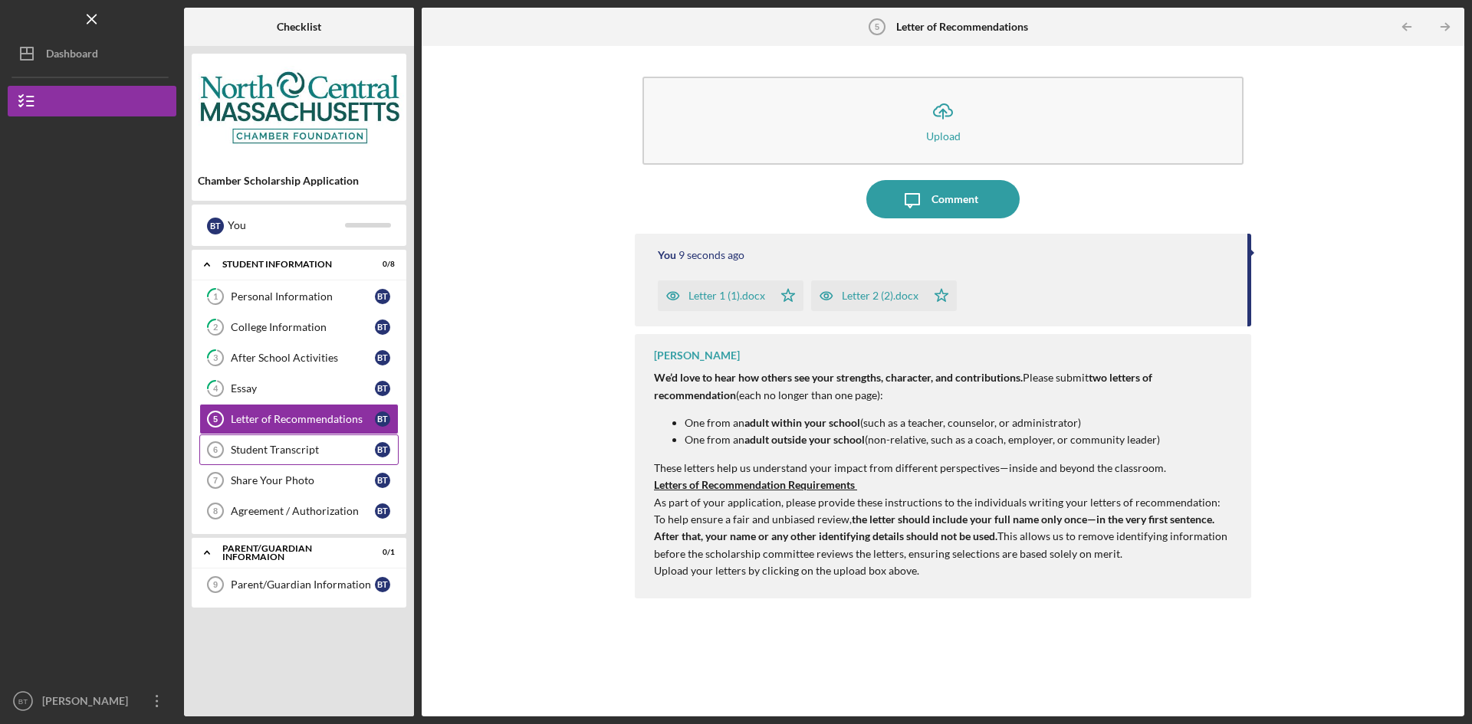
click at [323, 449] on div "Student Transcript" at bounding box center [303, 450] width 144 height 12
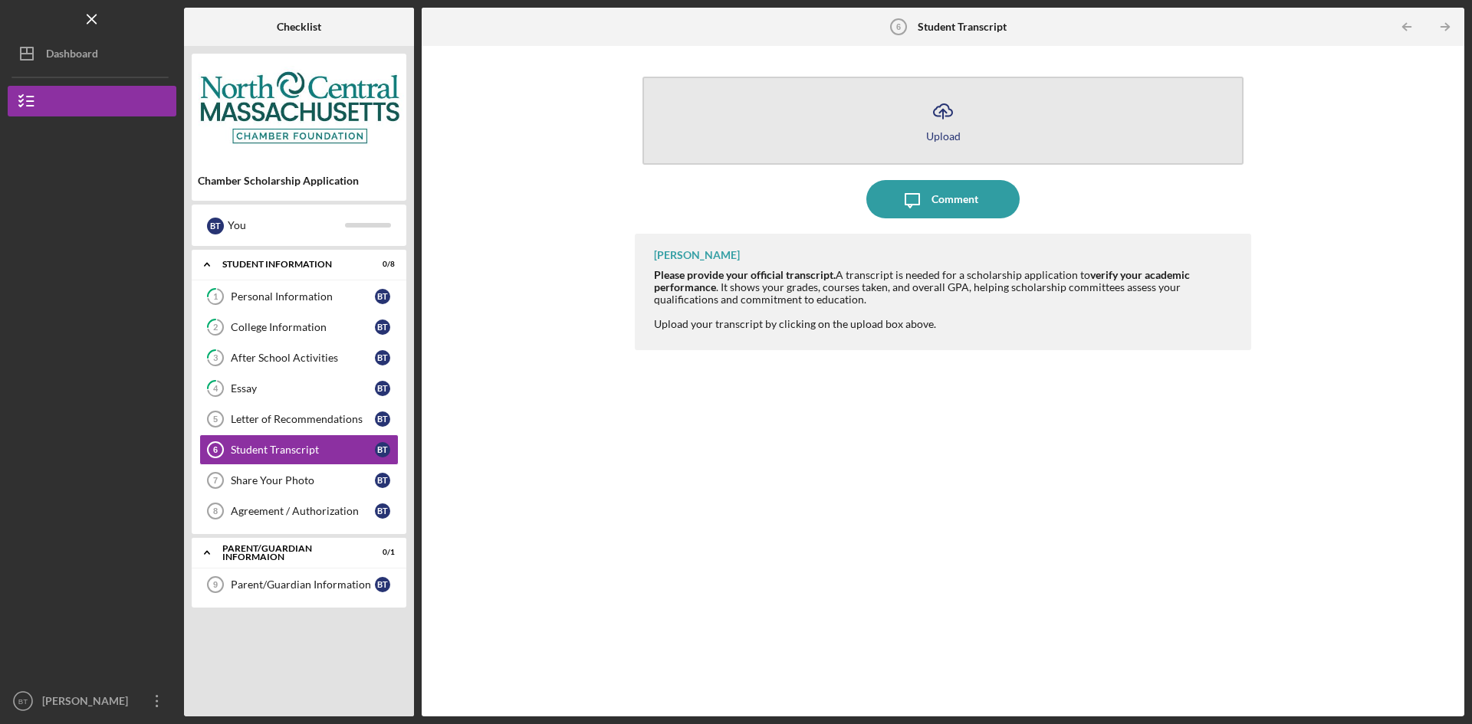
click at [1037, 146] on button "Icon/Upload Upload" at bounding box center [942, 121] width 601 height 88
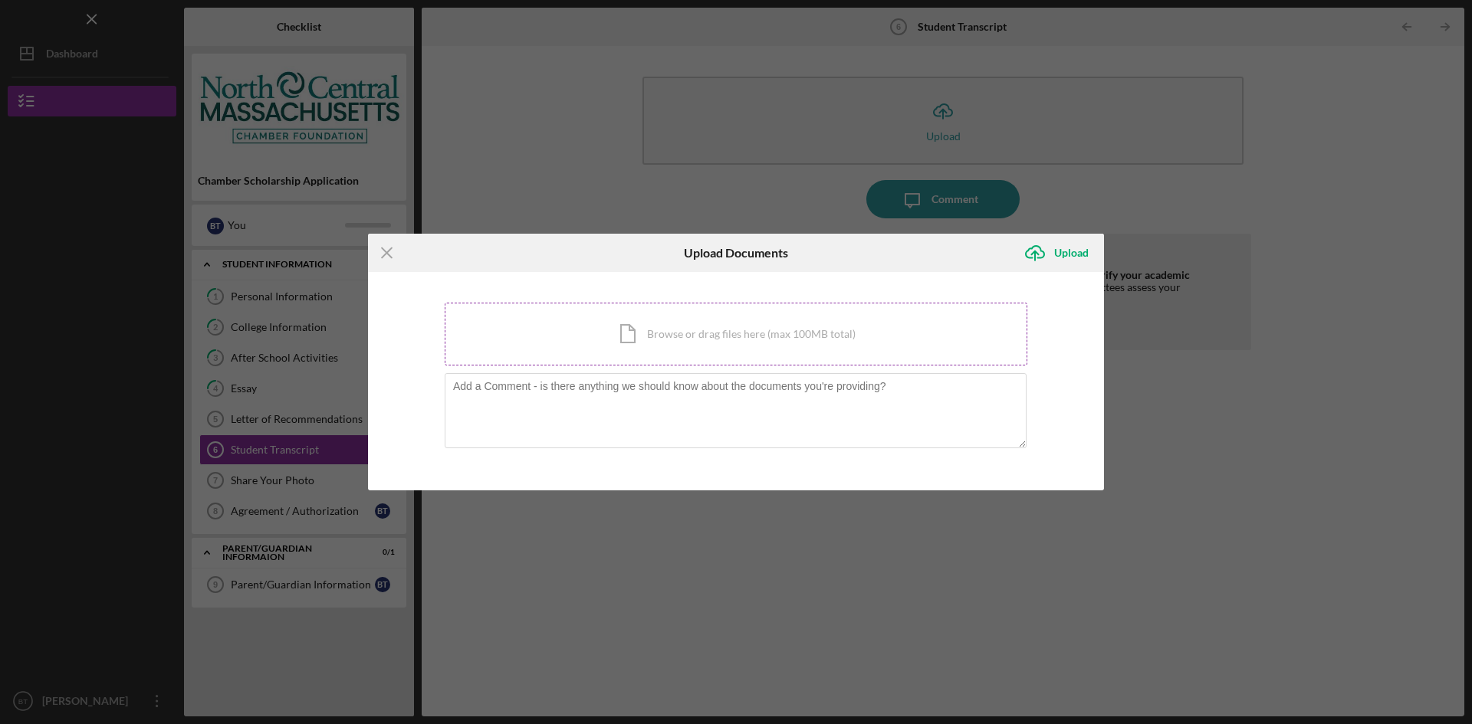
click at [654, 324] on div "Icon/Document Browse or drag files here (max 100MB total) Tap to choose files o…" at bounding box center [736, 334] width 583 height 63
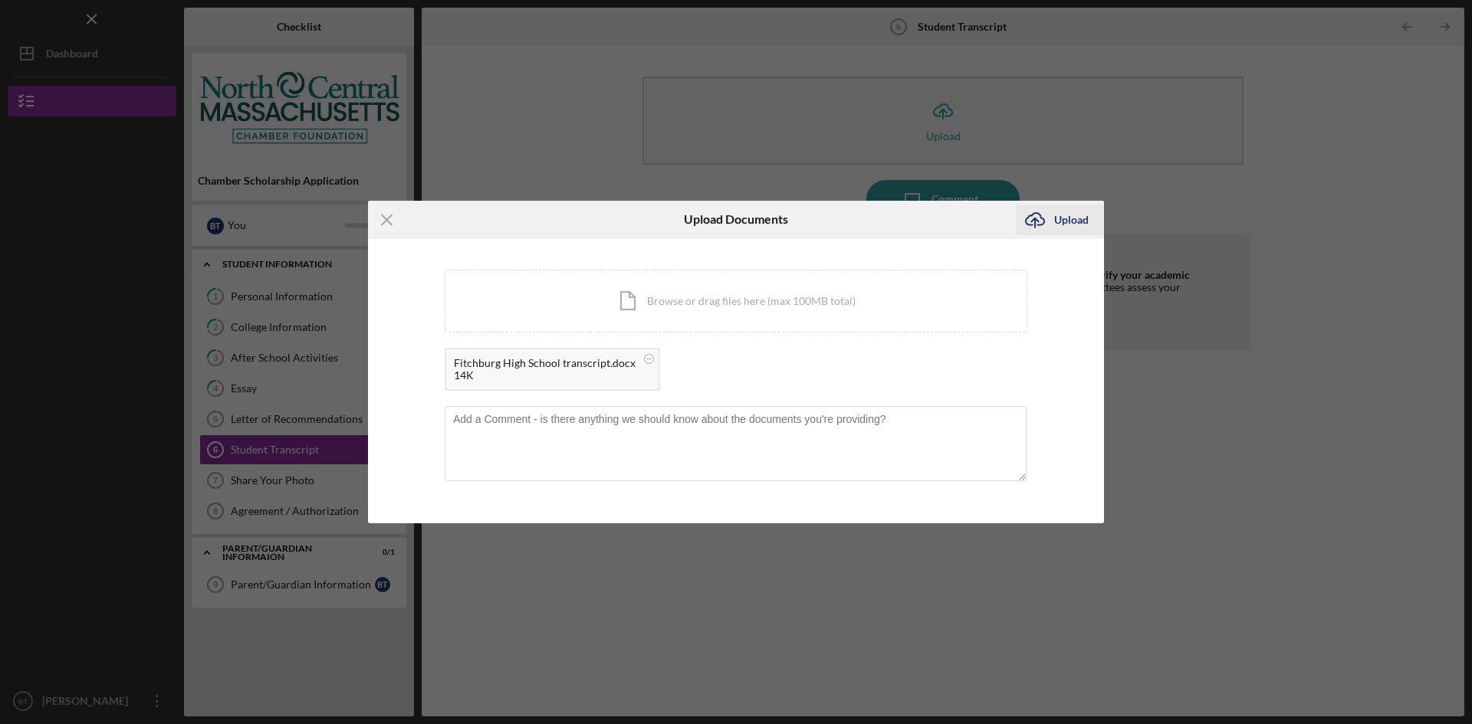
click at [1064, 220] on div "Upload" at bounding box center [1071, 220] width 34 height 31
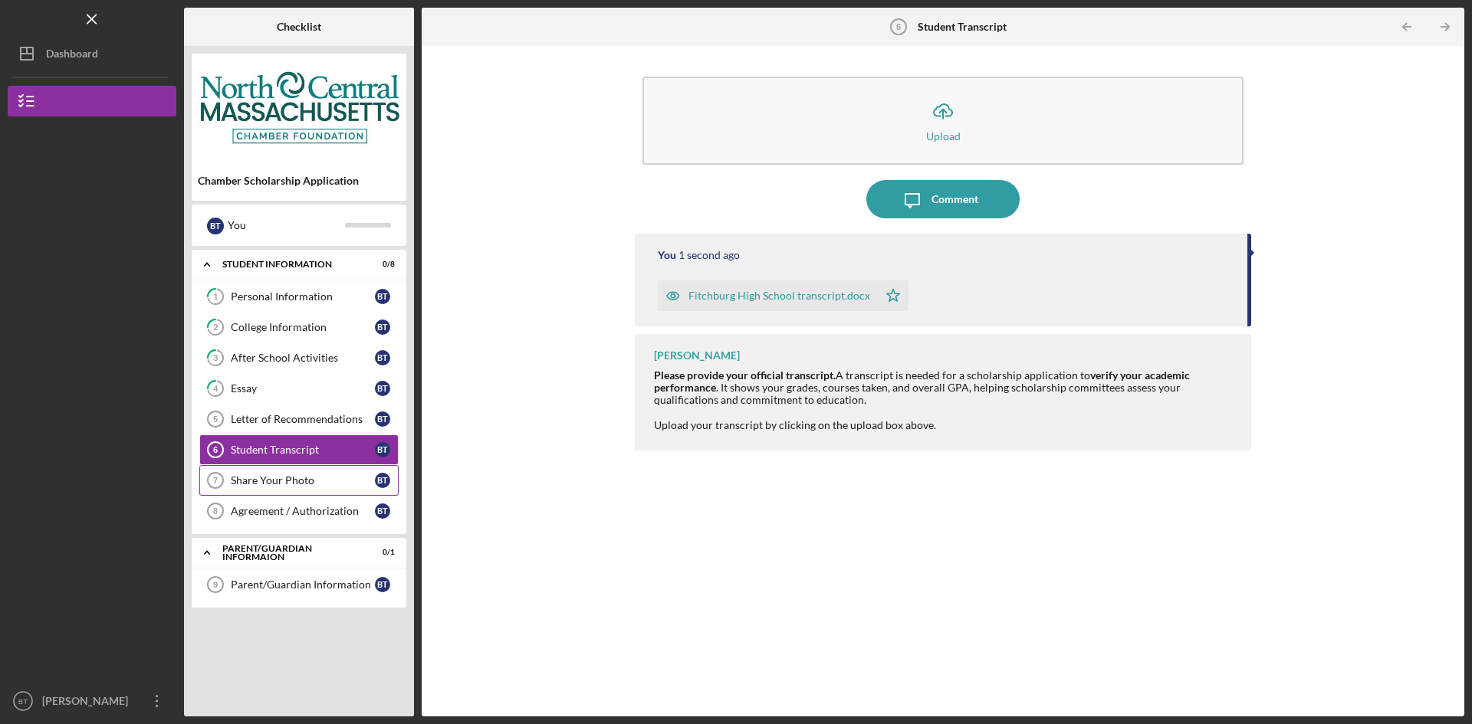
click at [324, 478] on div "Share Your Photo" at bounding box center [303, 480] width 144 height 12
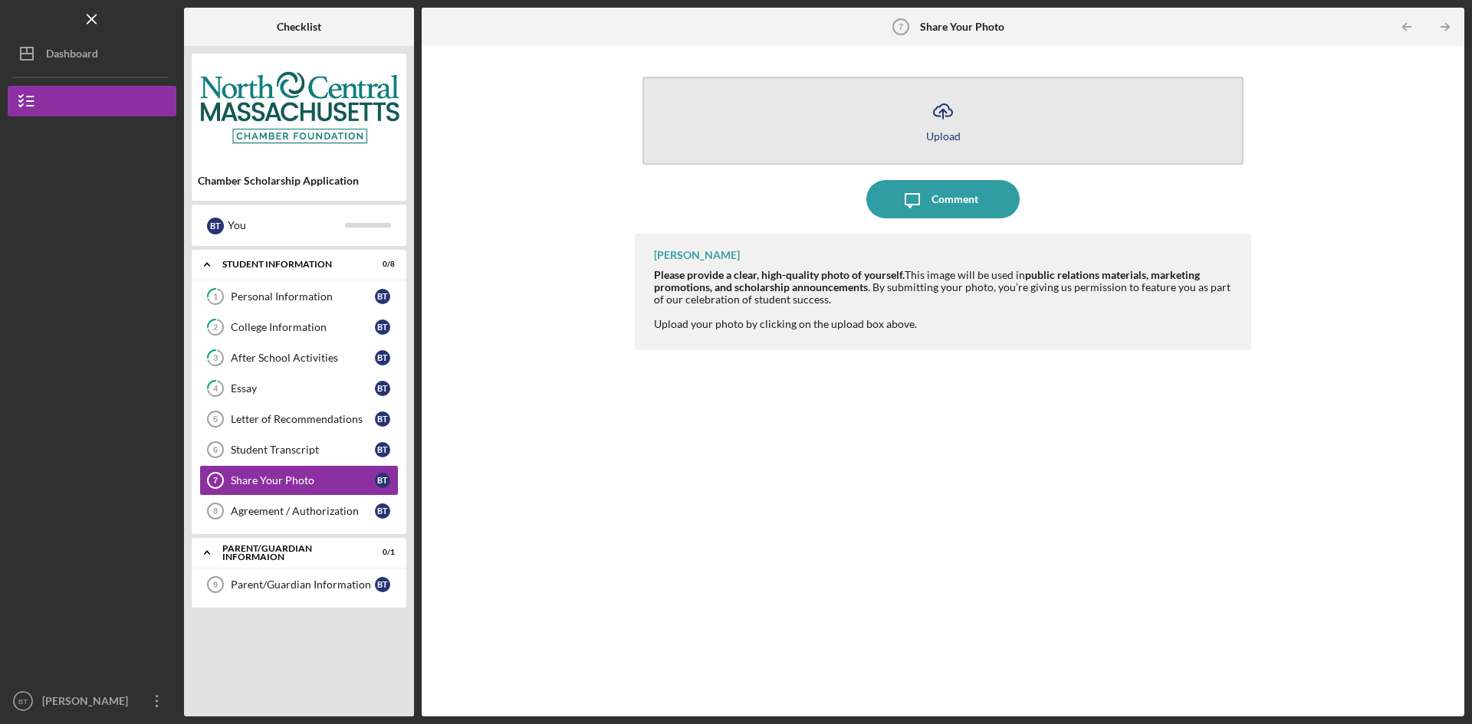
click at [889, 122] on button "Icon/Upload Upload" at bounding box center [942, 121] width 601 height 88
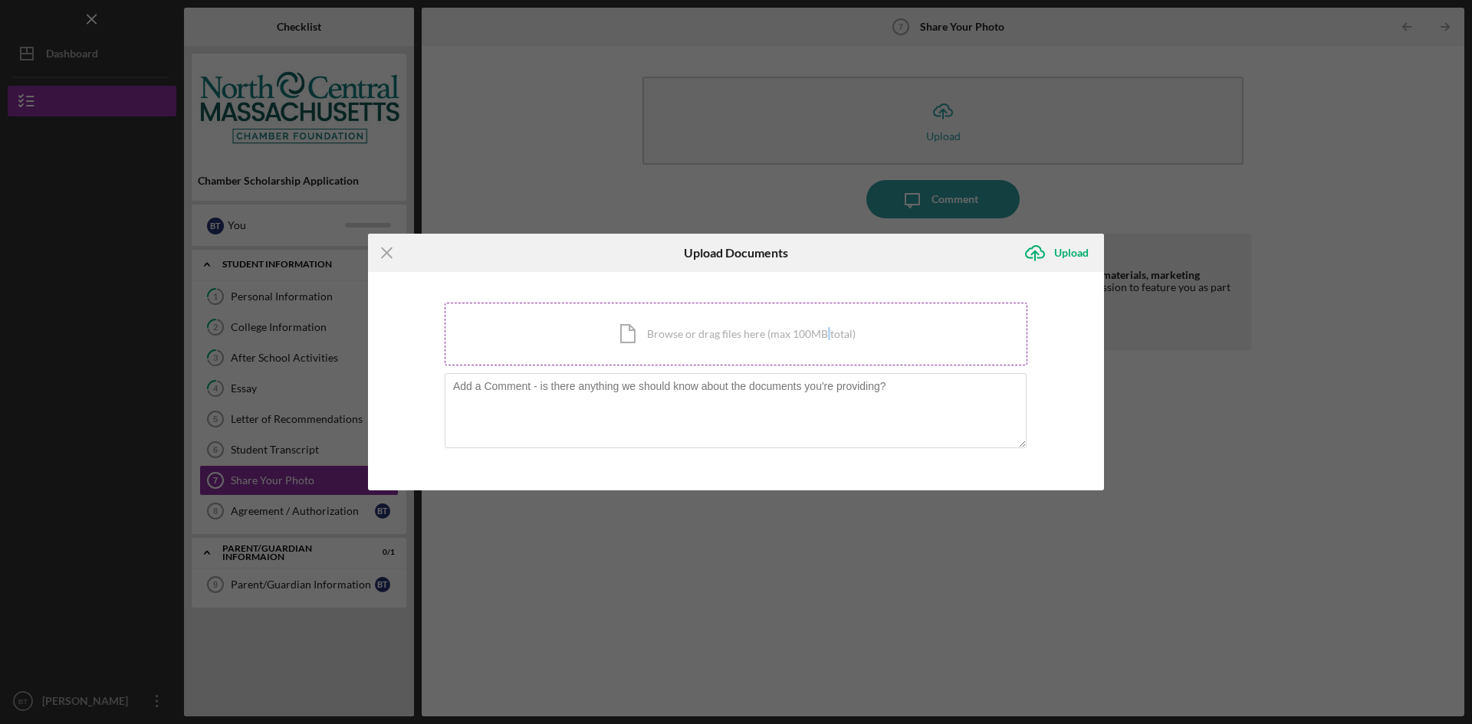
click at [826, 339] on div "Icon/Document Browse or drag files here (max 100MB total) Tap to choose files o…" at bounding box center [736, 334] width 583 height 63
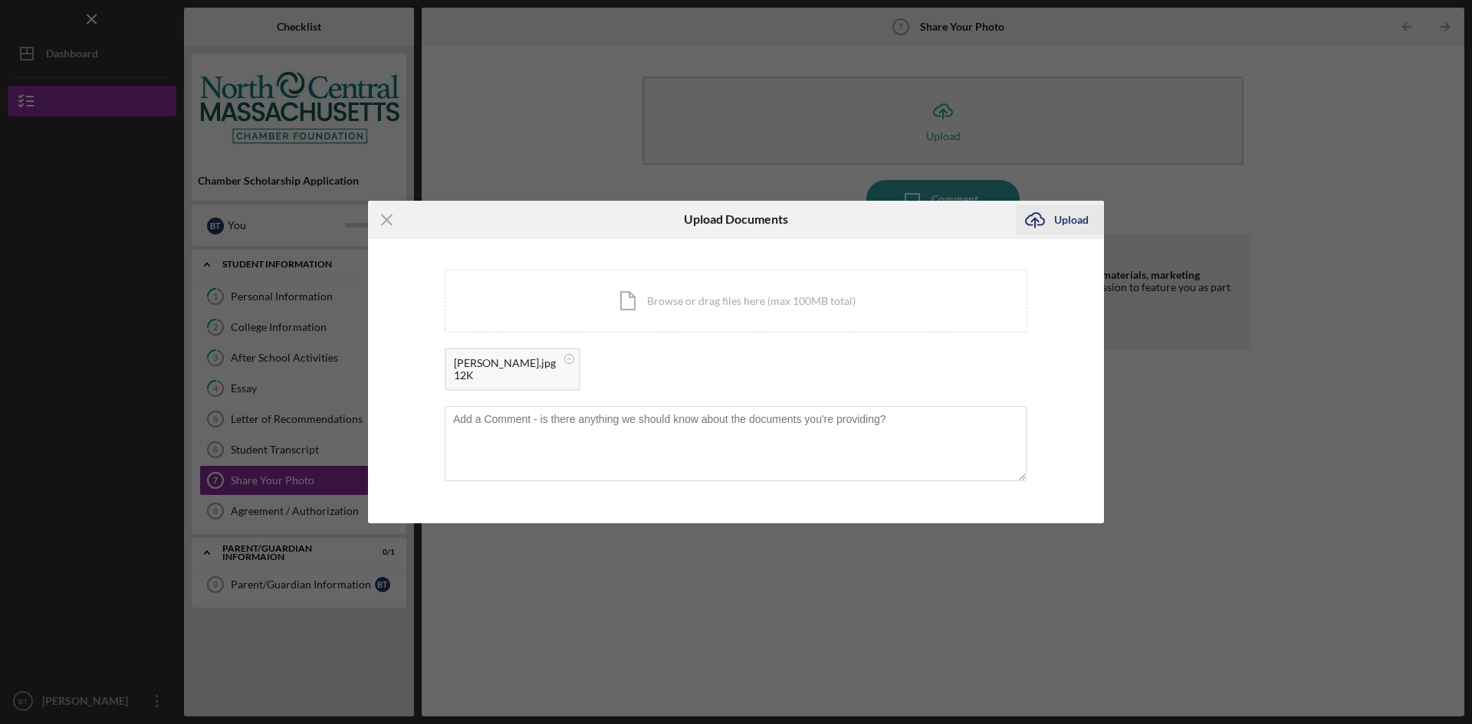
click at [1075, 217] on div "Upload" at bounding box center [1071, 220] width 34 height 31
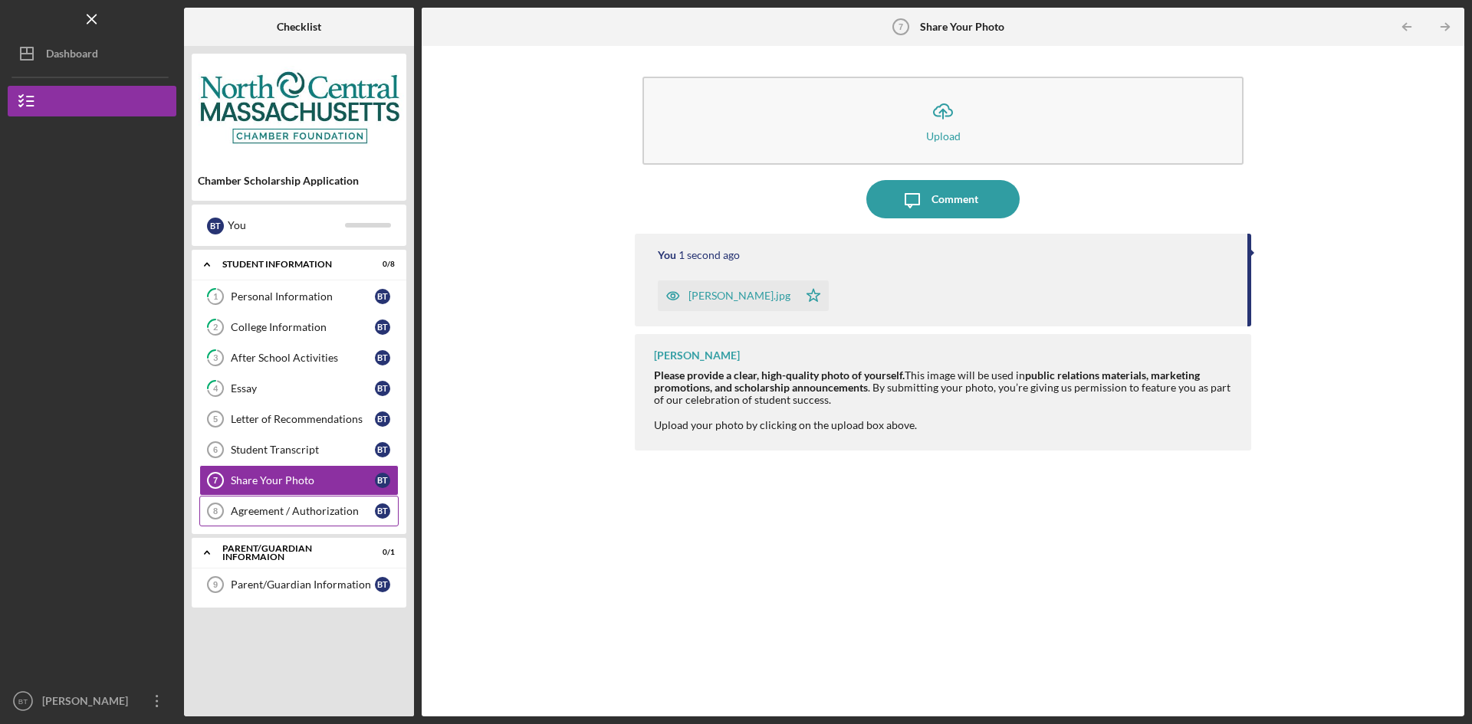
click at [290, 523] on link "Agreement / Authorization 8 Agreement / Authorization B T" at bounding box center [298, 511] width 199 height 31
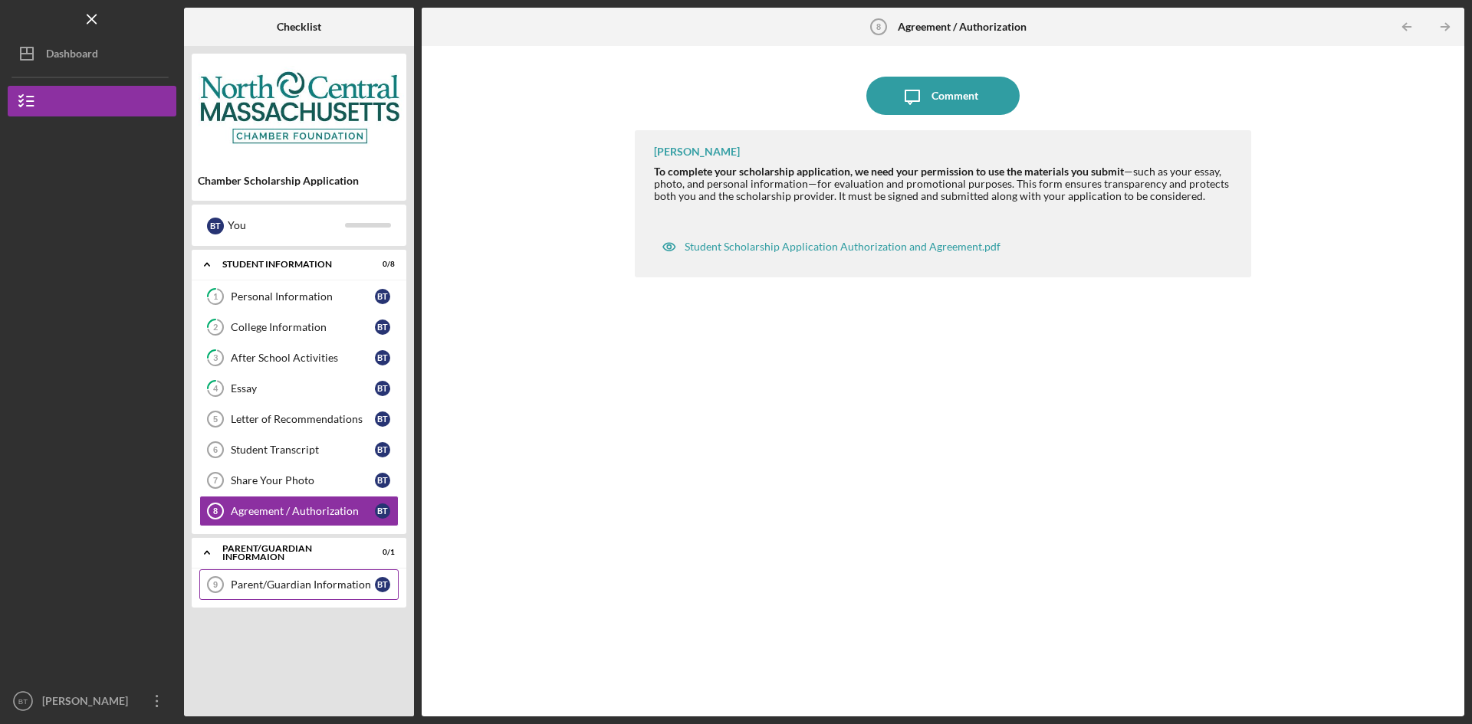
drag, startPoint x: 297, startPoint y: 576, endPoint x: 284, endPoint y: 587, distance: 17.4
click at [297, 576] on link "Parent/Guardian Information 9 Parent/Guardian Information B T" at bounding box center [298, 584] width 199 height 31
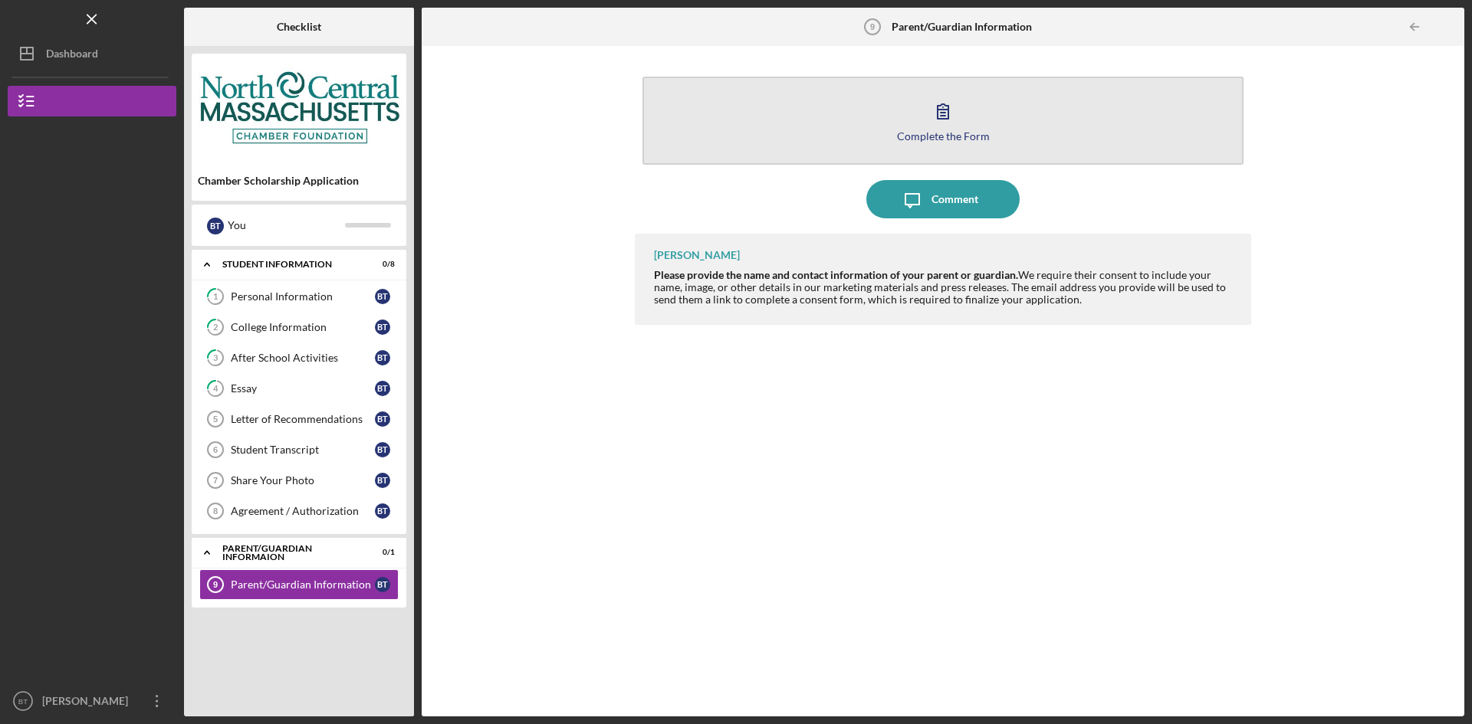
click at [865, 83] on button "Complete the Form Form" at bounding box center [942, 121] width 601 height 88
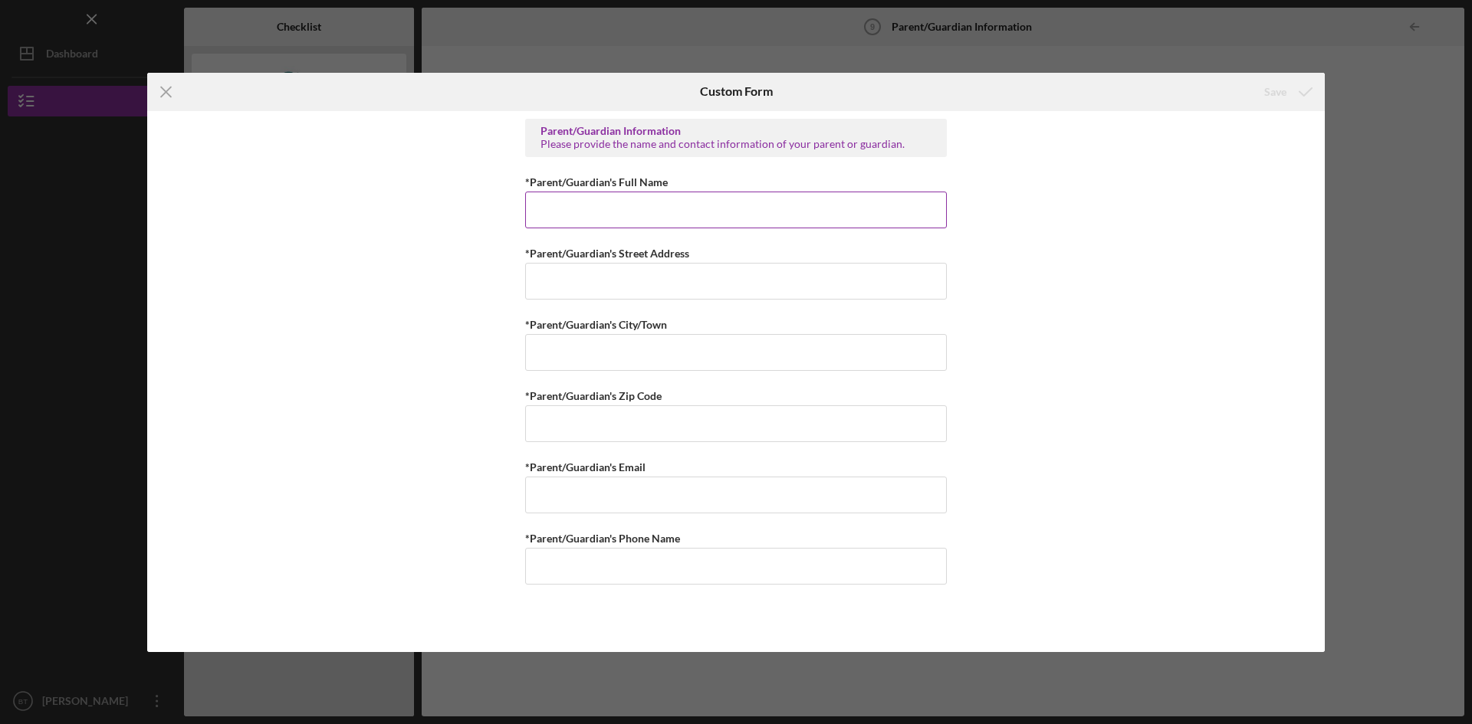
click at [596, 223] on input "*Parent/Guardian's Full Name" at bounding box center [736, 210] width 422 height 37
paste input "[PERSON_NAME]"
type input "[PERSON_NAME]"
click at [587, 283] on input "*Parent/Guardian's Street Address" at bounding box center [736, 281] width 422 height 37
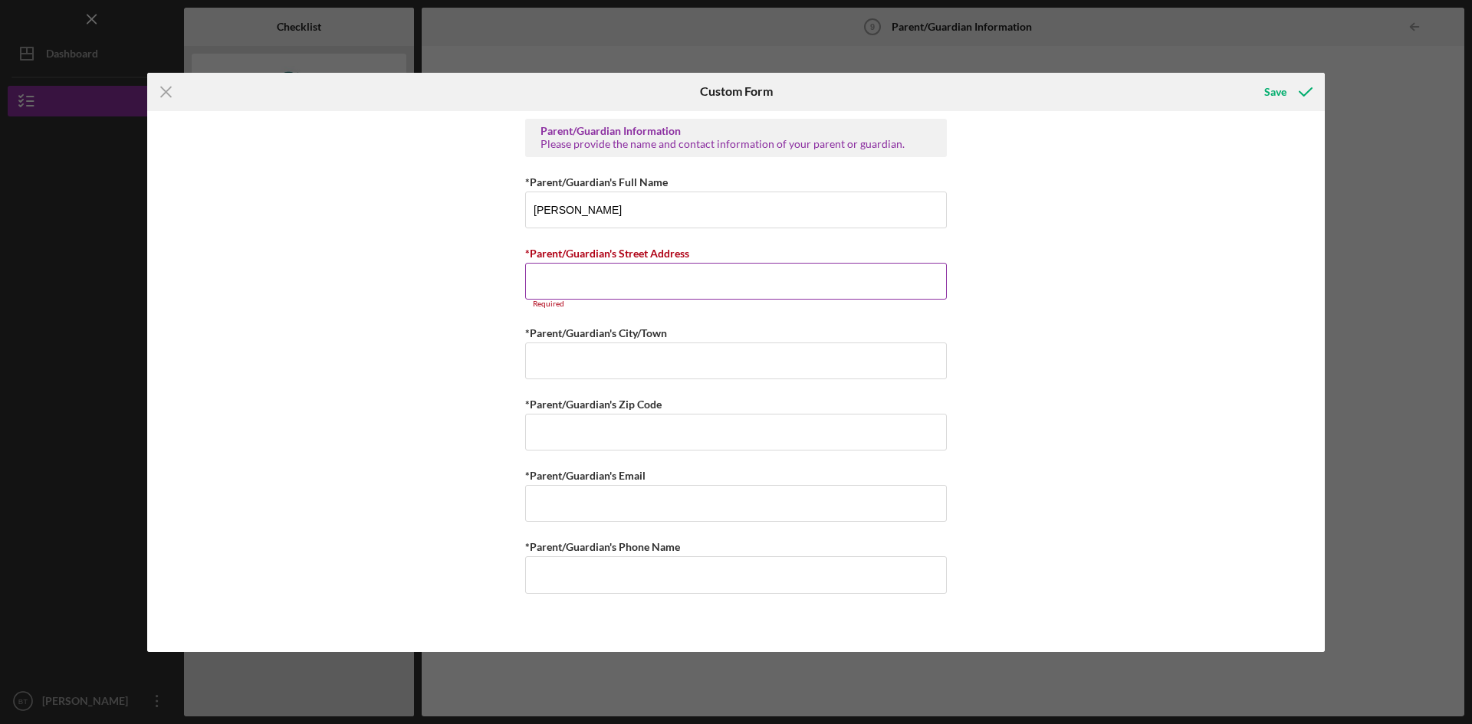
click at [635, 283] on input "*Parent/Guardian's Street Address" at bounding box center [736, 281] width 422 height 37
paste input "[STREET_ADDRESS]"
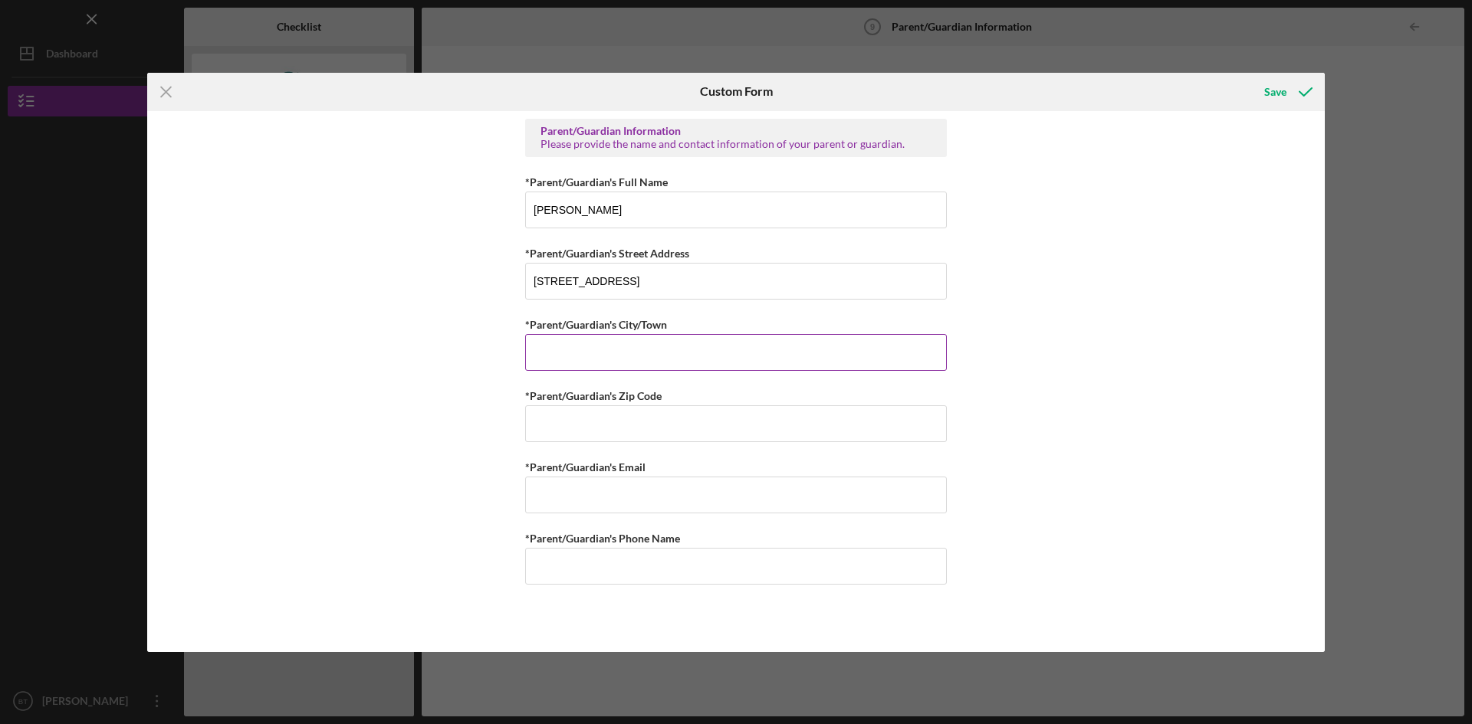
click at [610, 340] on input "*Parent/Guardian's City/Town" at bounding box center [736, 352] width 422 height 37
drag, startPoint x: 726, startPoint y: 283, endPoint x: 614, endPoint y: 289, distance: 112.1
click at [612, 279] on input "[STREET_ADDRESS]" at bounding box center [736, 281] width 422 height 37
type input "[STREET_ADDRESS]"
type input "Fitchburg"
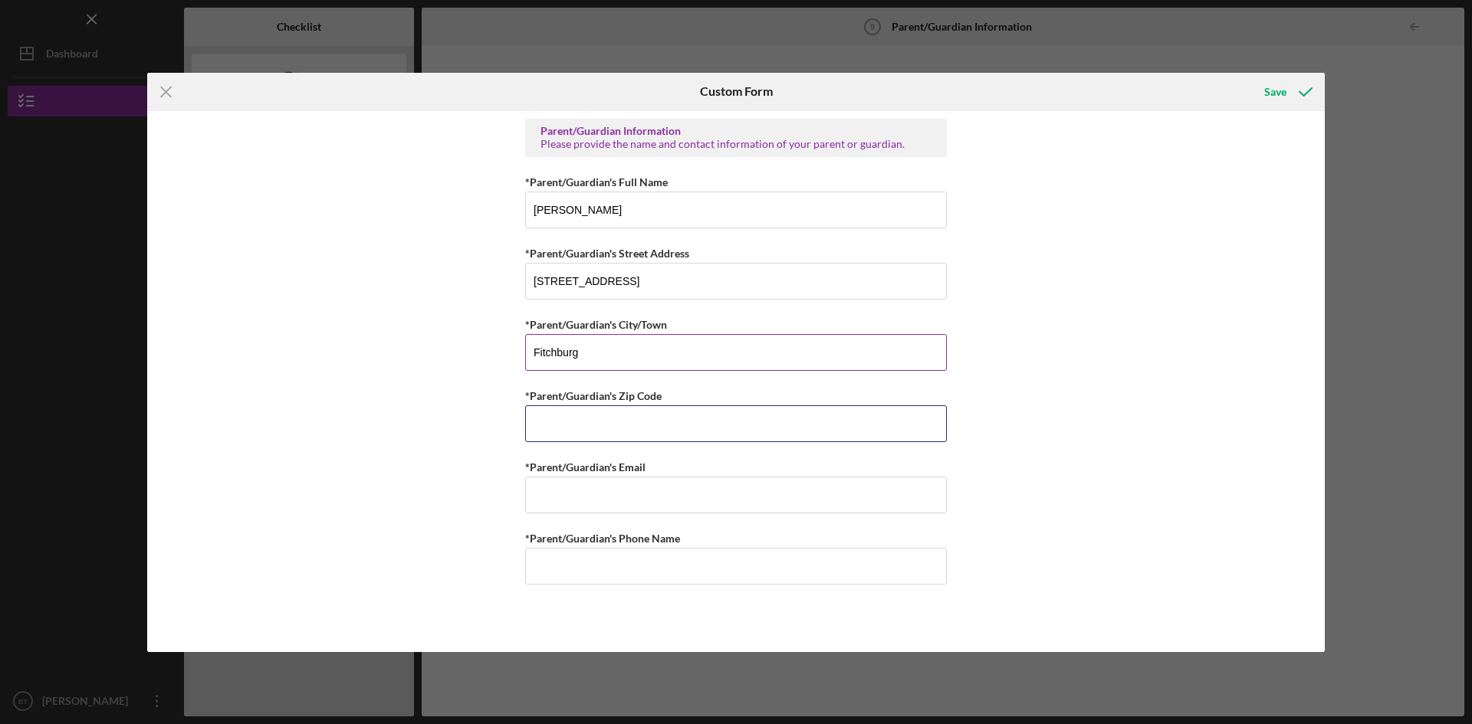
type input "M"
type input "01420"
click at [629, 491] on input "*Parent/Guardian's Email" at bounding box center [736, 495] width 422 height 37
type input "c"
type input "[EMAIL_ADDRESS][DOMAIN_NAME]"
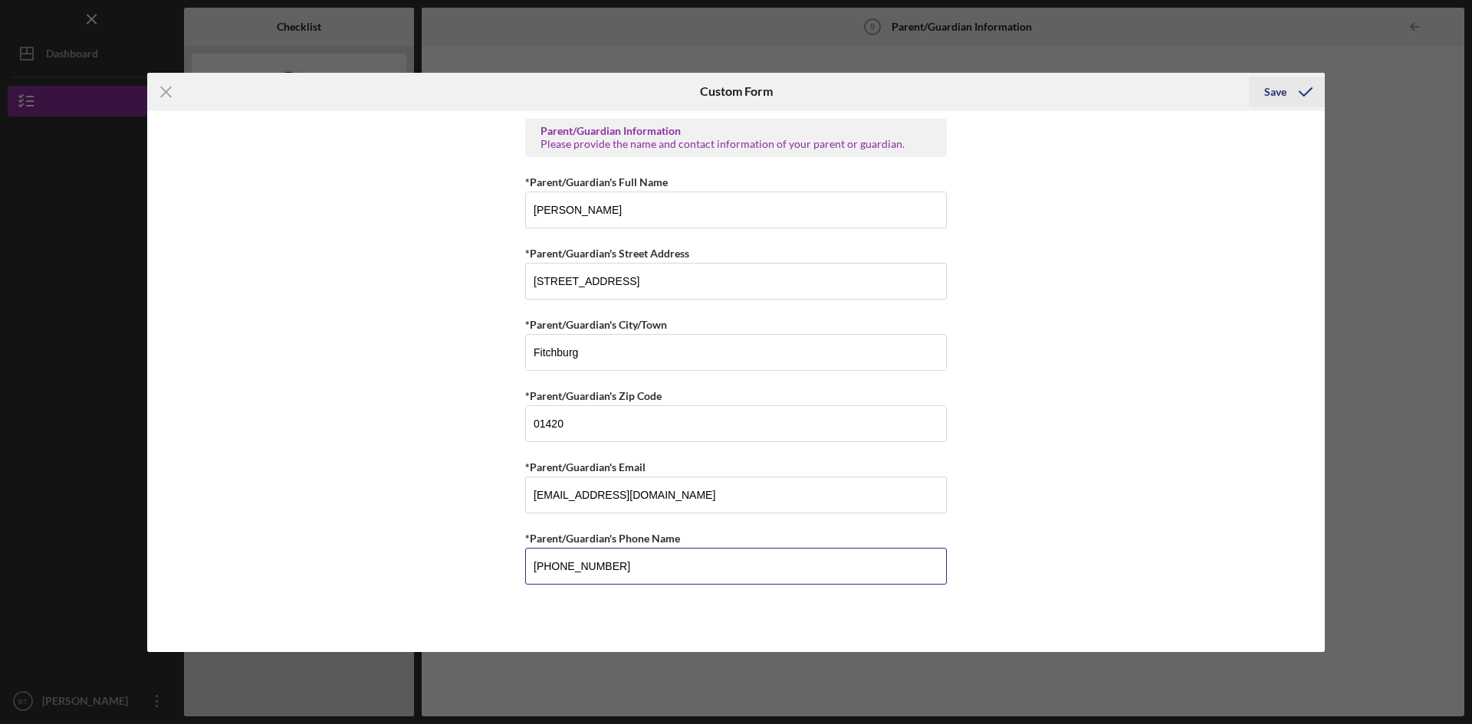
type input "[PHONE_NUMBER]"
click at [1278, 97] on div "Save" at bounding box center [1275, 92] width 22 height 31
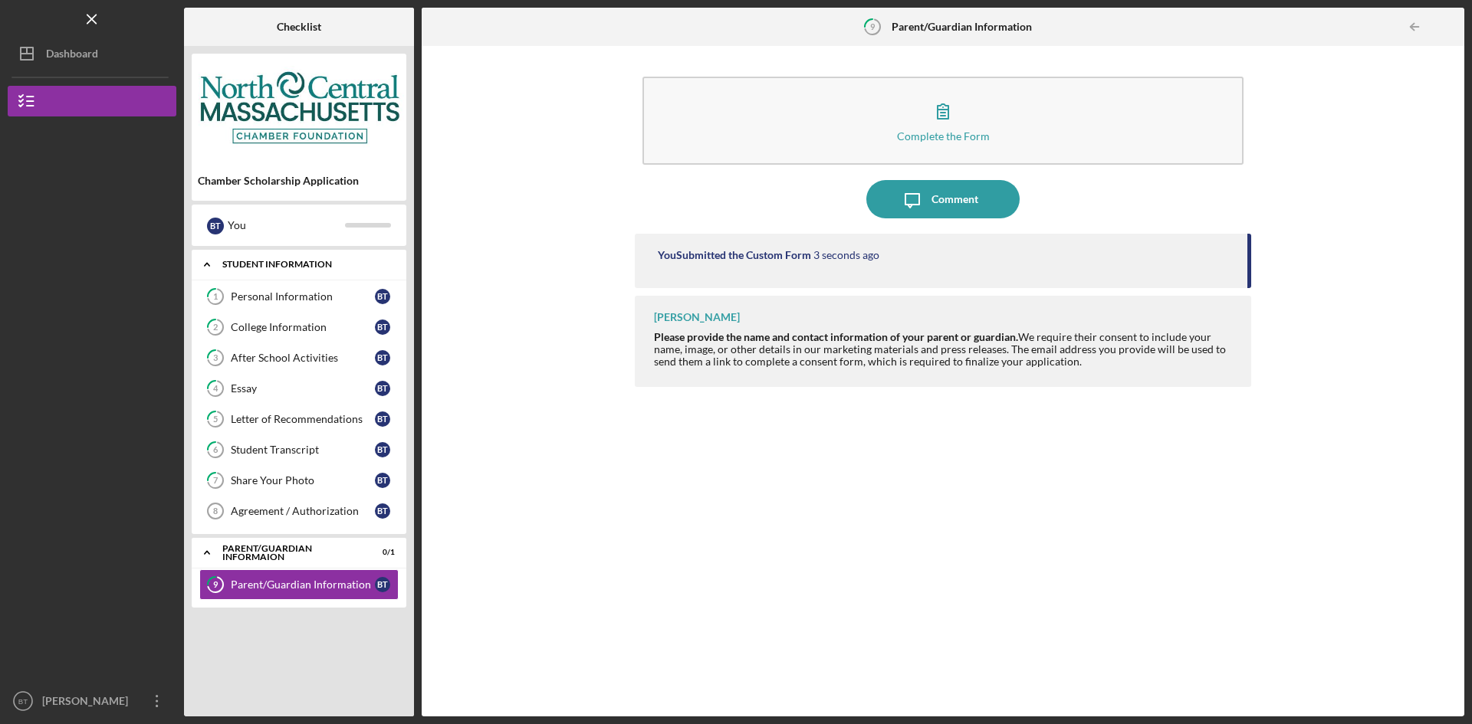
click at [261, 267] on div "Student Information" at bounding box center [304, 264] width 165 height 9
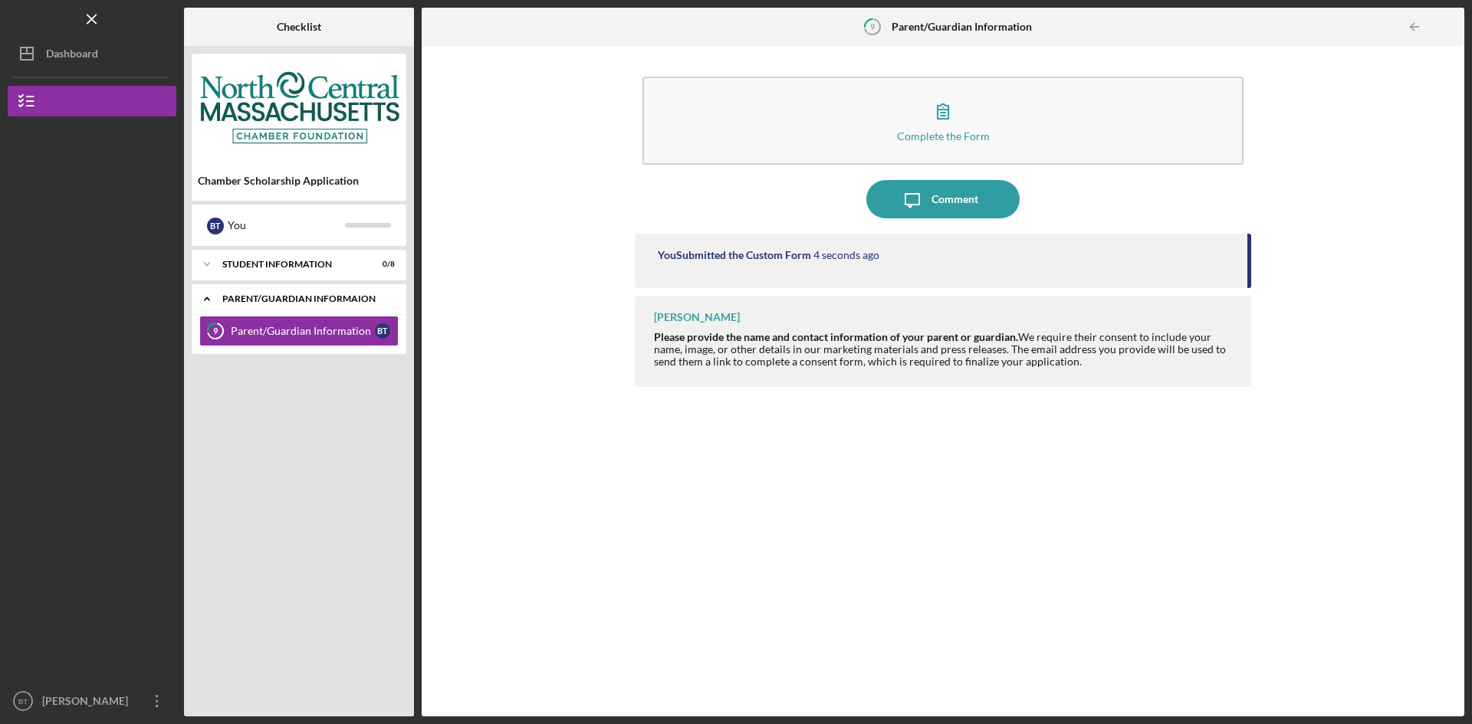
click at [277, 298] on div "Parent/Guardian Informaion" at bounding box center [304, 298] width 165 height 9
click at [294, 379] on div "Icon/Expander Student Information 0 / 8 Icon/Expander Parent/Guardian Informaio…" at bounding box center [299, 479] width 215 height 459
drag, startPoint x: 1278, startPoint y: 507, endPoint x: 941, endPoint y: 309, distance: 391.3
click at [1276, 507] on div "Complete the Form Form Icon/Message Comment You Submitted the Custom Form 1 min…" at bounding box center [942, 381] width 1027 height 655
drag, startPoint x: 1248, startPoint y: 460, endPoint x: 1236, endPoint y: 474, distance: 18.6
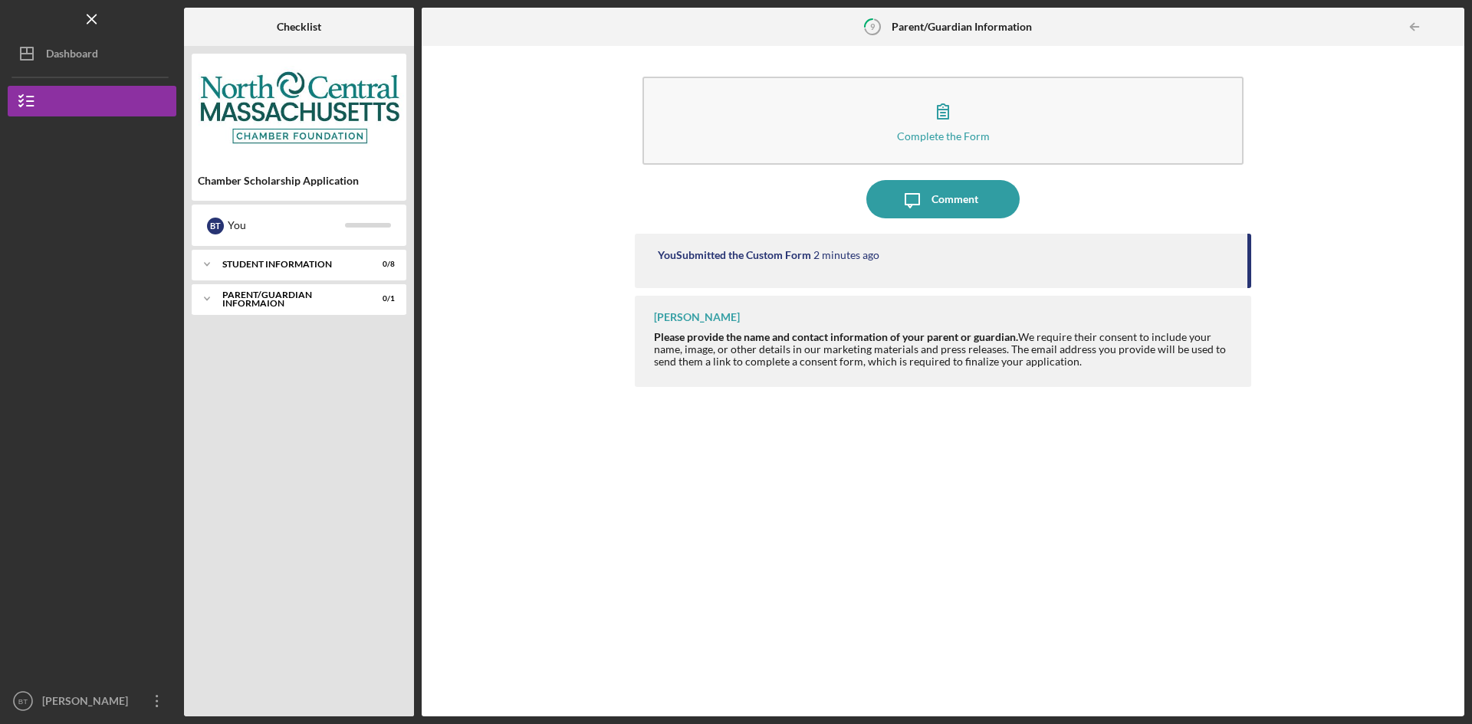
click at [1248, 461] on div "You Submitted the Custom Form 2 minutes ago [PERSON_NAME] Please provide the na…" at bounding box center [943, 464] width 616 height 460
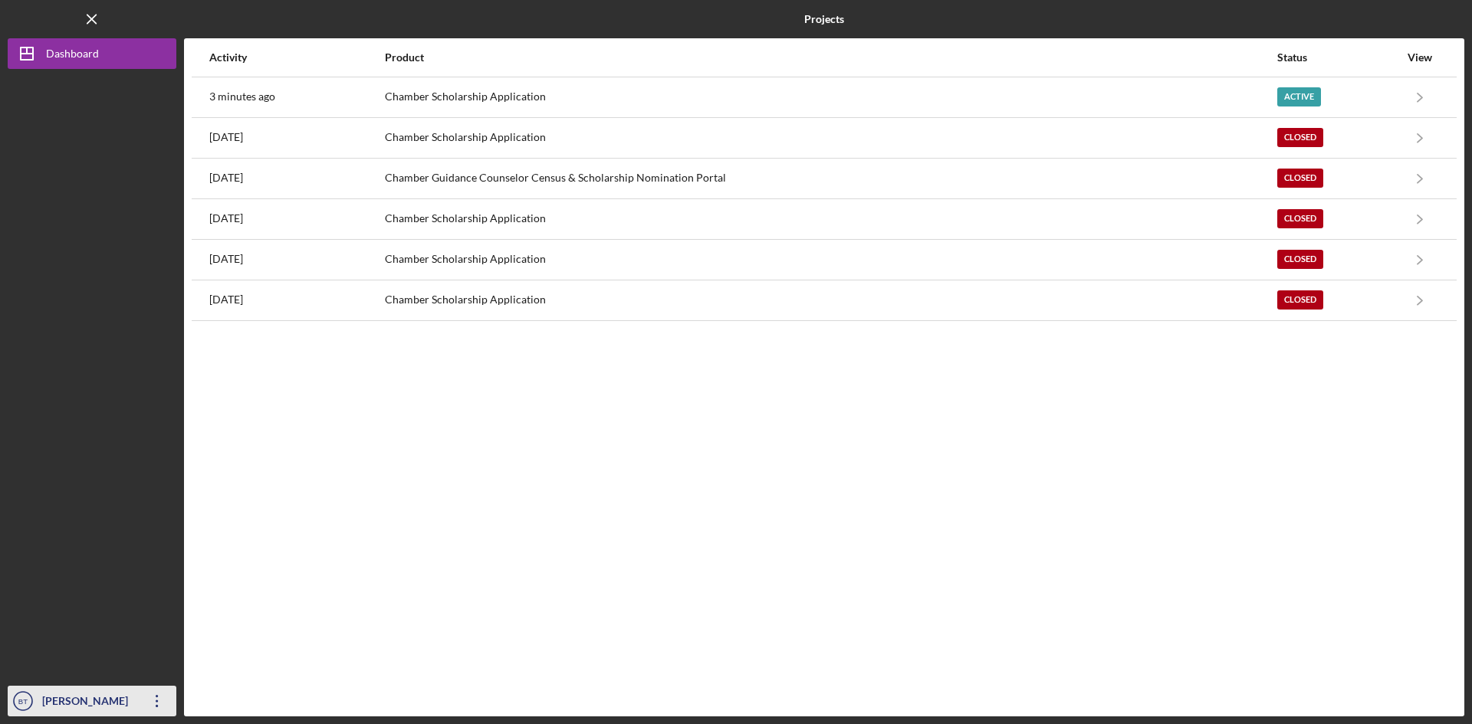
click at [151, 701] on icon "Icon/Overflow" at bounding box center [157, 701] width 38 height 38
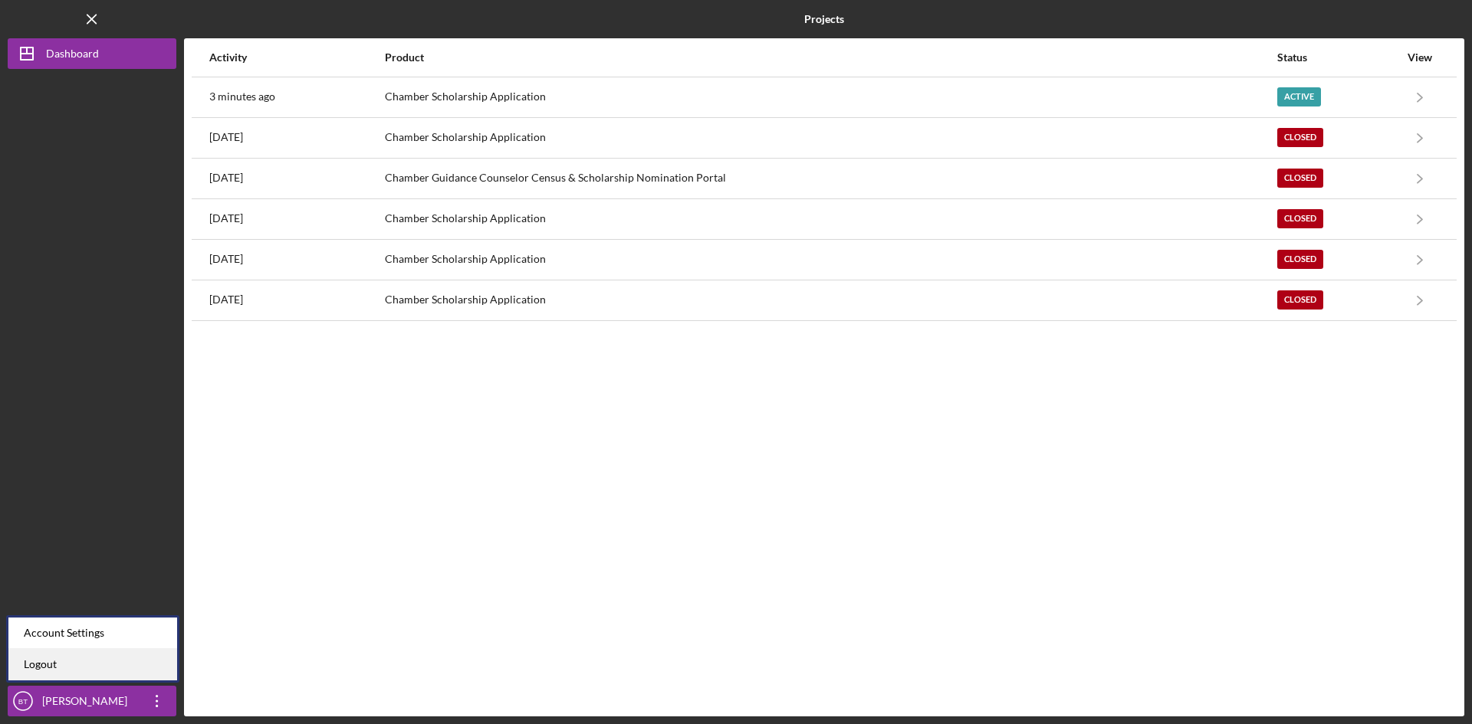
click at [133, 671] on link "Logout" at bounding box center [92, 664] width 169 height 31
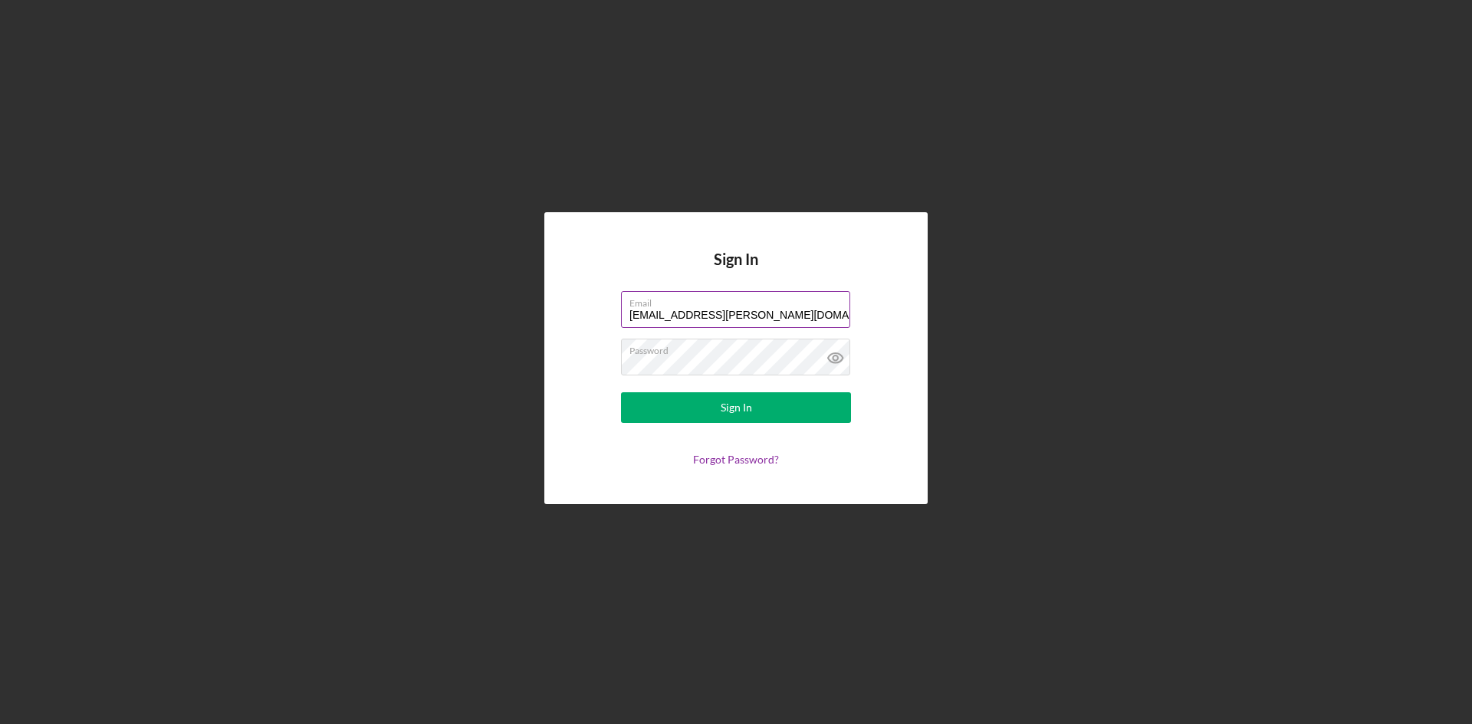
click at [759, 310] on input "y.bea.lee@gmail.com" at bounding box center [735, 309] width 229 height 37
type input "y_bea_lee@yahoo.com"
click at [768, 415] on button "Sign In" at bounding box center [736, 407] width 230 height 31
